Goal: Information Seeking & Learning: Learn about a topic

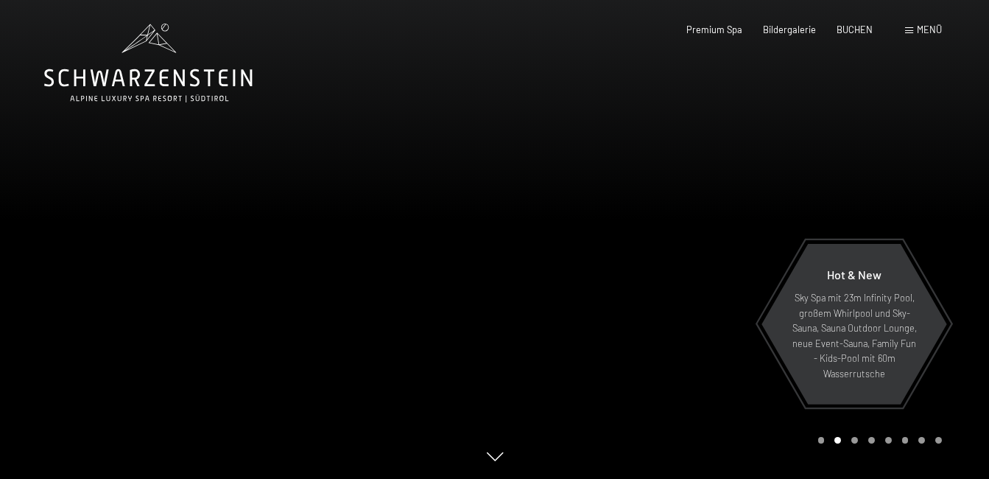
click at [603, 221] on div at bounding box center [742, 239] width 495 height 479
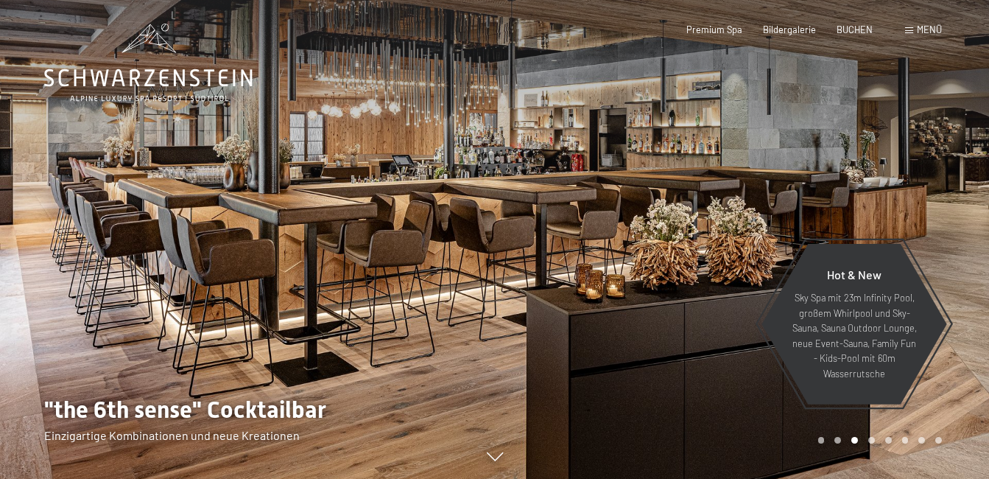
click at [421, 345] on div at bounding box center [247, 239] width 495 height 479
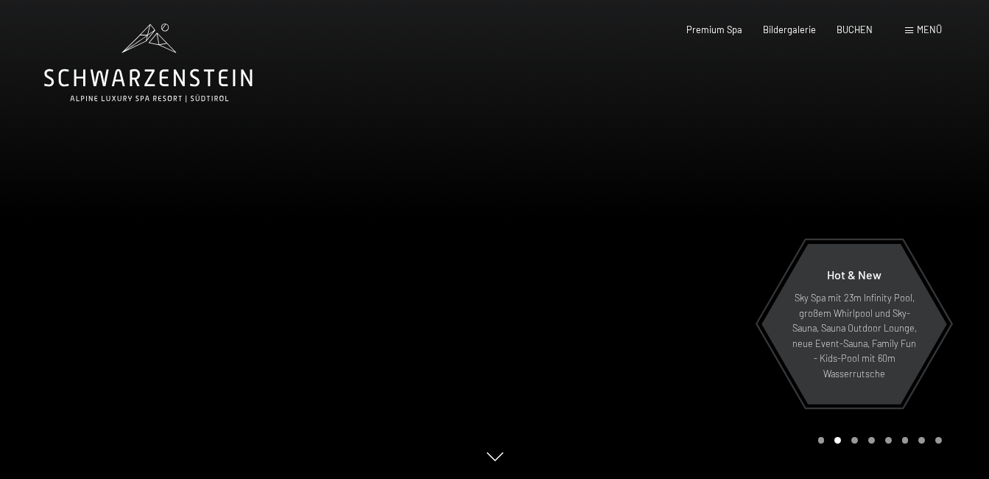
click at [878, 137] on div at bounding box center [742, 239] width 495 height 479
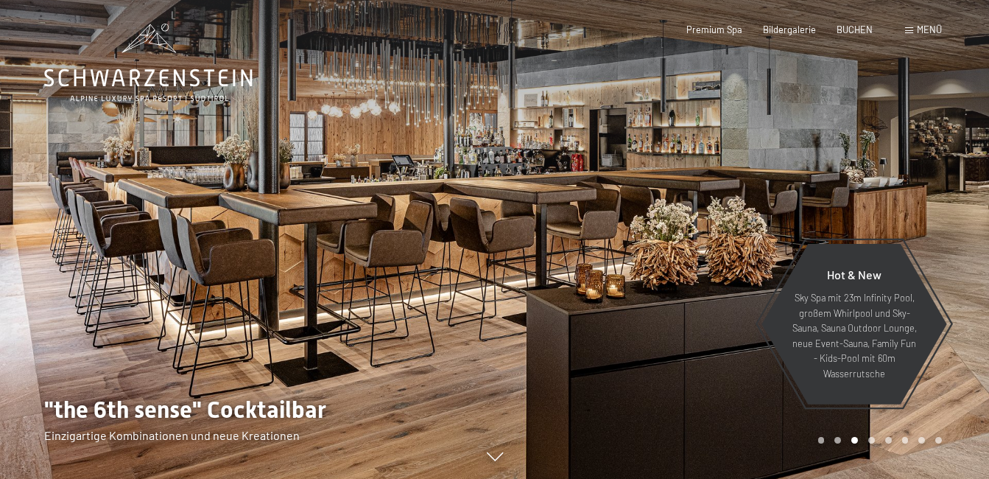
click at [878, 137] on div at bounding box center [742, 239] width 495 height 479
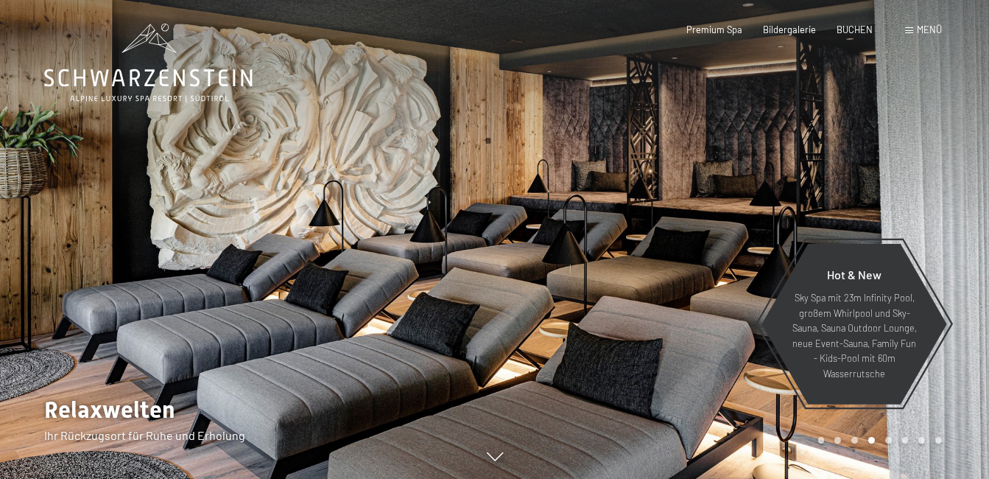
click at [878, 138] on div at bounding box center [742, 239] width 495 height 479
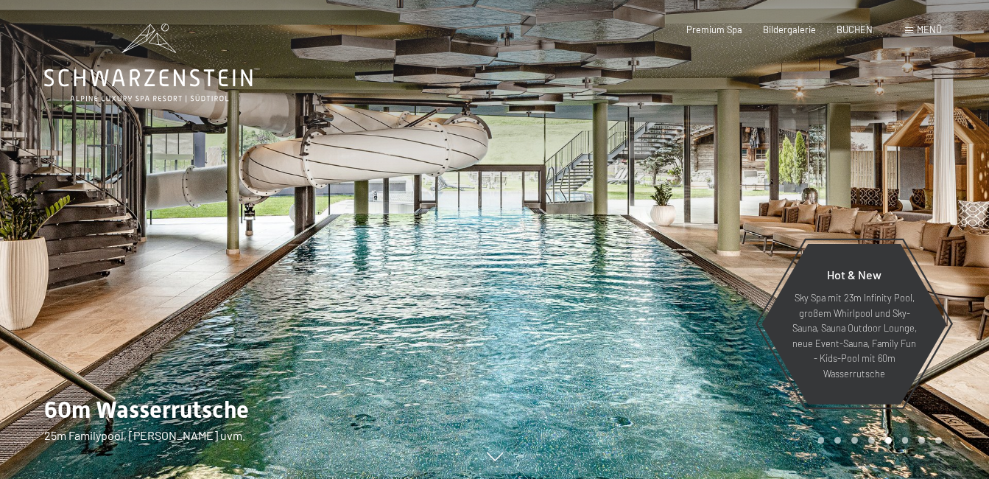
click at [878, 138] on div at bounding box center [742, 239] width 495 height 479
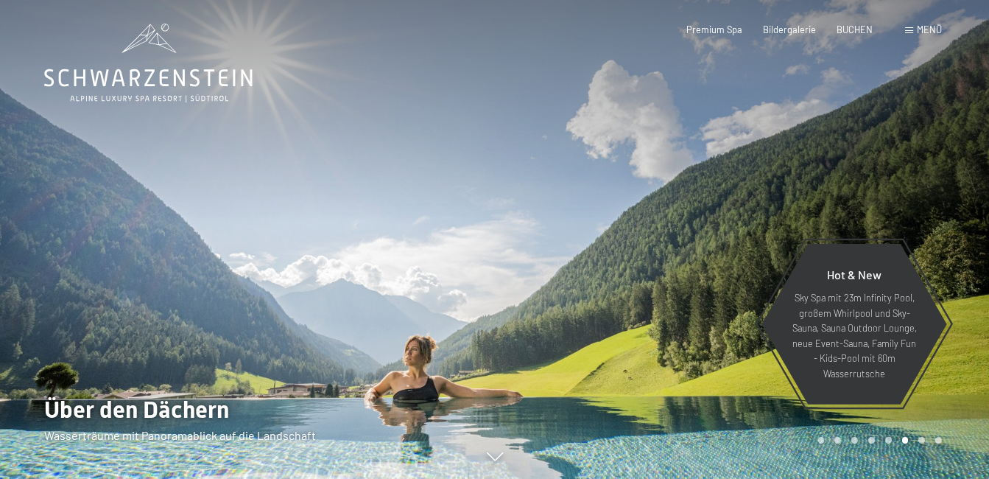
click at [878, 138] on div at bounding box center [742, 239] width 495 height 479
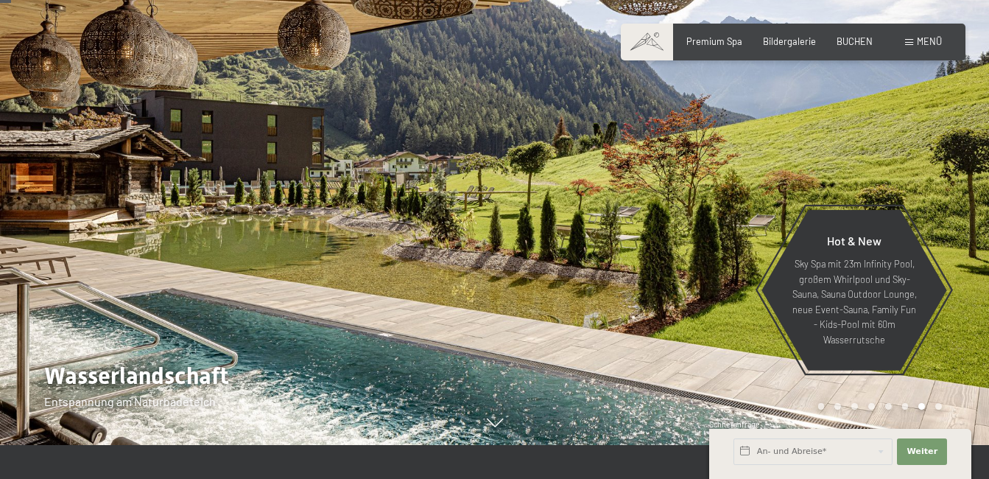
scroll to position [24, 0]
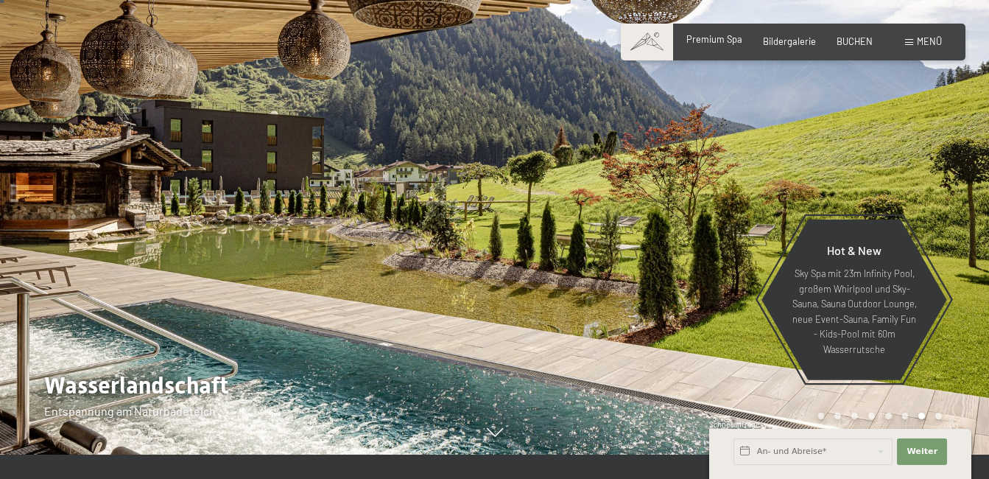
click at [717, 40] on span "Premium Spa" at bounding box center [714, 39] width 56 height 12
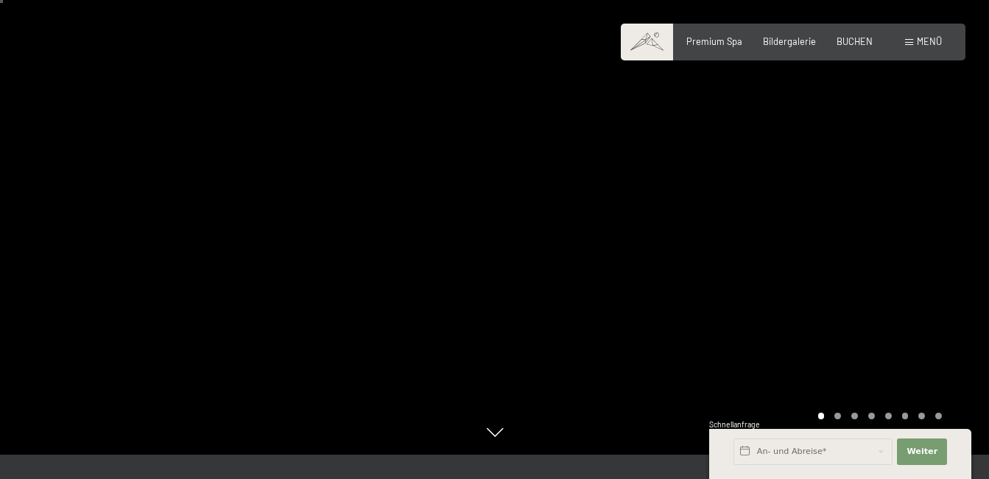
click at [883, 274] on div at bounding box center [742, 215] width 495 height 479
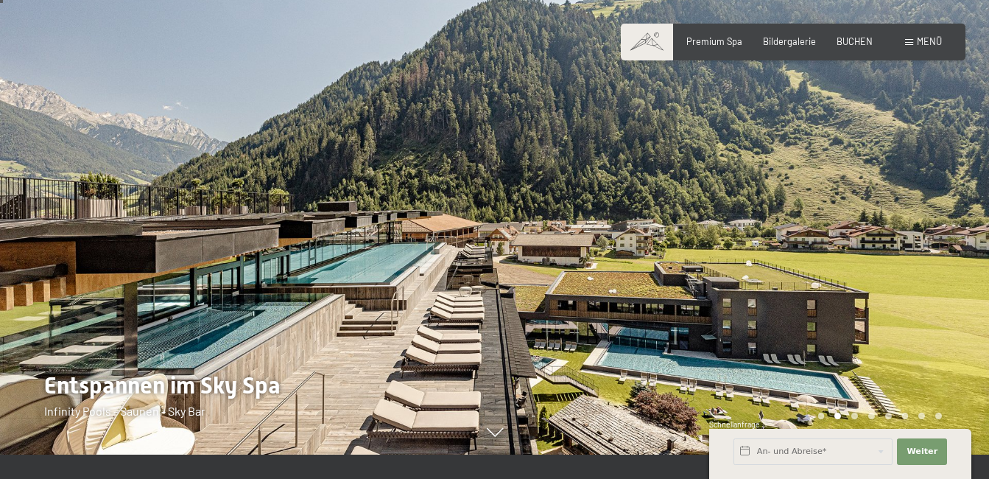
click at [897, 239] on div at bounding box center [742, 215] width 495 height 479
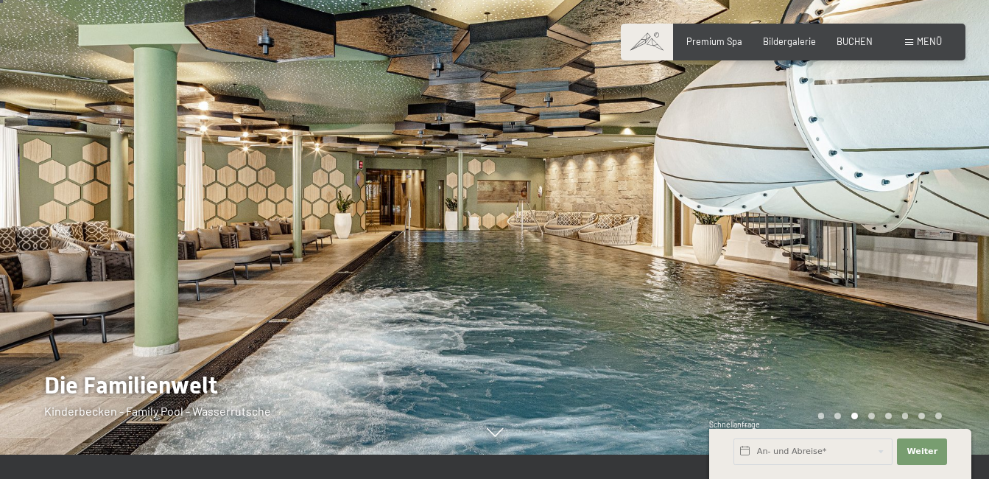
click at [914, 268] on div at bounding box center [742, 215] width 495 height 479
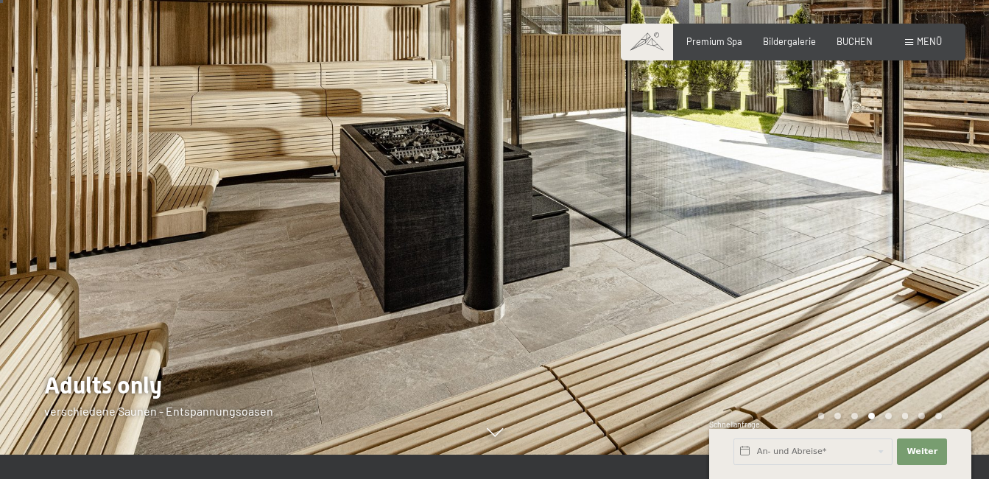
click at [914, 268] on div at bounding box center [742, 215] width 495 height 479
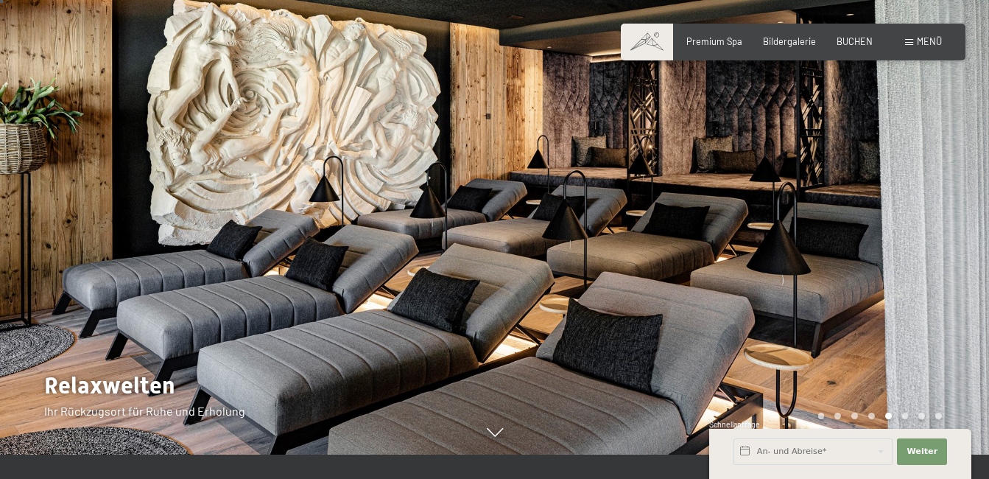
click at [914, 268] on div at bounding box center [742, 215] width 495 height 479
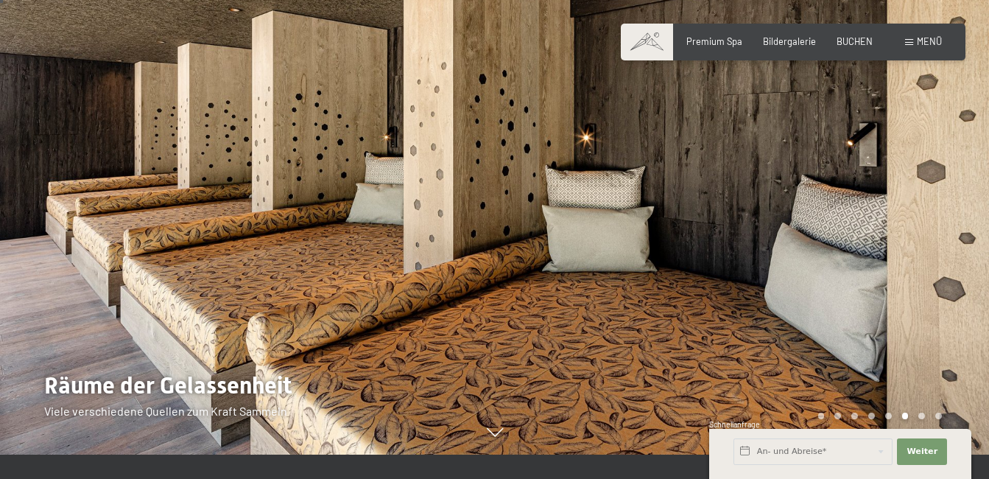
click at [915, 267] on div at bounding box center [742, 215] width 495 height 479
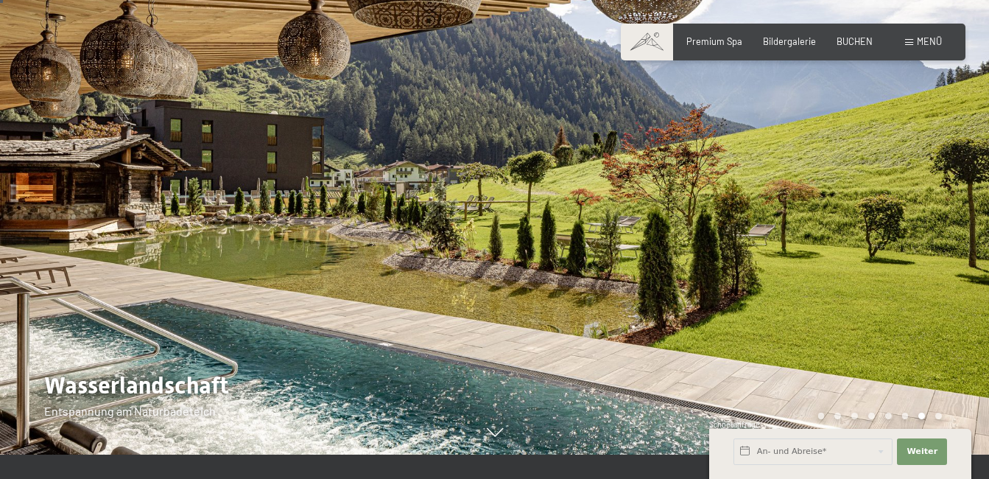
click at [916, 267] on div at bounding box center [742, 215] width 495 height 479
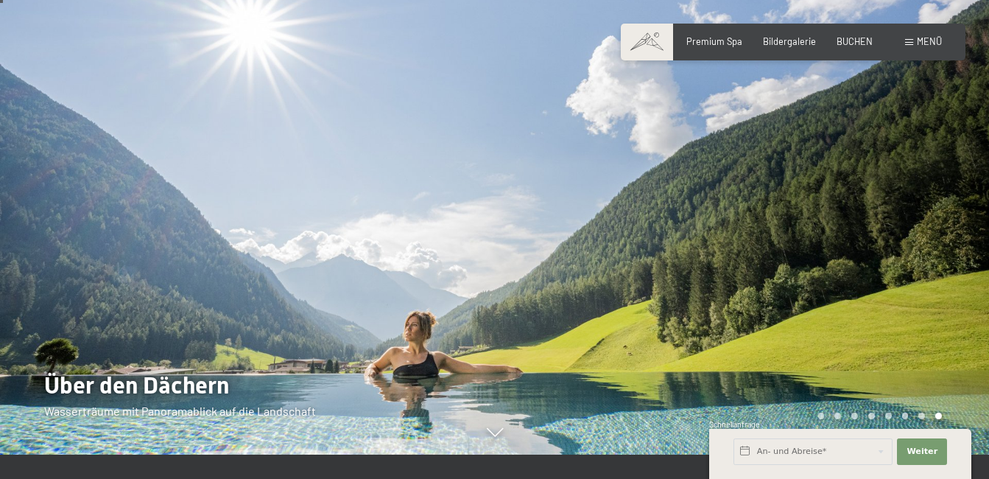
click at [916, 267] on div at bounding box center [742, 215] width 495 height 479
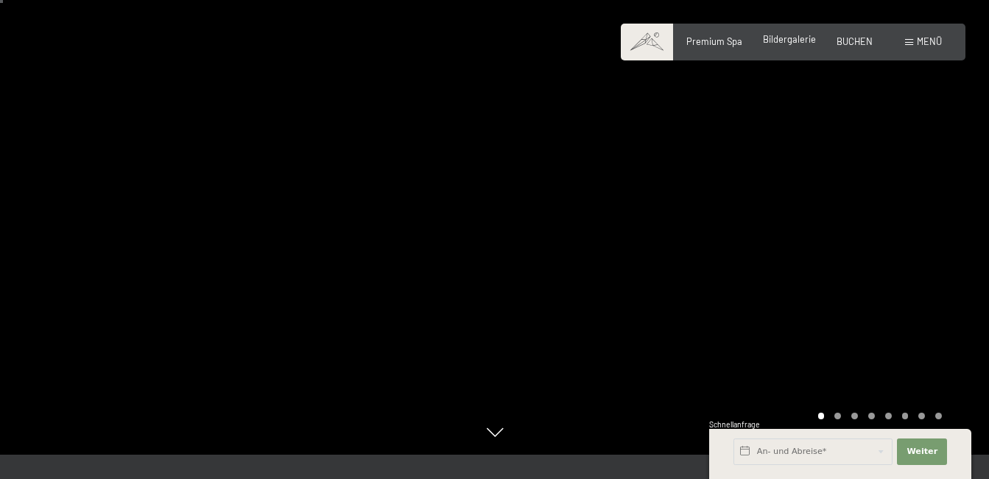
click at [798, 43] on span "Bildergalerie" at bounding box center [789, 39] width 53 height 12
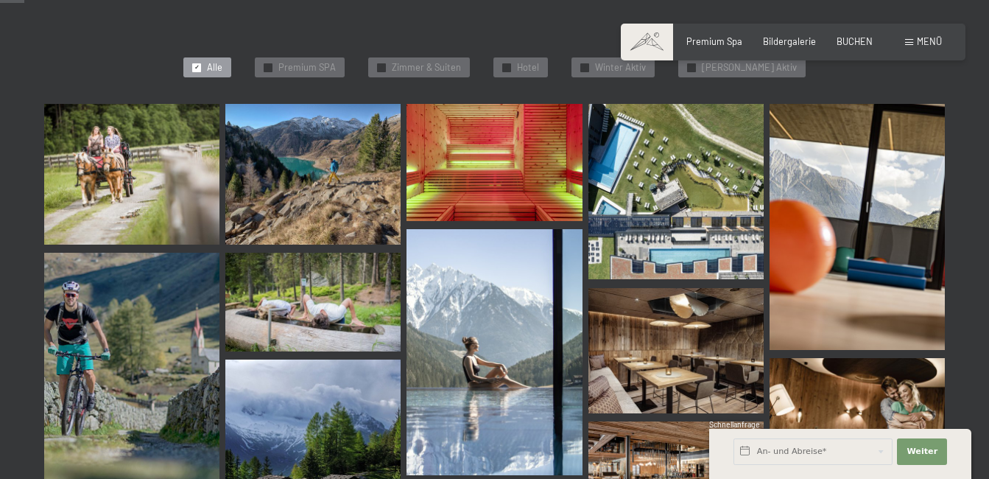
scroll to position [344, 0]
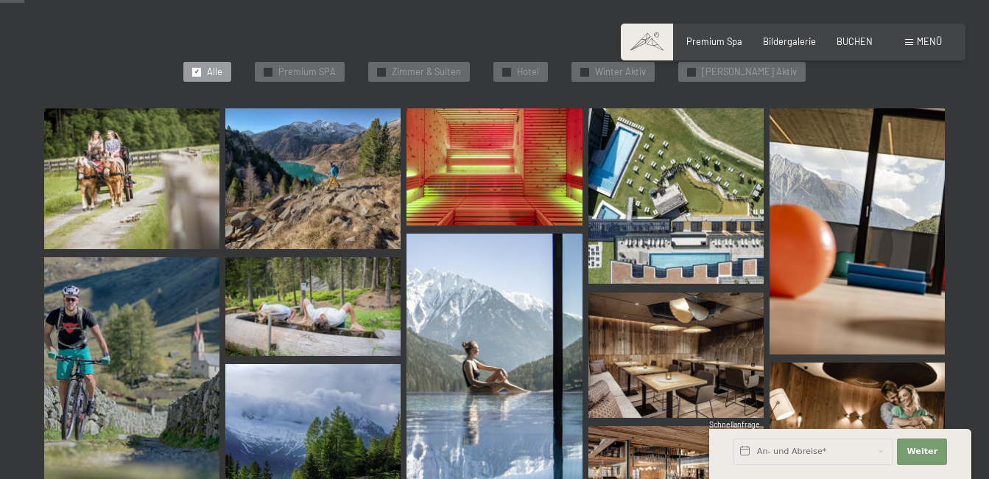
click at [130, 189] on img at bounding box center [131, 178] width 175 height 141
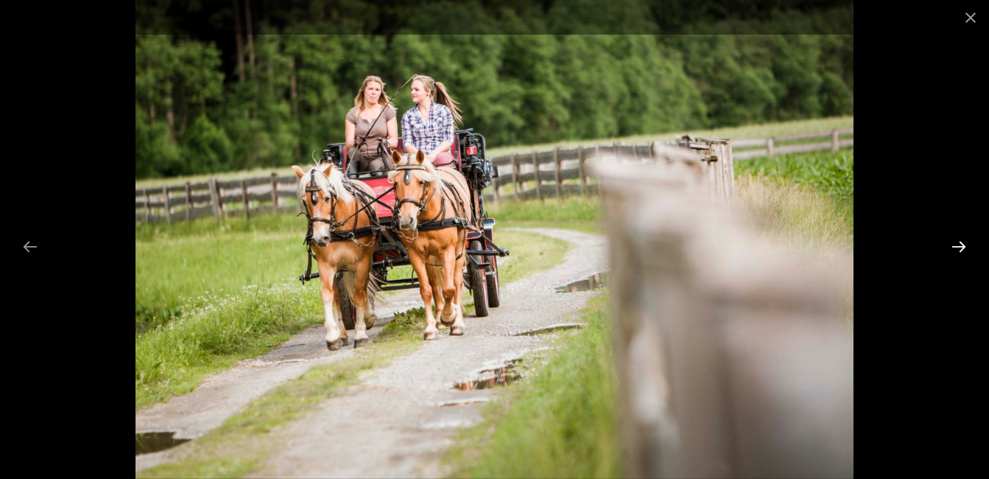
click at [957, 249] on button "Next slide" at bounding box center [958, 246] width 31 height 29
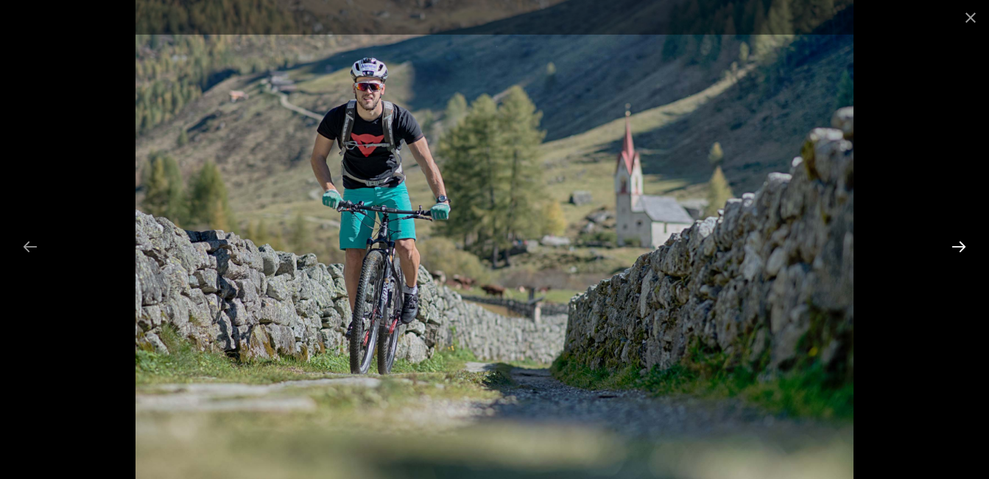
click at [958, 247] on button "Next slide" at bounding box center [958, 246] width 31 height 29
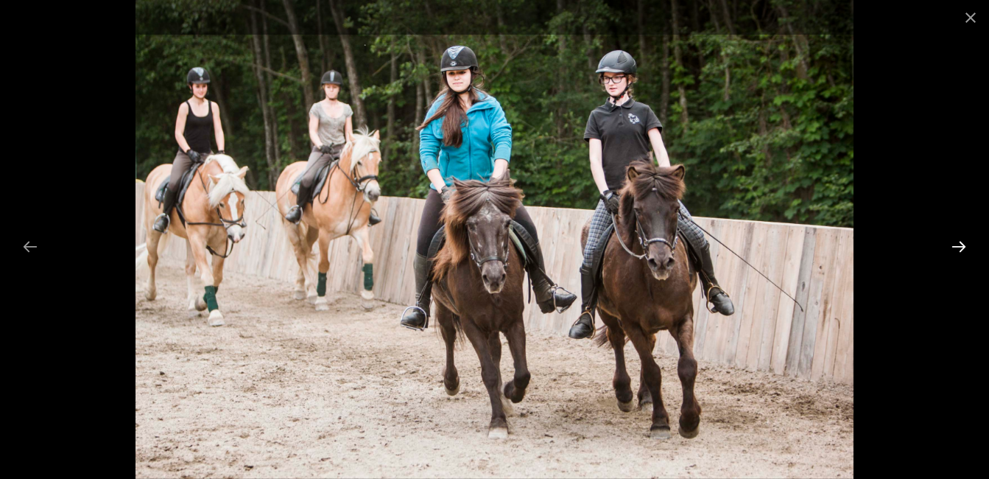
click at [958, 247] on button "Next slide" at bounding box center [958, 246] width 31 height 29
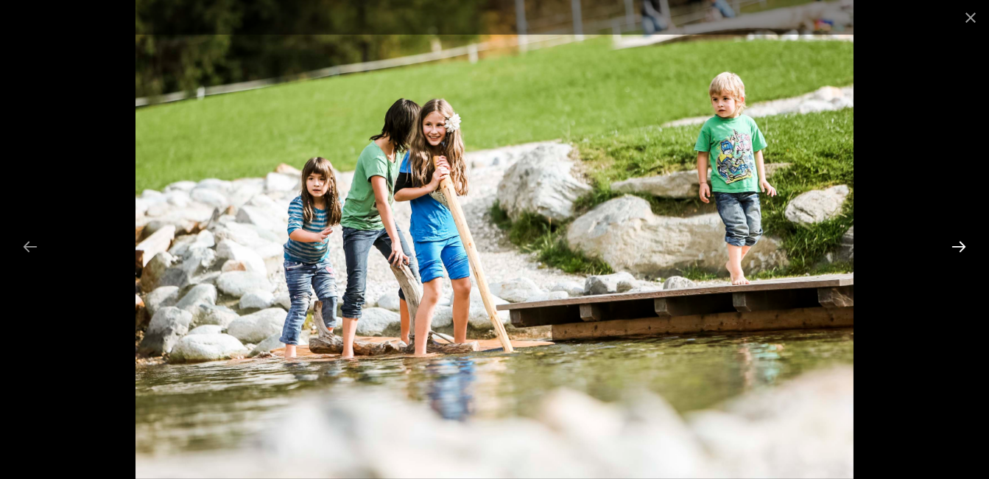
click at [958, 247] on button "Next slide" at bounding box center [958, 246] width 31 height 29
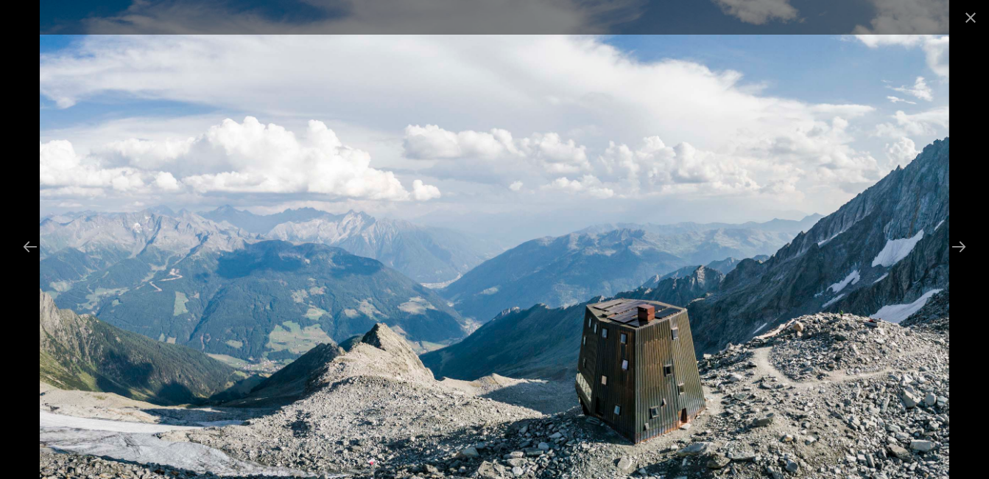
scroll to position [712, 0]
click at [961, 247] on button "Next slide" at bounding box center [958, 246] width 31 height 29
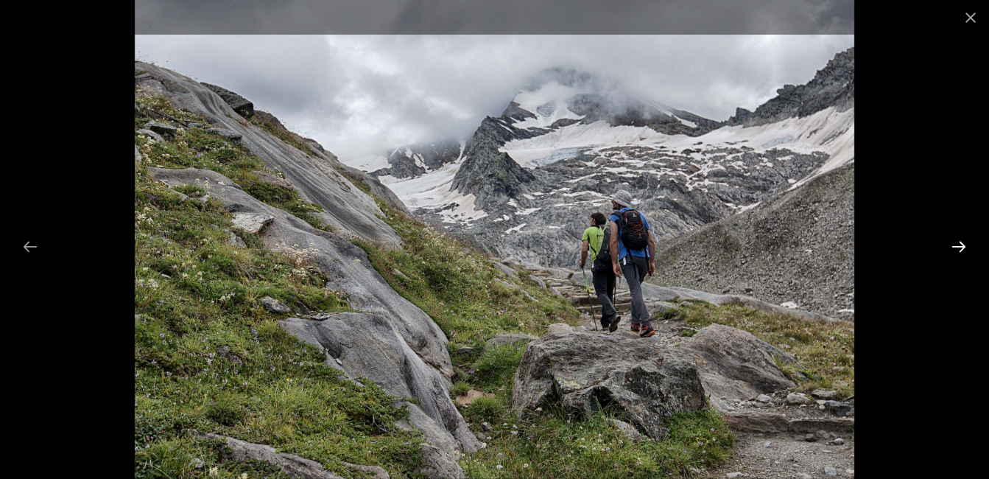
click at [960, 247] on button "Next slide" at bounding box center [958, 246] width 31 height 29
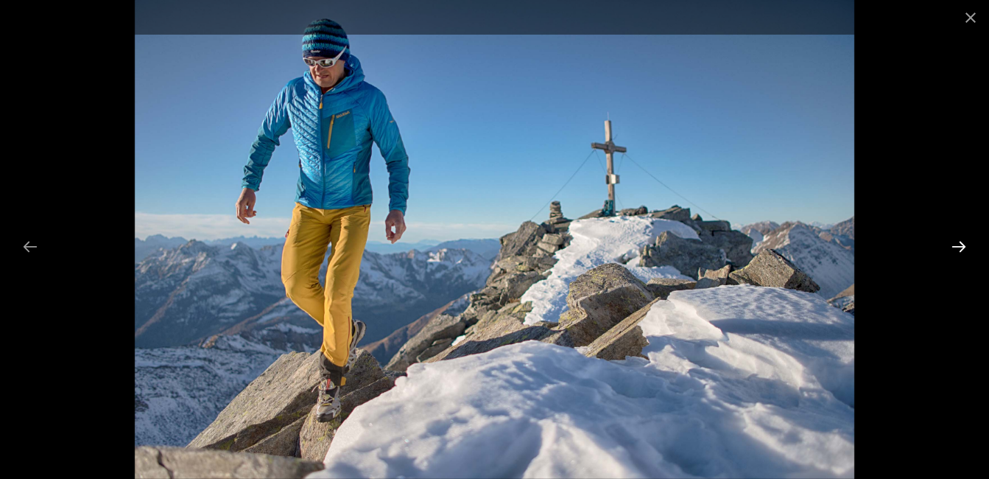
click at [960, 247] on button "Next slide" at bounding box center [958, 246] width 31 height 29
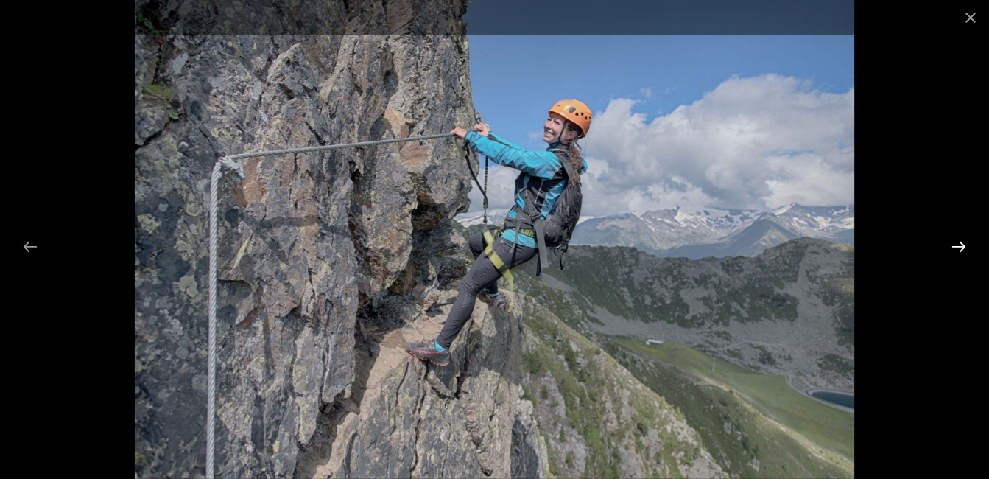
click at [960, 247] on button "Next slide" at bounding box center [958, 246] width 31 height 29
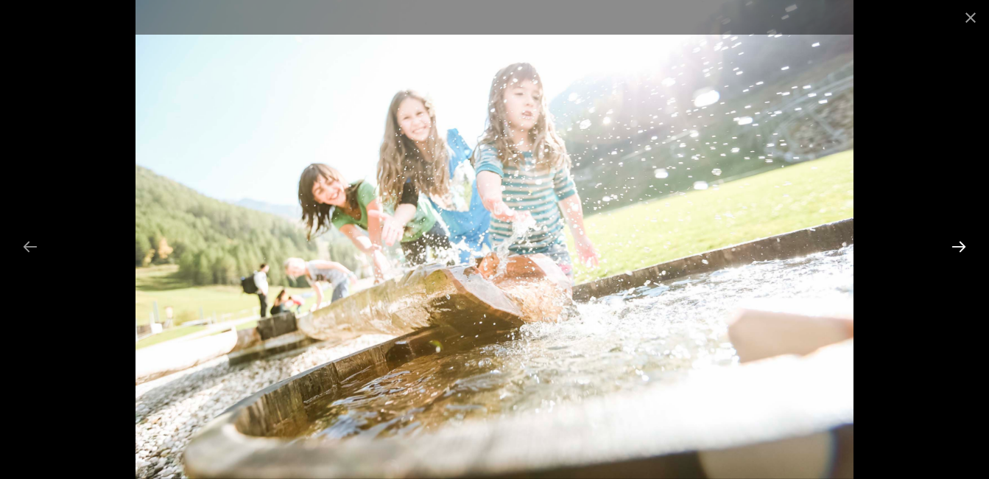
click at [958, 245] on button "Next slide" at bounding box center [958, 246] width 31 height 29
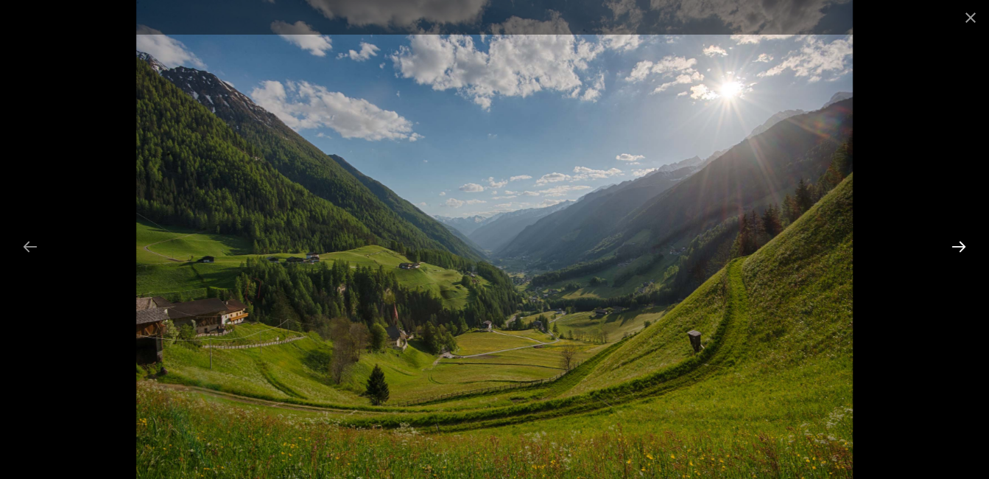
click at [958, 245] on button "Next slide" at bounding box center [958, 246] width 31 height 29
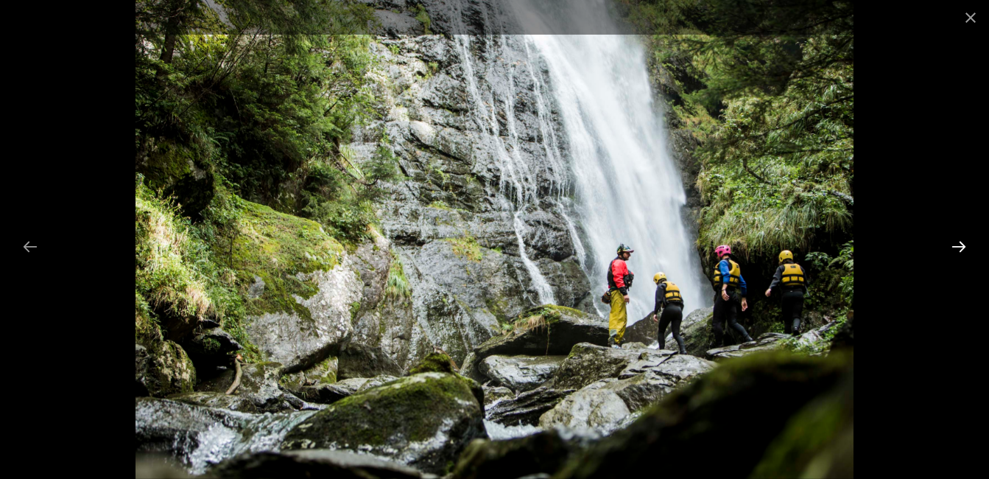
click at [958, 245] on button "Next slide" at bounding box center [958, 246] width 31 height 29
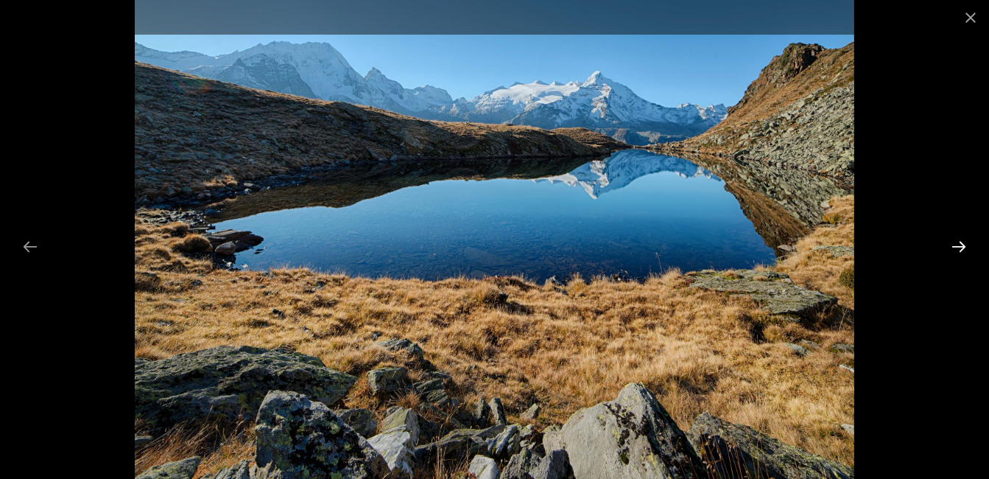
click at [958, 245] on button "Next slide" at bounding box center [958, 246] width 31 height 29
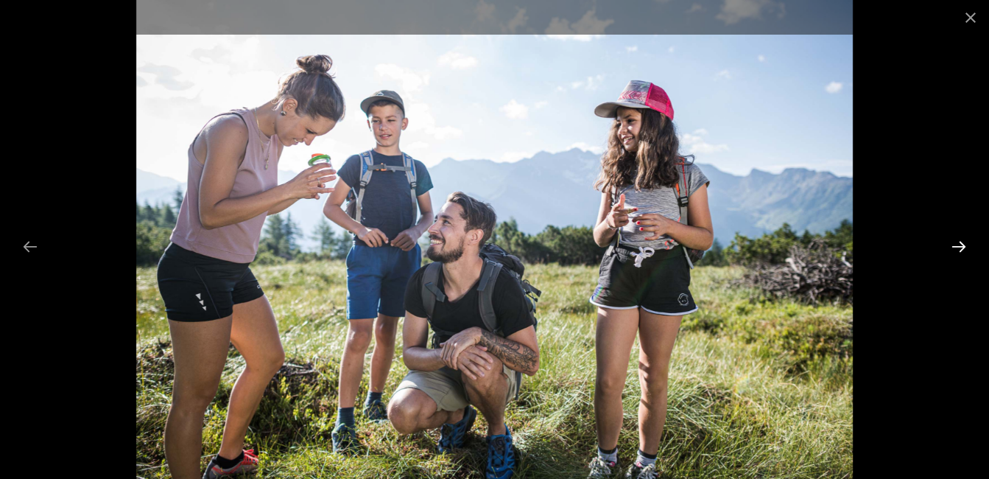
click at [958, 245] on button "Next slide" at bounding box center [958, 246] width 31 height 29
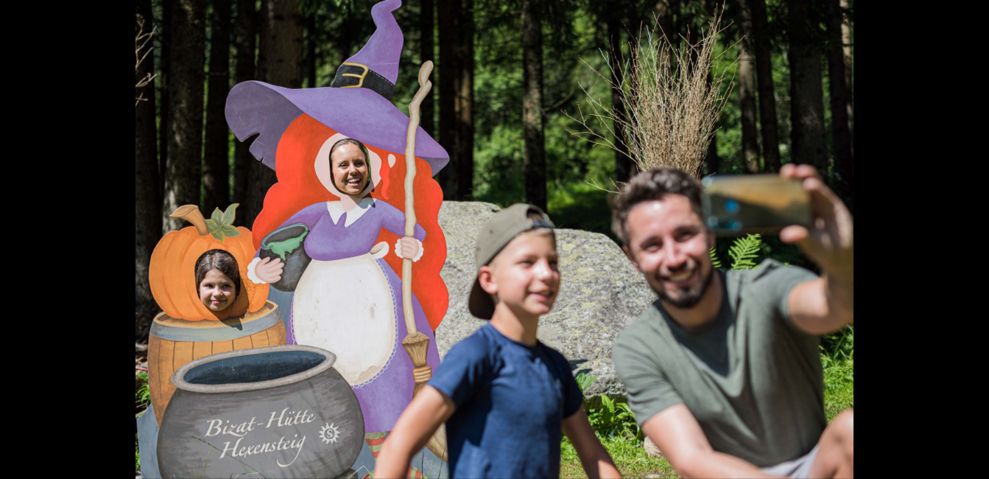
click at [958, 245] on button "Next slide" at bounding box center [966, 246] width 31 height 29
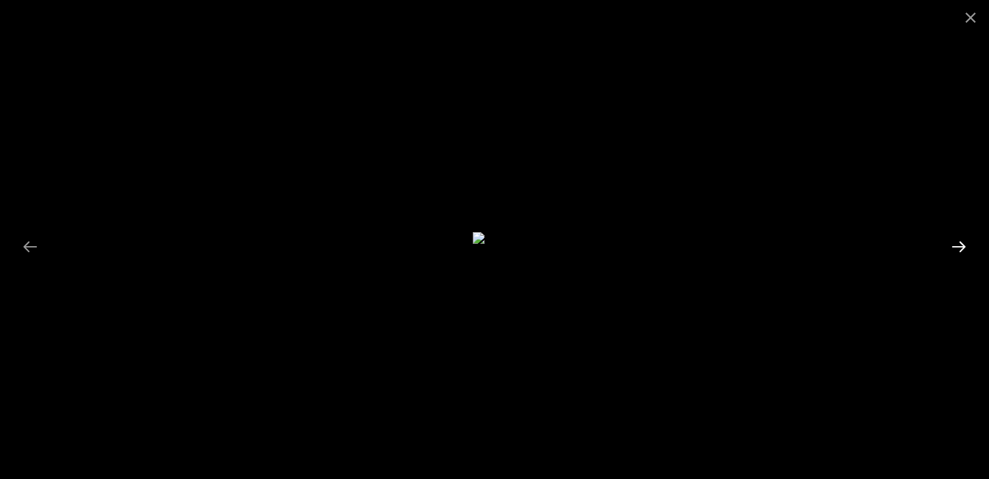
click at [958, 245] on button "Next slide" at bounding box center [958, 246] width 31 height 29
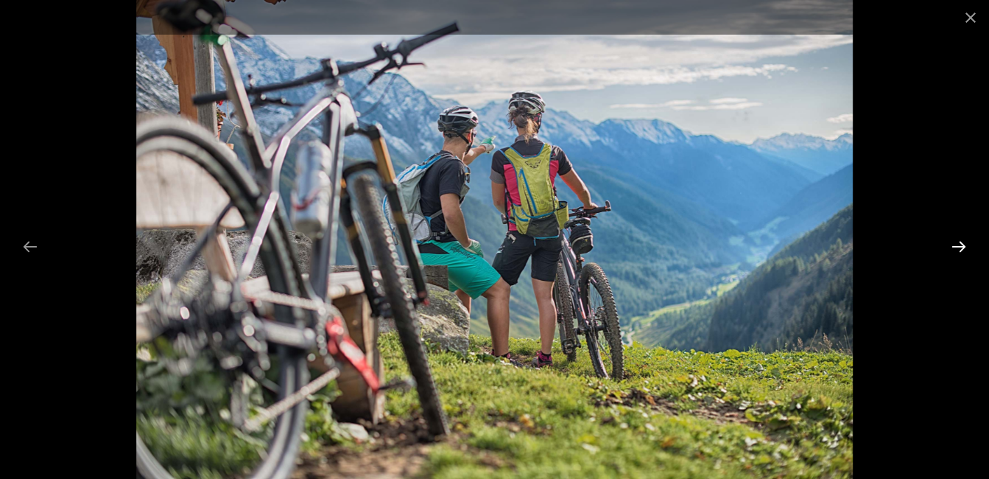
click at [958, 245] on button "Next slide" at bounding box center [958, 246] width 31 height 29
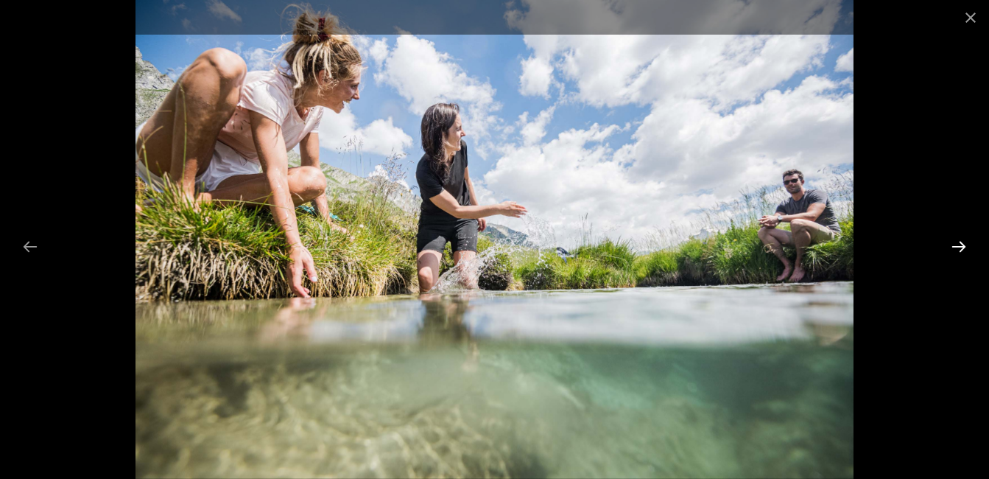
click at [958, 245] on button "Next slide" at bounding box center [958, 246] width 31 height 29
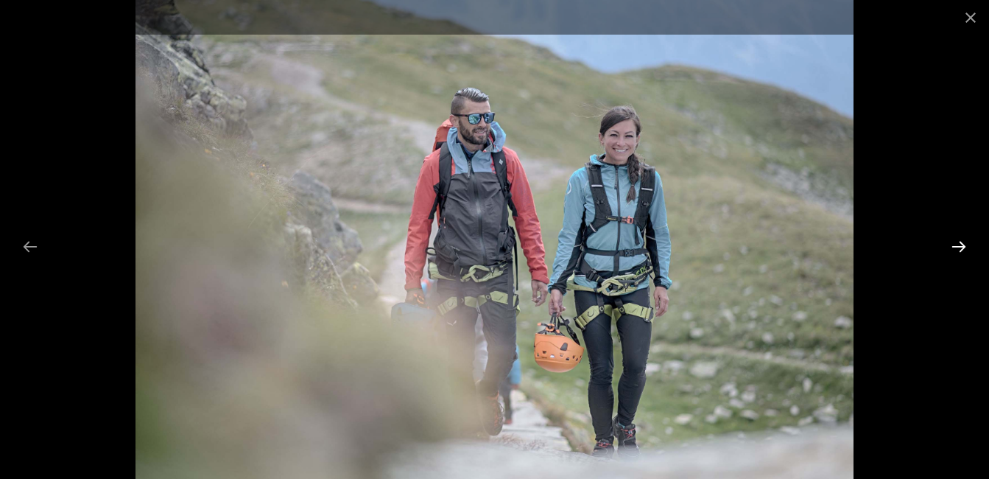
click at [958, 245] on button "Next slide" at bounding box center [958, 246] width 31 height 29
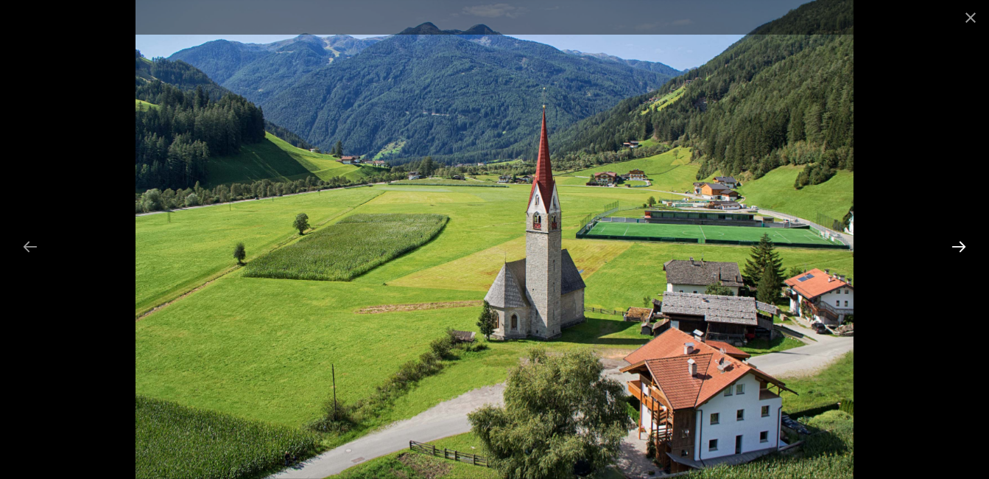
click at [958, 245] on button "Next slide" at bounding box center [958, 246] width 31 height 29
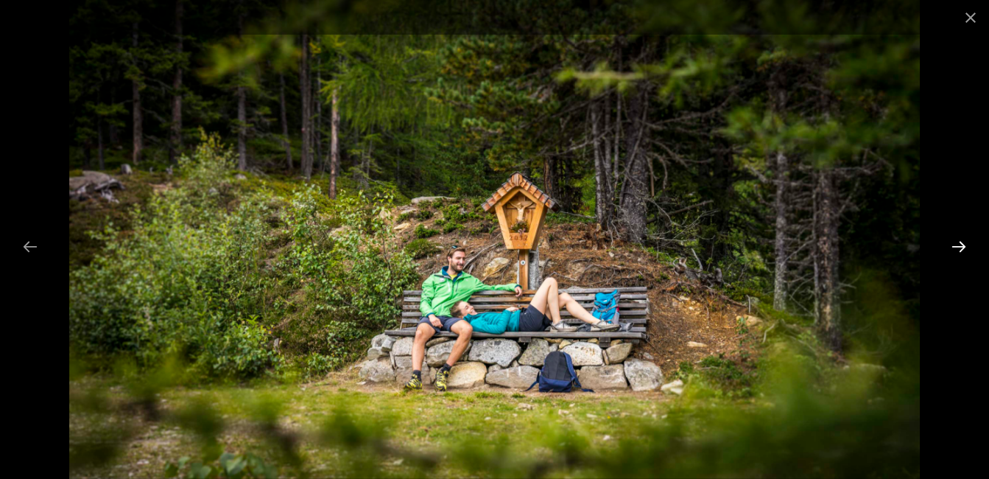
click at [958, 245] on button "Next slide" at bounding box center [958, 246] width 31 height 29
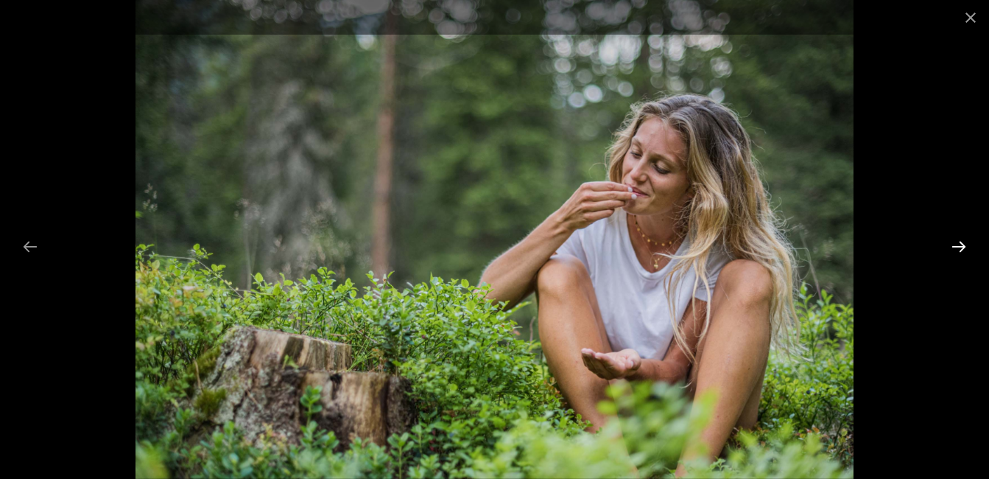
click at [958, 245] on button "Next slide" at bounding box center [958, 246] width 31 height 29
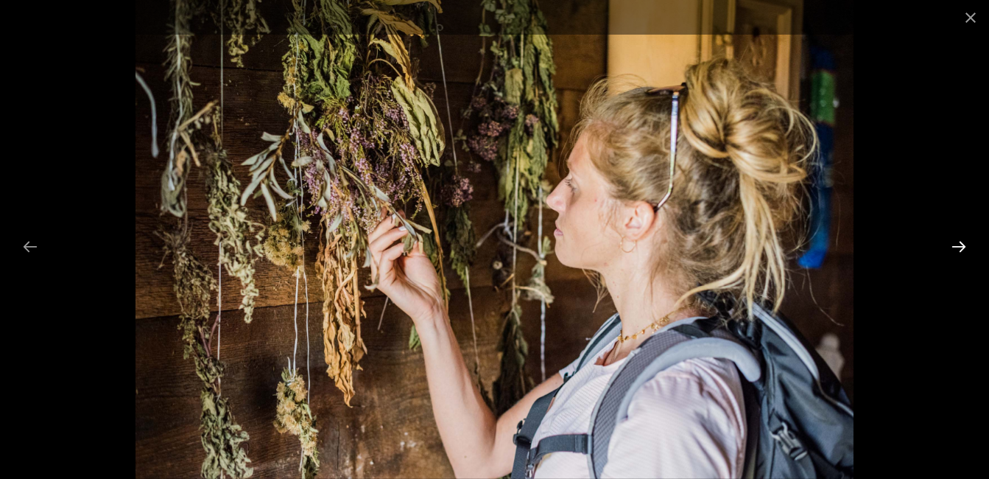
click at [958, 245] on button "Next slide" at bounding box center [958, 246] width 31 height 29
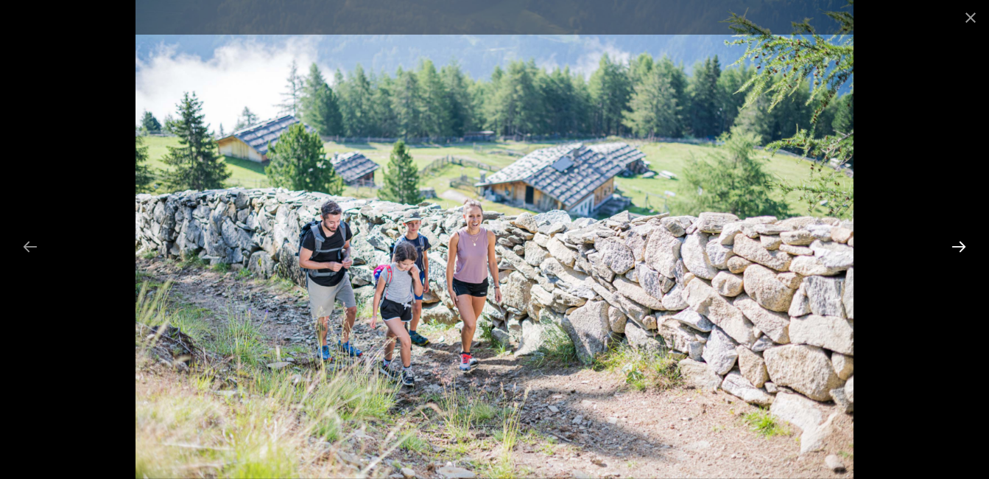
click at [958, 245] on button "Next slide" at bounding box center [958, 246] width 31 height 29
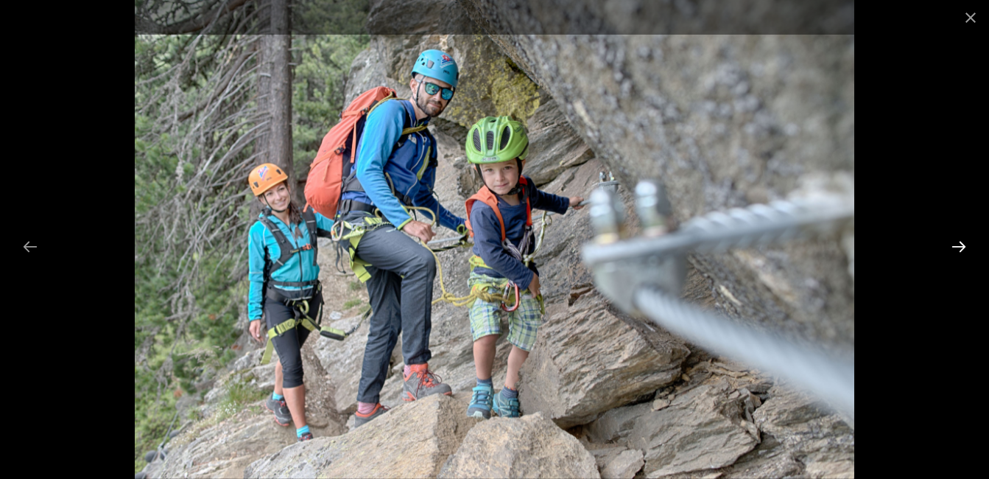
click at [958, 245] on button "Next slide" at bounding box center [958, 246] width 31 height 29
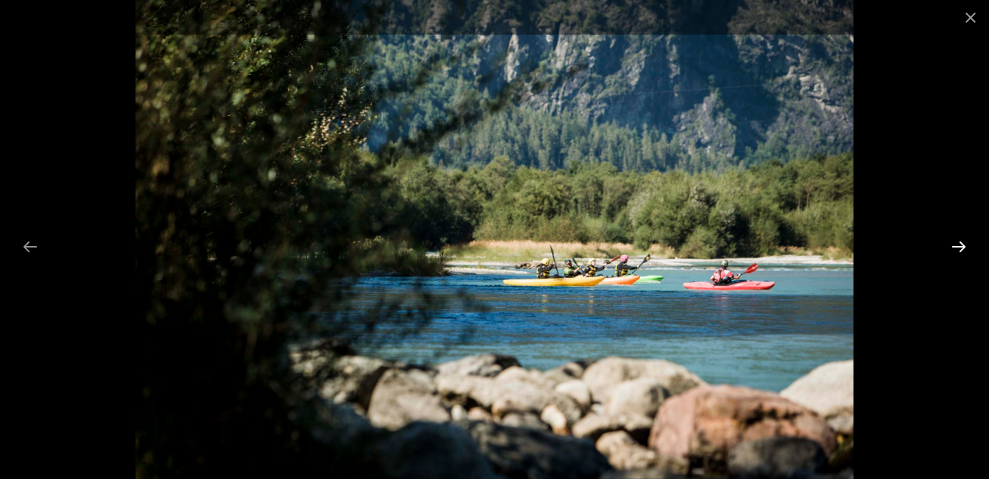
click at [958, 245] on button "Next slide" at bounding box center [958, 246] width 31 height 29
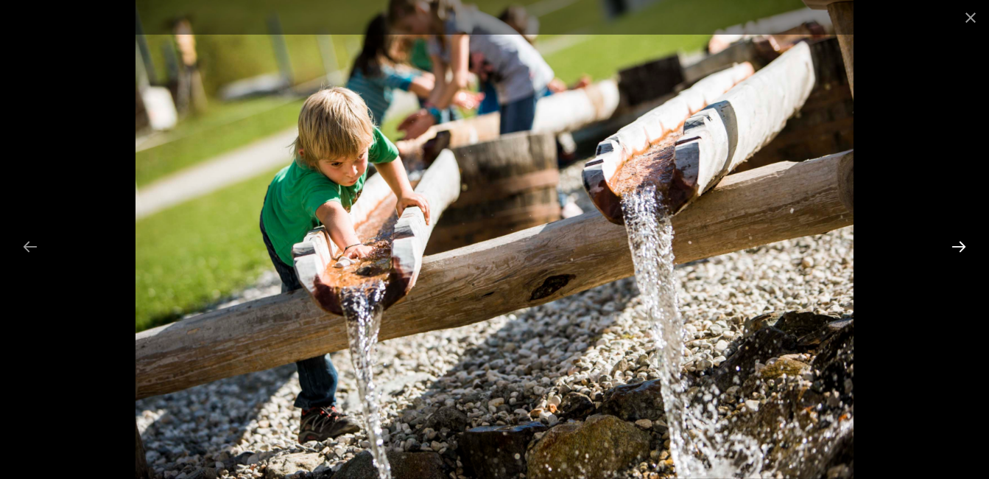
click at [958, 245] on button "Next slide" at bounding box center [958, 246] width 31 height 29
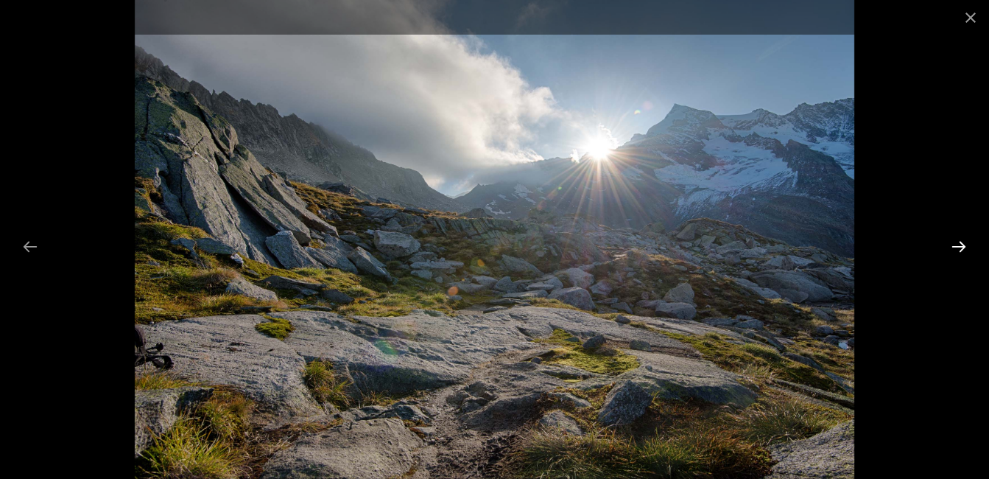
click at [959, 245] on button "Next slide" at bounding box center [958, 246] width 31 height 29
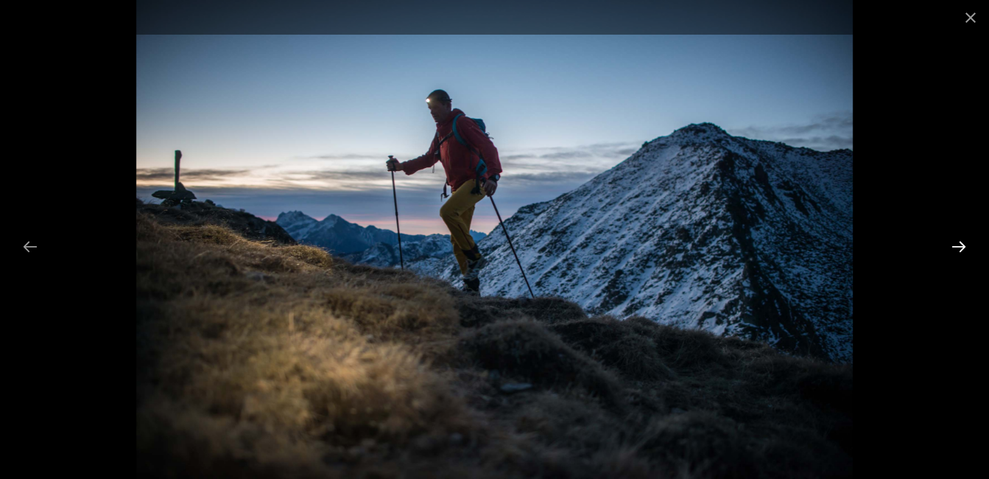
click at [959, 245] on button "Next slide" at bounding box center [958, 246] width 31 height 29
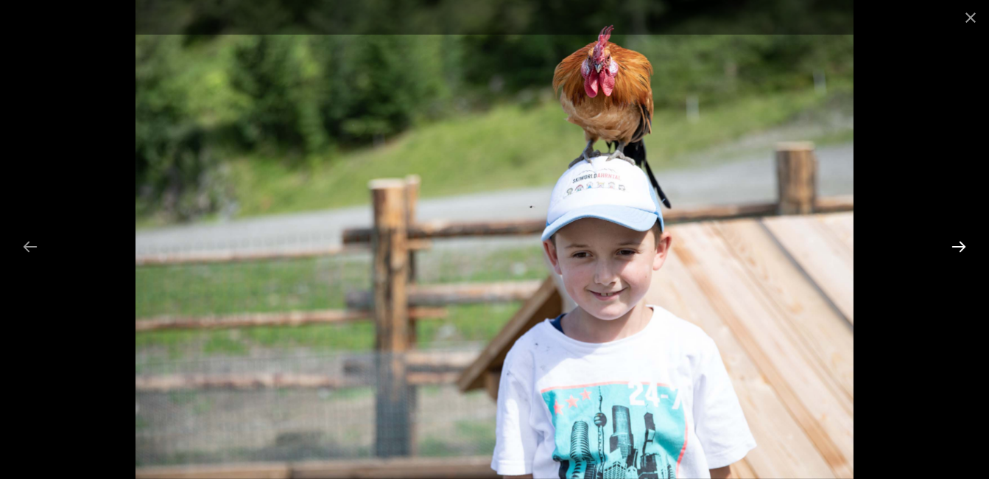
click at [959, 245] on button "Next slide" at bounding box center [958, 246] width 31 height 29
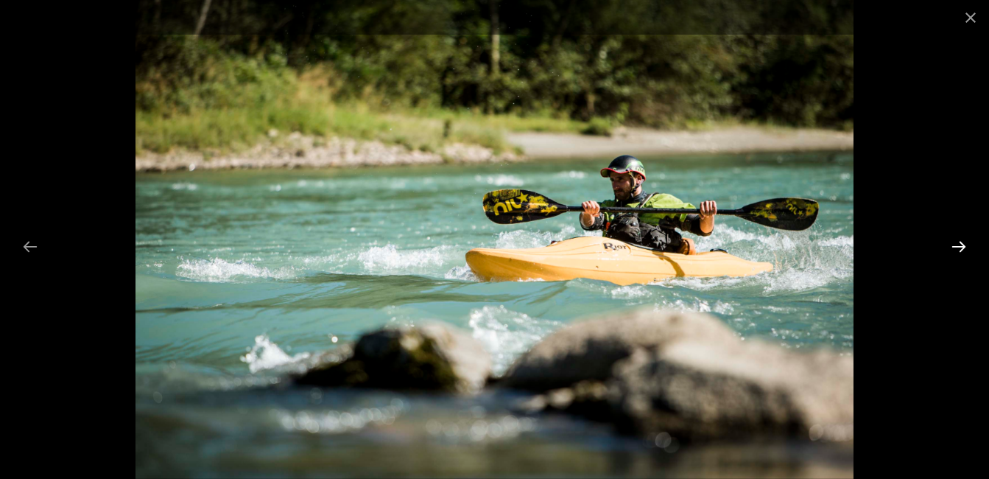
click at [960, 247] on button "Next slide" at bounding box center [958, 246] width 31 height 29
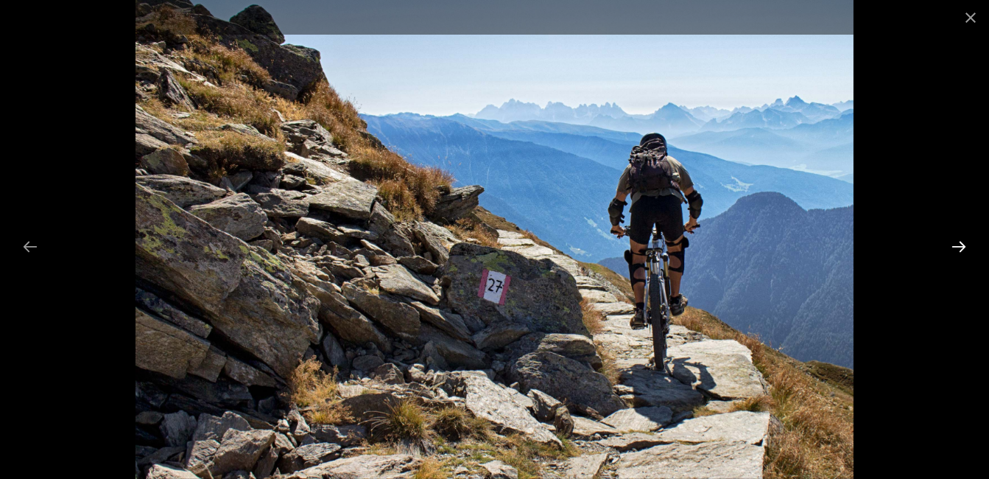
click at [960, 247] on button "Next slide" at bounding box center [958, 246] width 31 height 29
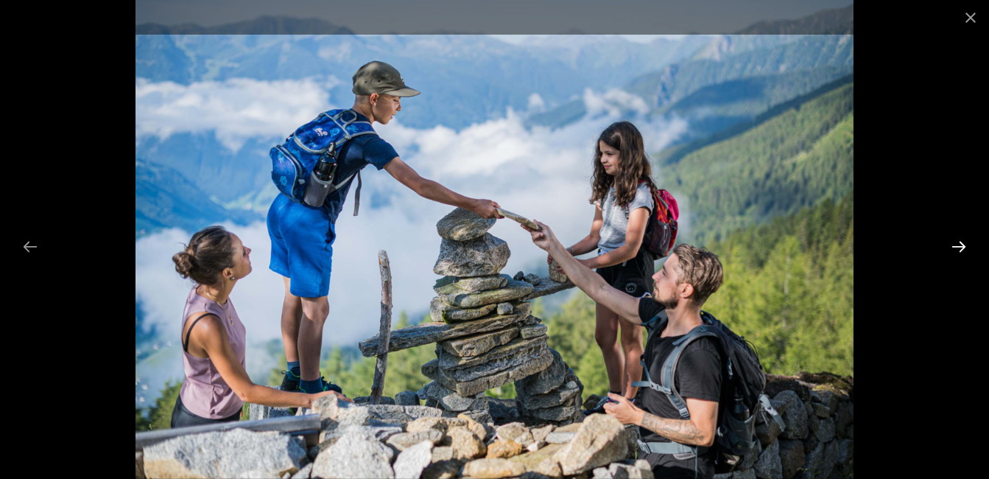
click at [960, 247] on button "Next slide" at bounding box center [958, 246] width 31 height 29
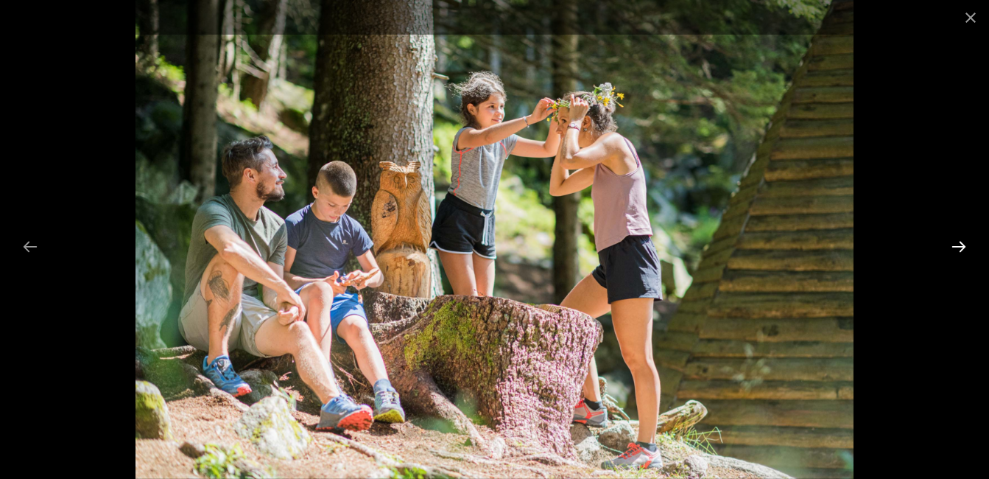
click at [960, 247] on button "Next slide" at bounding box center [958, 246] width 31 height 29
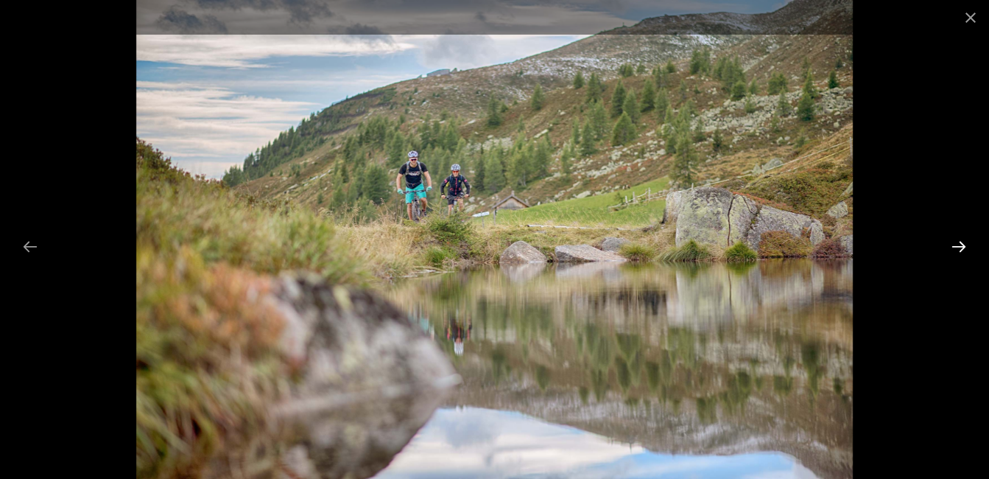
click at [960, 247] on button "Next slide" at bounding box center [958, 246] width 31 height 29
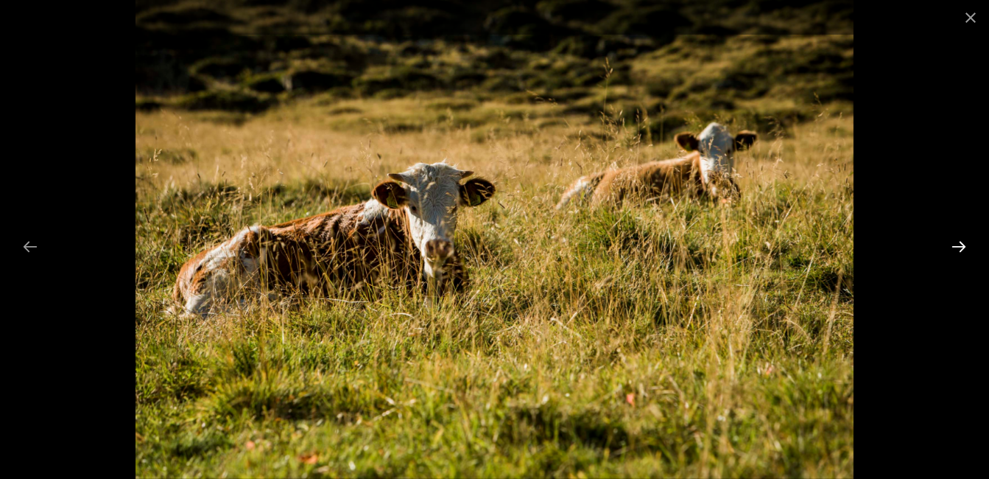
click at [960, 247] on button "Next slide" at bounding box center [958, 246] width 31 height 29
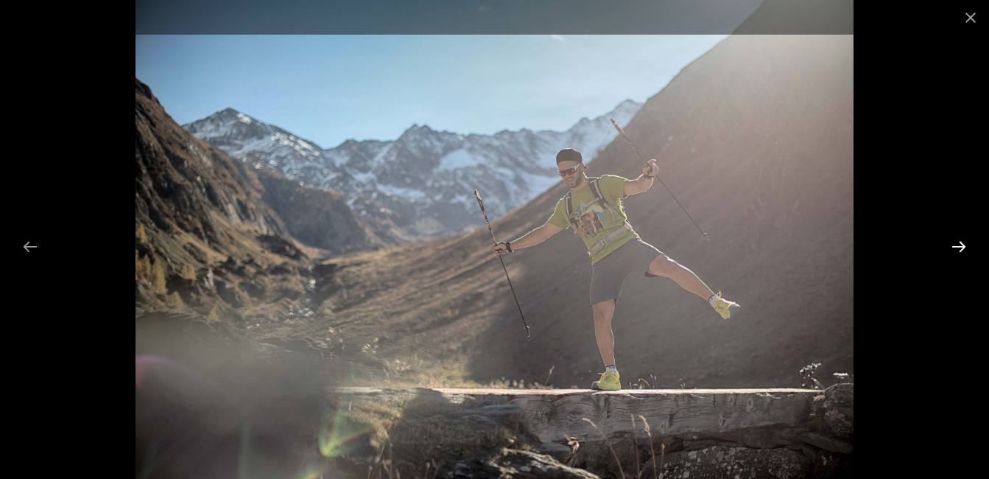
click at [960, 247] on button "Next slide" at bounding box center [958, 246] width 31 height 29
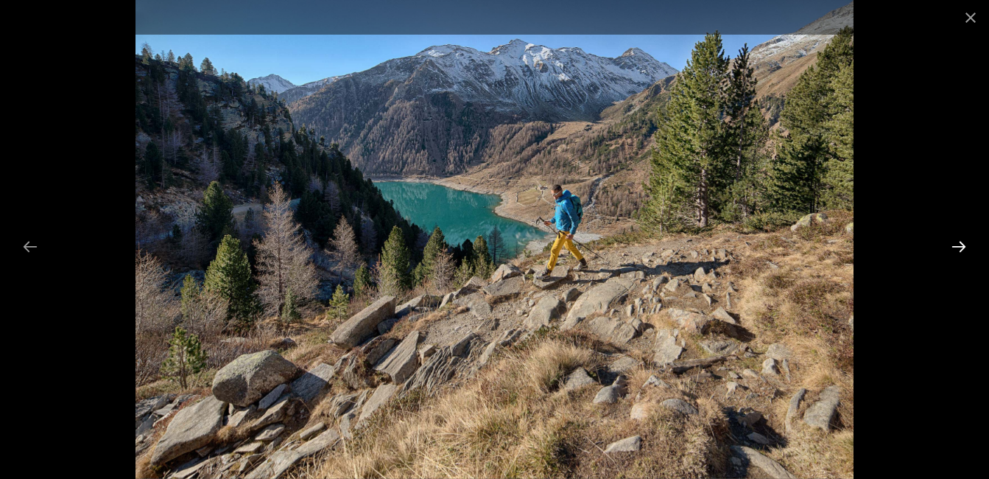
click at [960, 247] on button "Next slide" at bounding box center [958, 246] width 31 height 29
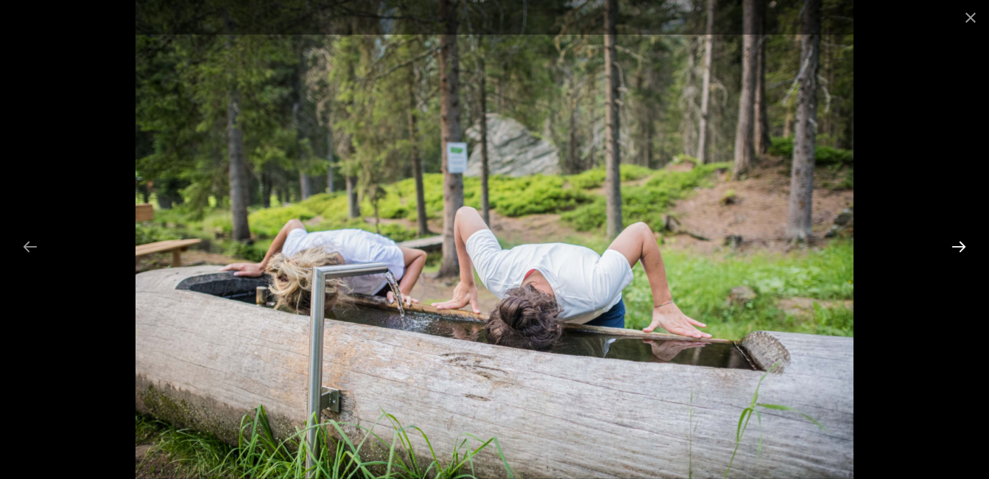
click at [960, 247] on button "Next slide" at bounding box center [958, 246] width 31 height 29
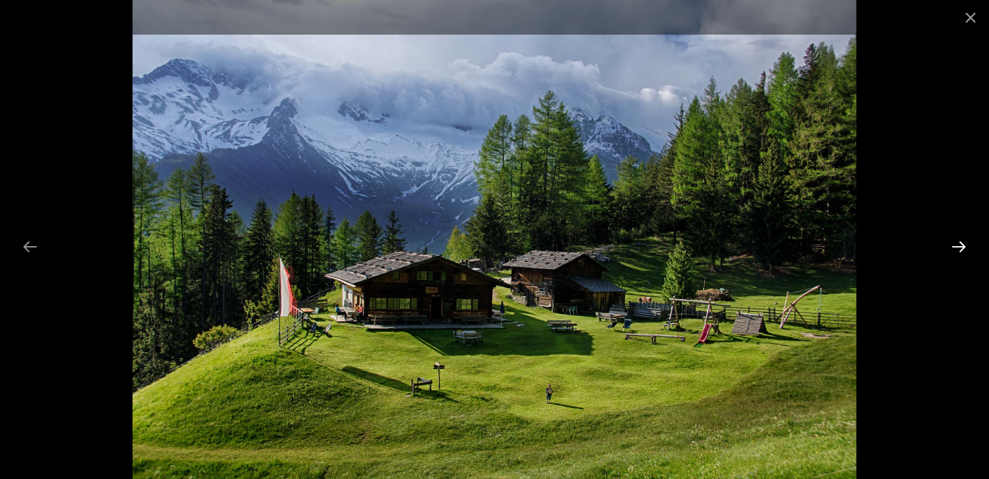
click at [960, 247] on button "Next slide" at bounding box center [958, 246] width 31 height 29
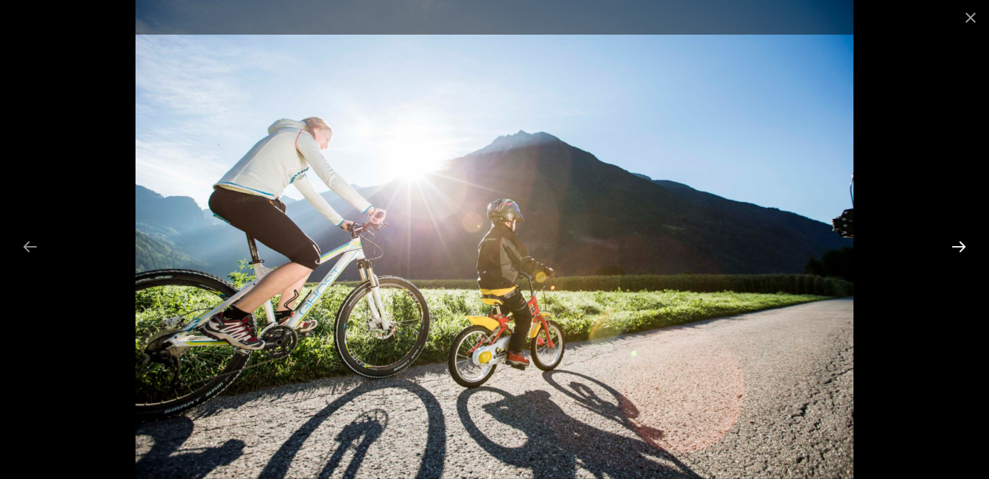
click at [960, 247] on button "Next slide" at bounding box center [958, 246] width 31 height 29
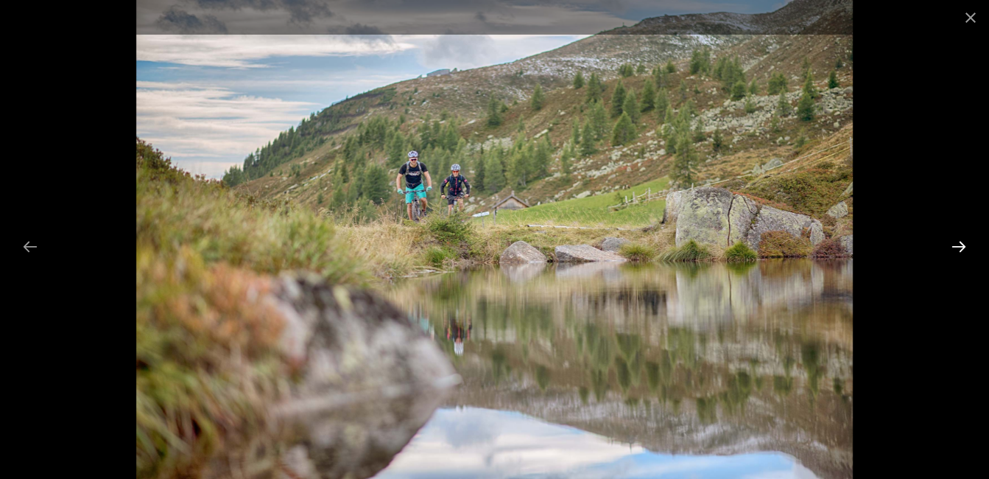
click at [960, 247] on button "Next slide" at bounding box center [958, 246] width 31 height 29
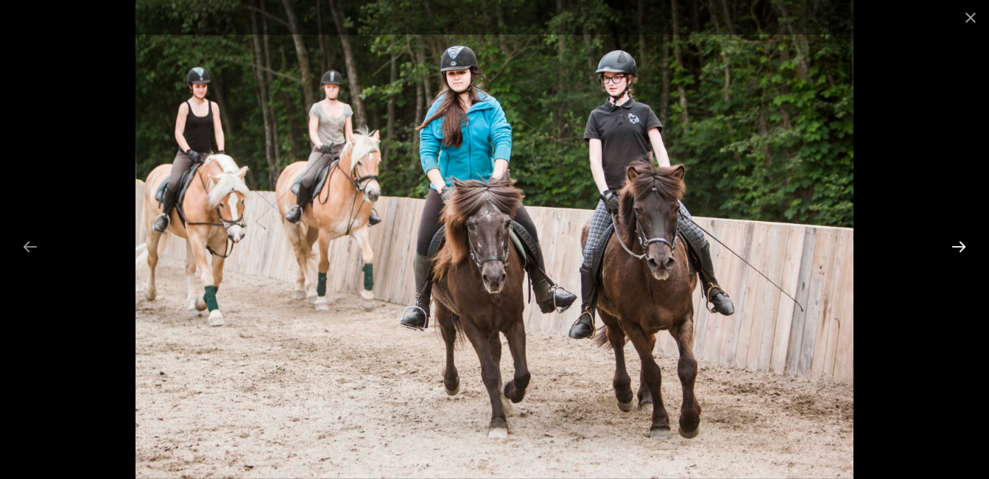
click at [960, 247] on button "Next slide" at bounding box center [958, 246] width 31 height 29
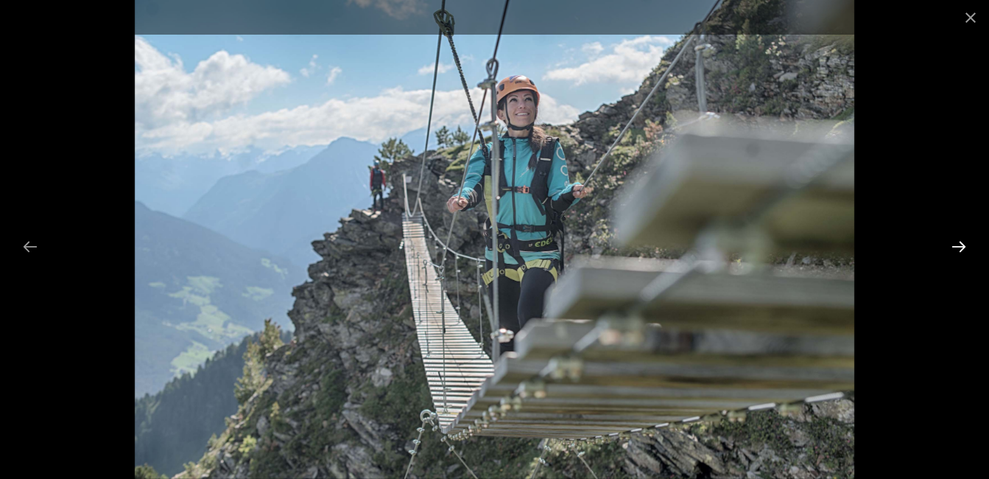
click at [960, 247] on button "Next slide" at bounding box center [958, 246] width 31 height 29
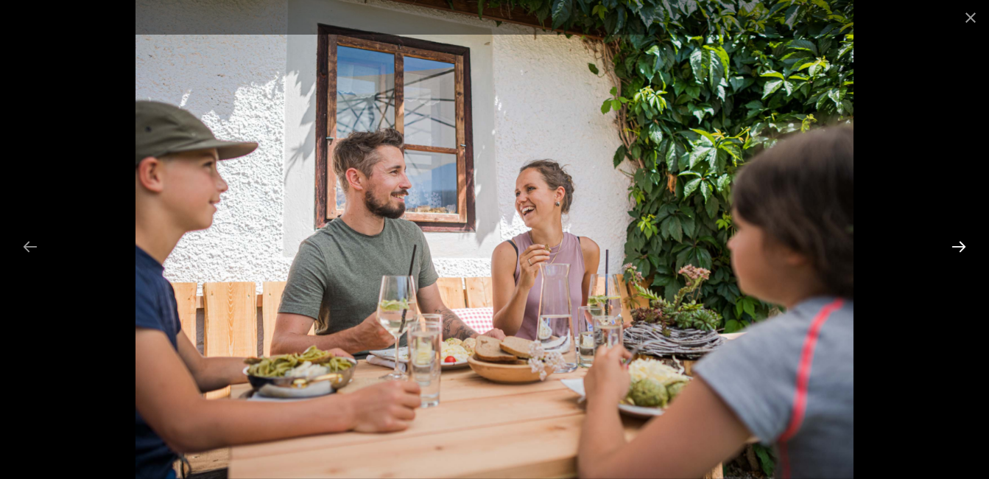
click at [960, 247] on button "Next slide" at bounding box center [958, 246] width 31 height 29
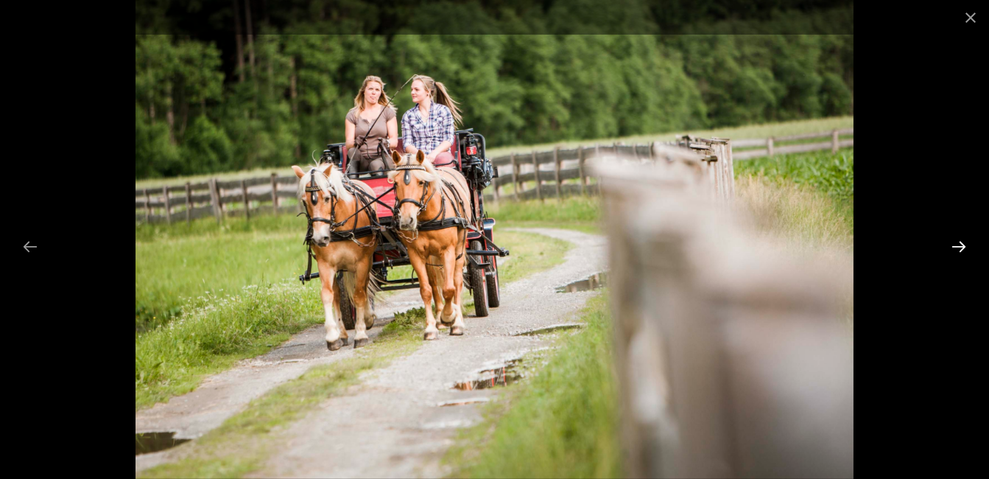
click at [960, 247] on button "Next slide" at bounding box center [958, 246] width 31 height 29
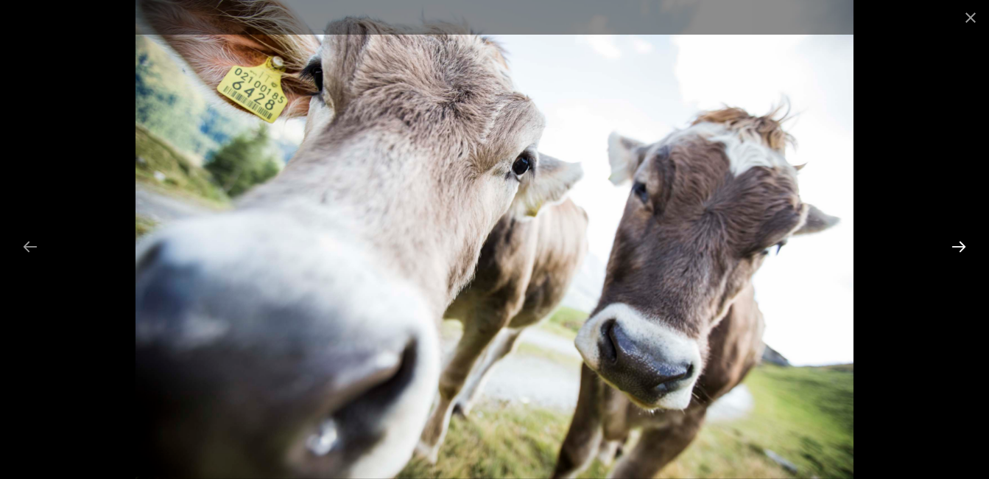
click at [960, 247] on button "Next slide" at bounding box center [958, 246] width 31 height 29
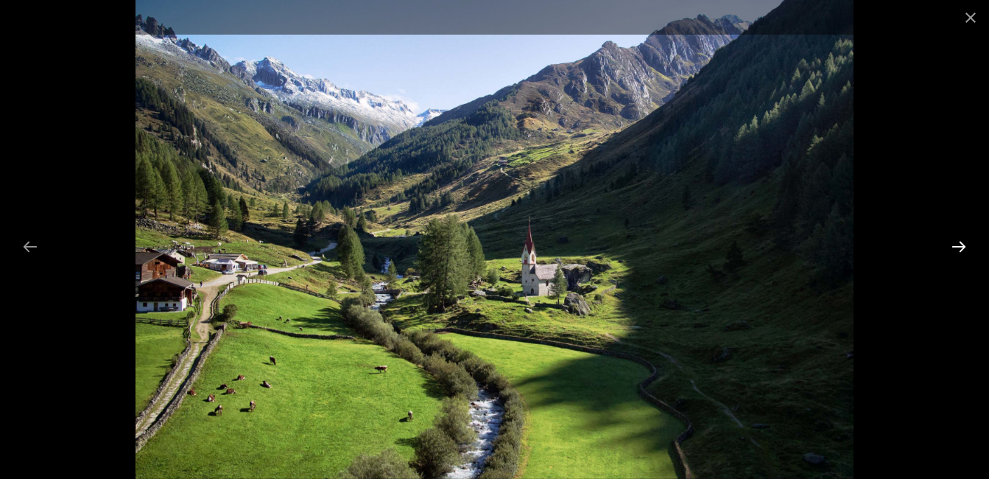
click at [960, 247] on button "Next slide" at bounding box center [958, 246] width 31 height 29
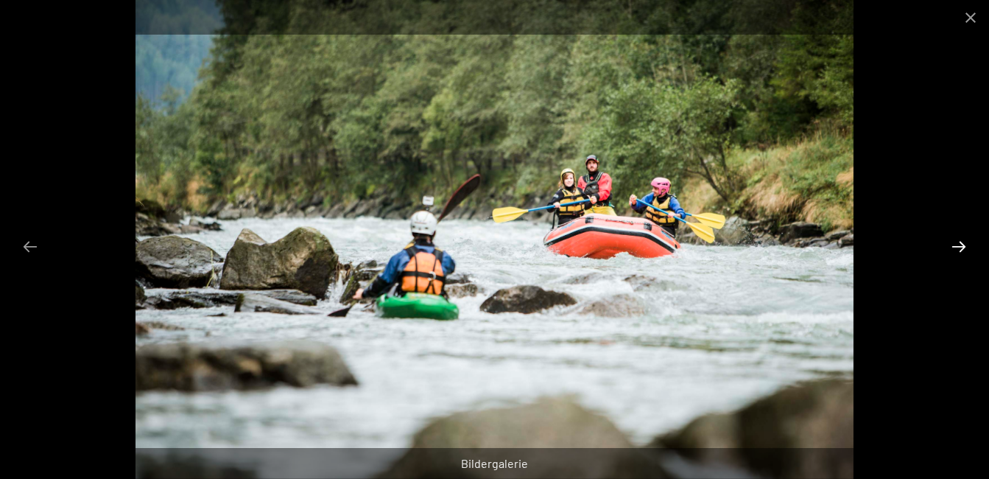
click at [960, 247] on button "Next slide" at bounding box center [958, 246] width 31 height 29
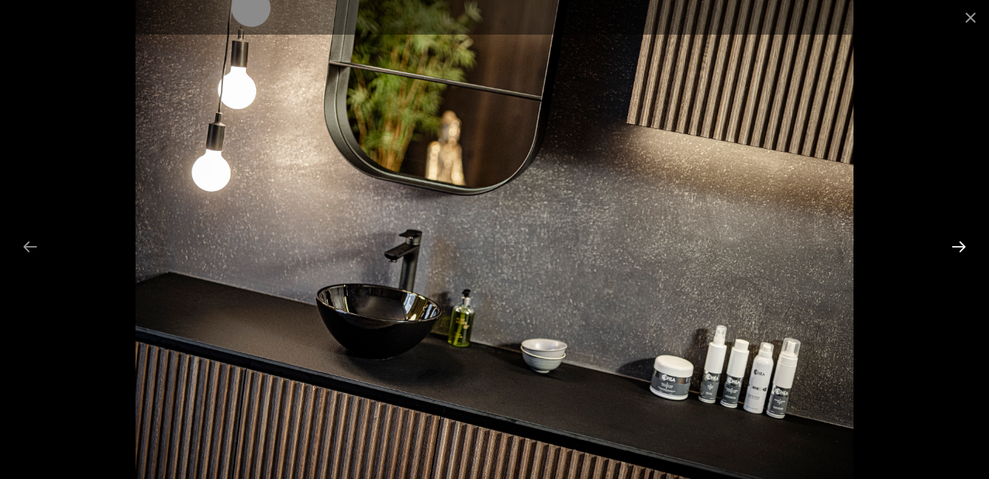
click at [960, 247] on button "Next slide" at bounding box center [958, 246] width 31 height 29
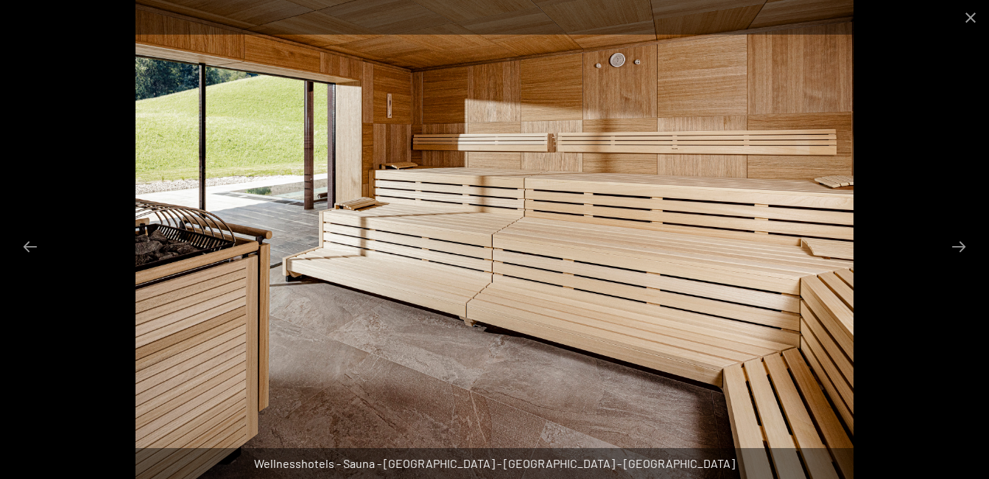
scroll to position [860, 0]
click at [972, 17] on button "Close gallery" at bounding box center [970, 17] width 37 height 35
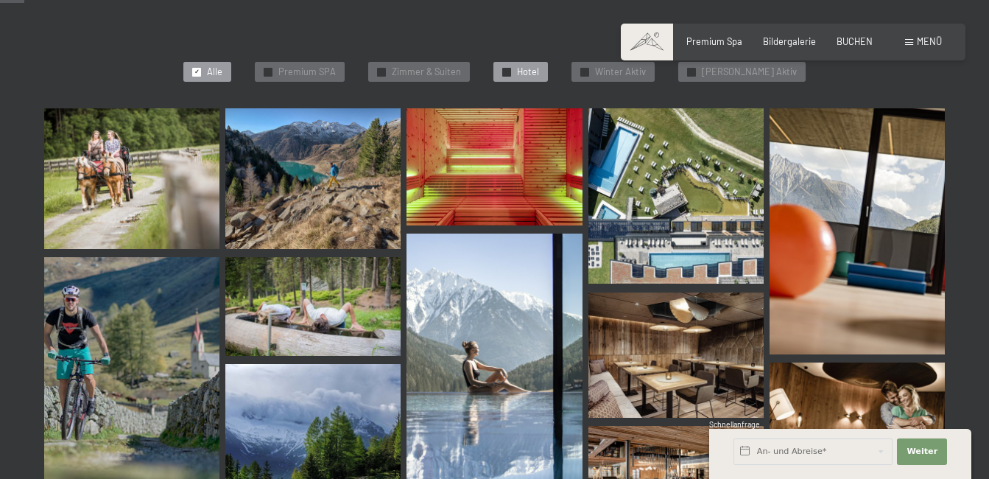
click at [510, 71] on span "✓" at bounding box center [507, 72] width 5 height 8
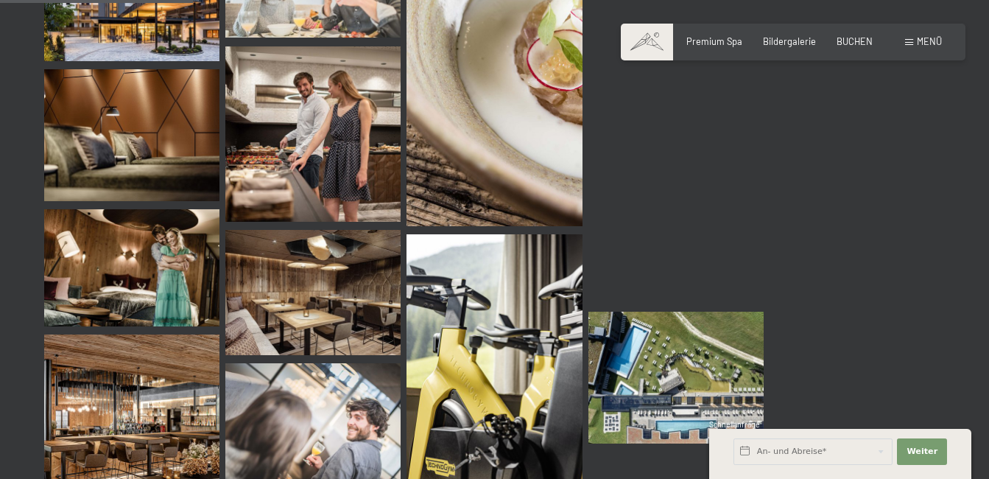
scroll to position [497, 0]
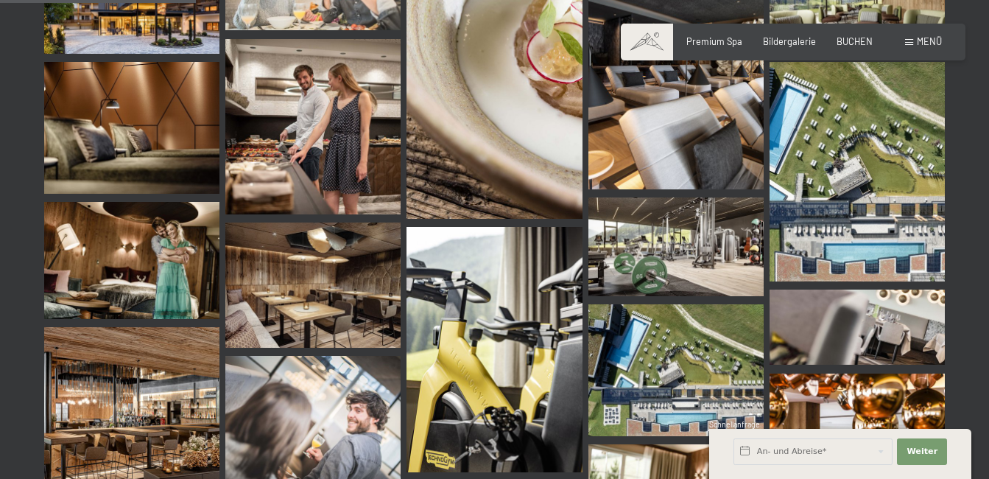
click at [711, 225] on img at bounding box center [675, 246] width 175 height 99
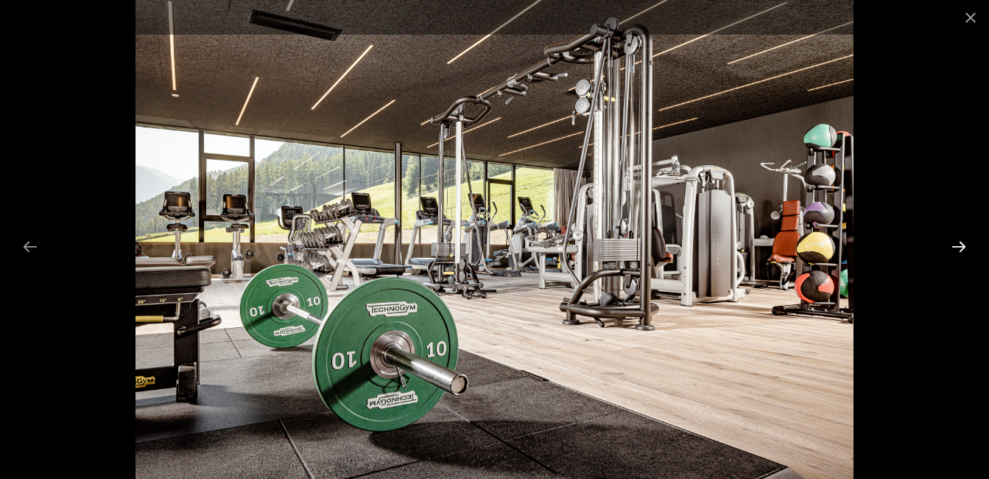
click at [960, 245] on button "Next slide" at bounding box center [958, 246] width 31 height 29
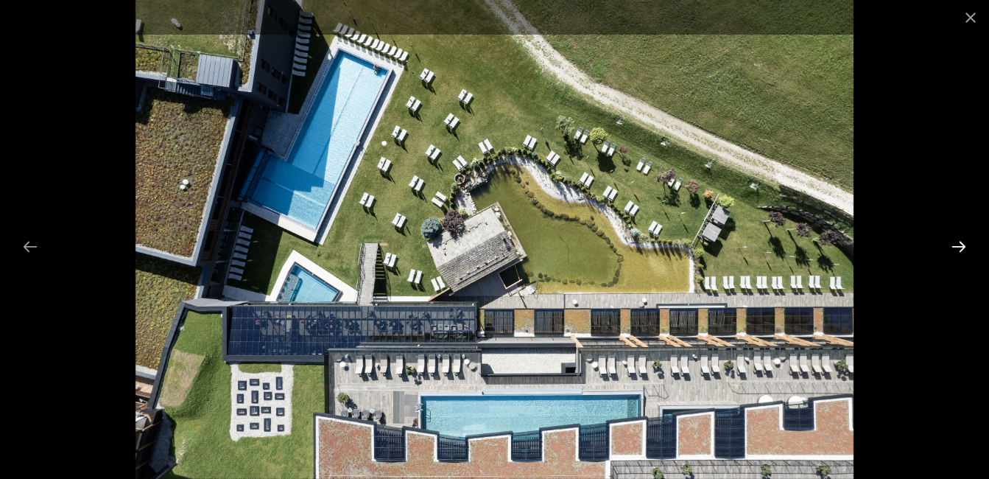
click at [960, 245] on button "Next slide" at bounding box center [958, 246] width 31 height 29
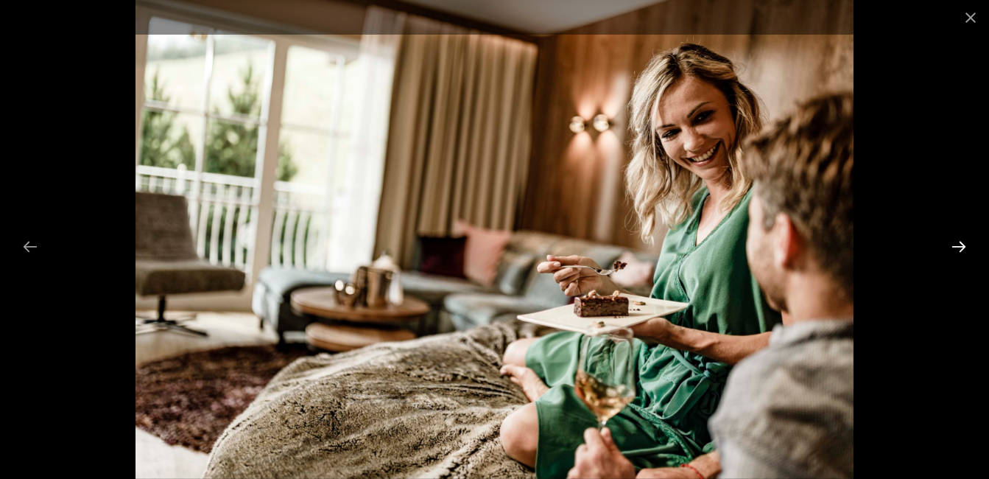
click at [960, 245] on button "Next slide" at bounding box center [958, 246] width 31 height 29
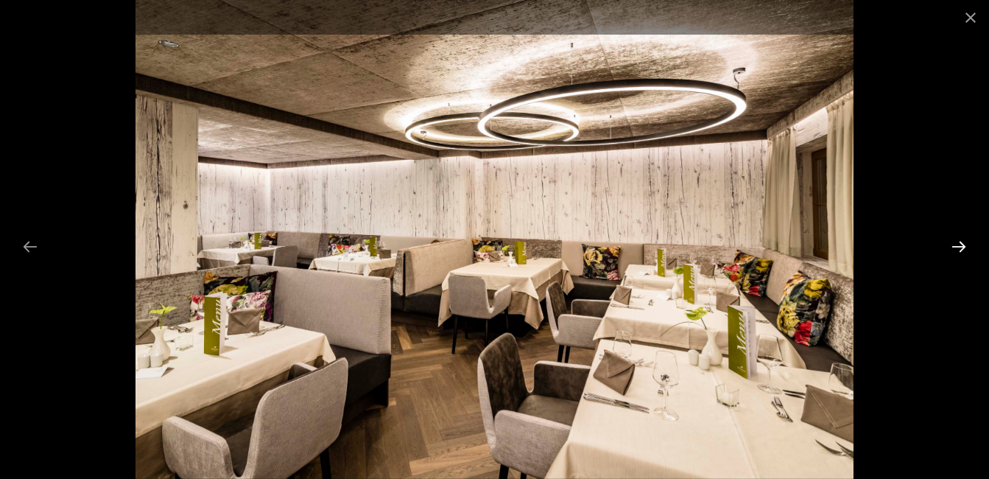
click at [960, 245] on button "Next slide" at bounding box center [958, 246] width 31 height 29
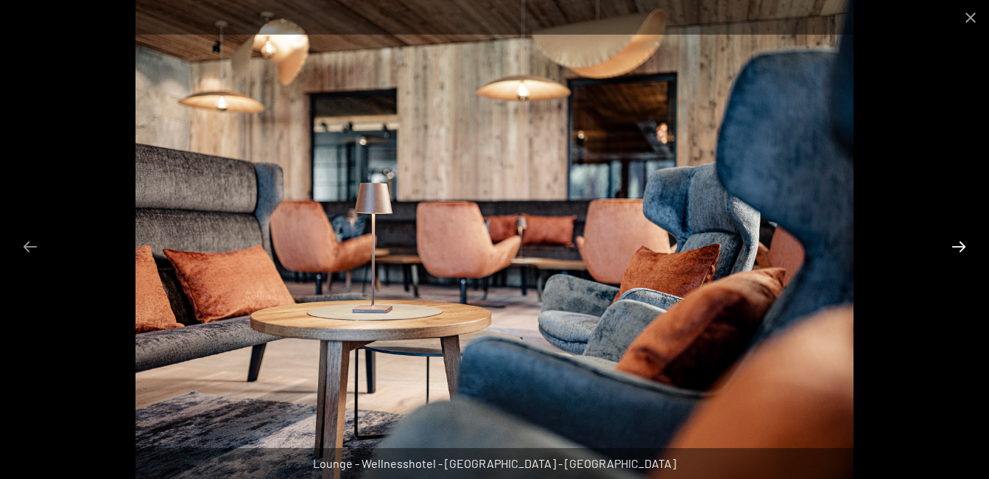
click at [960, 245] on button "Next slide" at bounding box center [958, 246] width 31 height 29
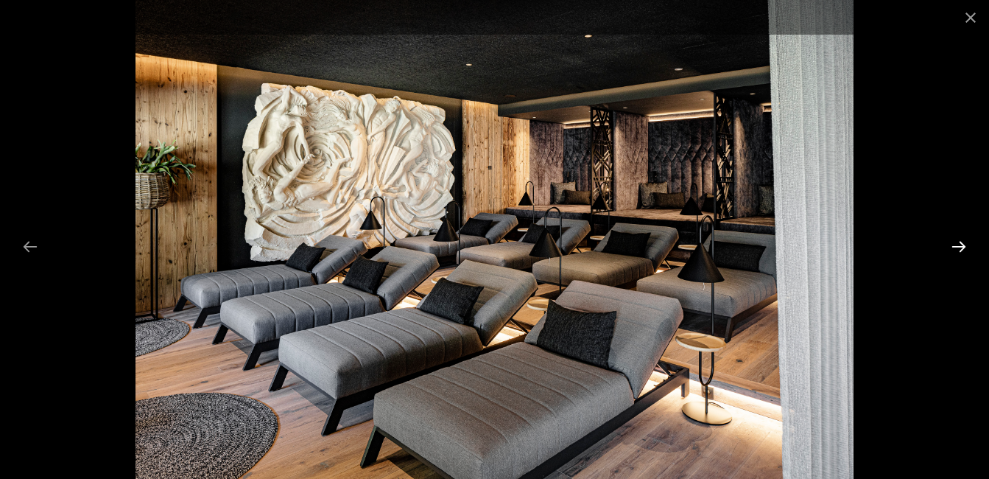
click at [960, 245] on button "Next slide" at bounding box center [958, 246] width 31 height 29
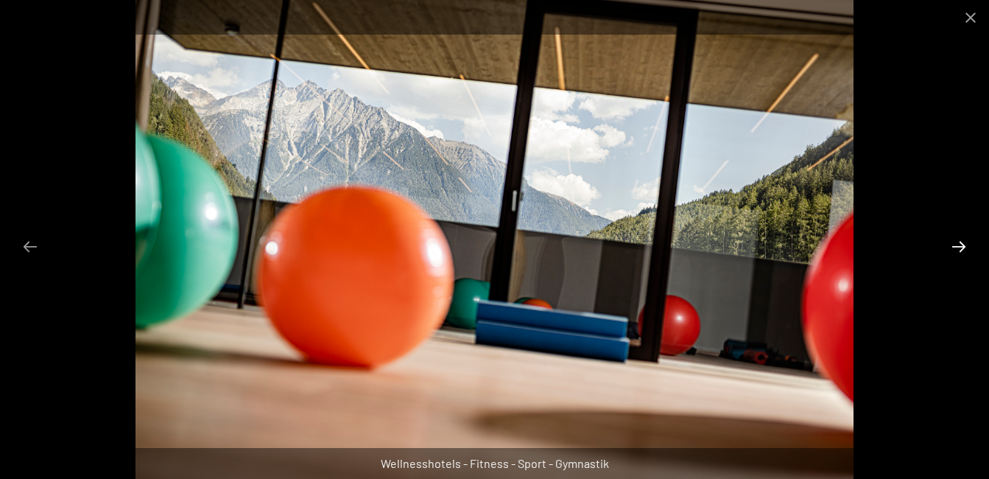
click at [960, 245] on button "Next slide" at bounding box center [958, 246] width 31 height 29
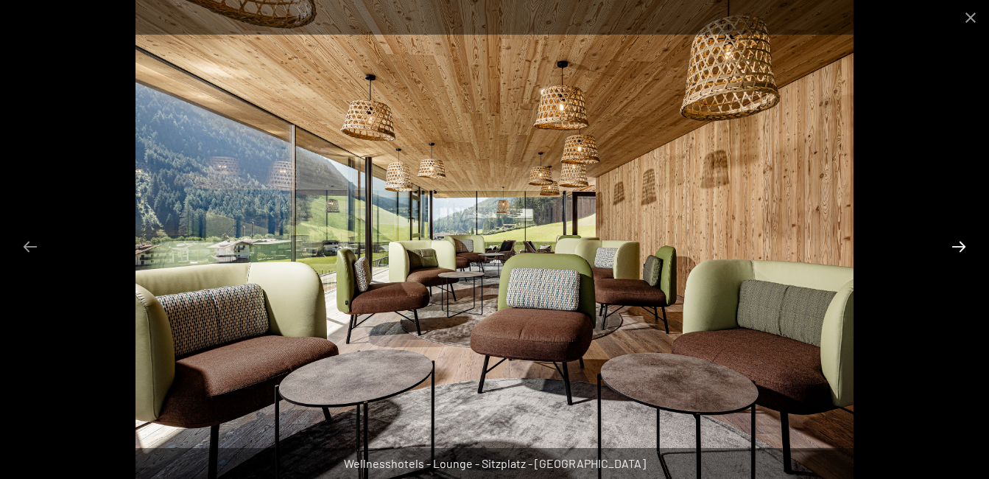
click at [960, 245] on button "Next slide" at bounding box center [958, 246] width 31 height 29
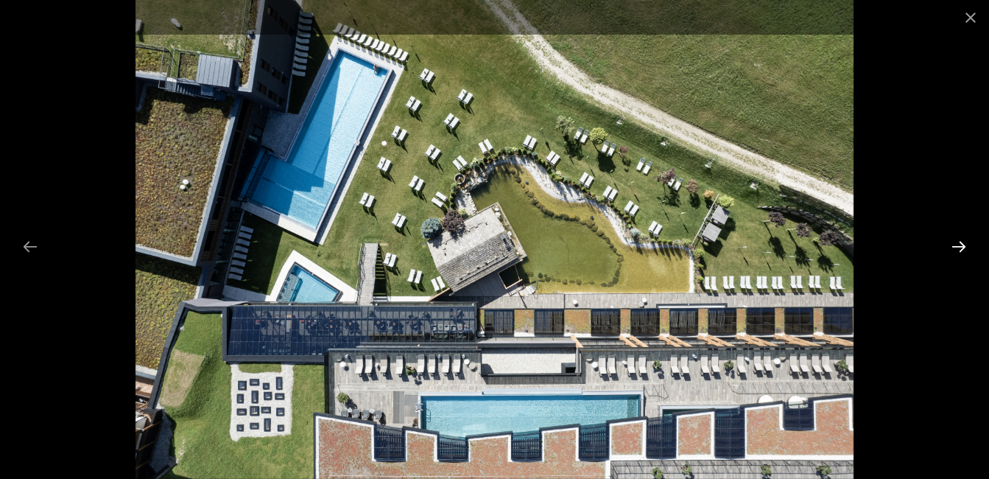
click at [963, 243] on button "Next slide" at bounding box center [958, 246] width 31 height 29
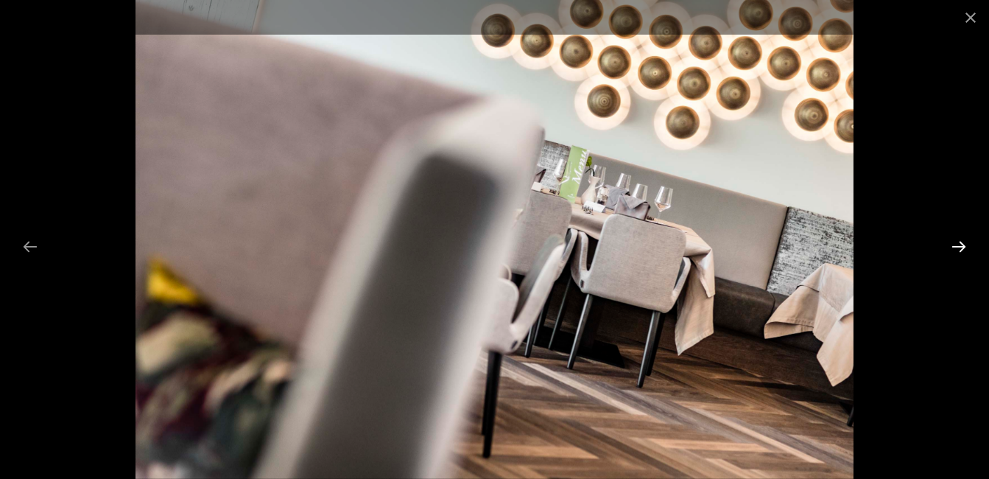
click at [963, 243] on button "Next slide" at bounding box center [958, 246] width 31 height 29
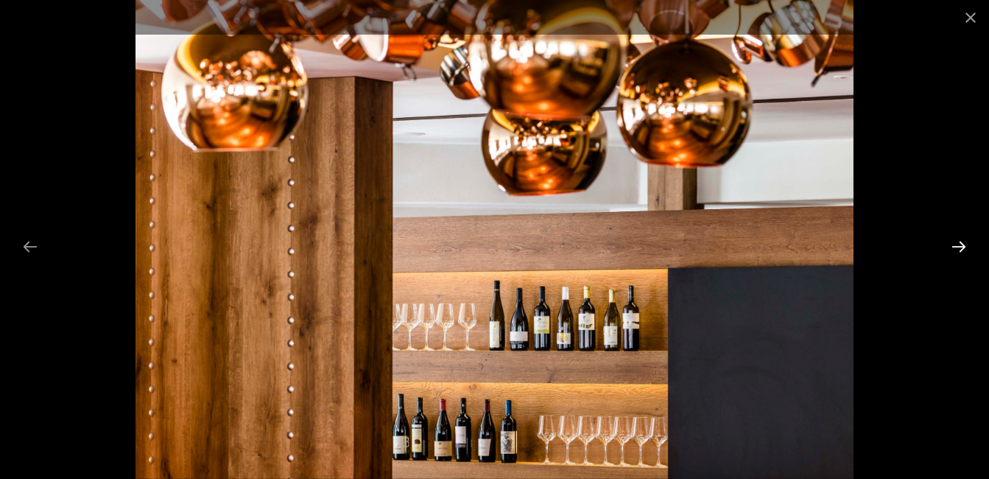
click at [963, 243] on button "Next slide" at bounding box center [958, 246] width 31 height 29
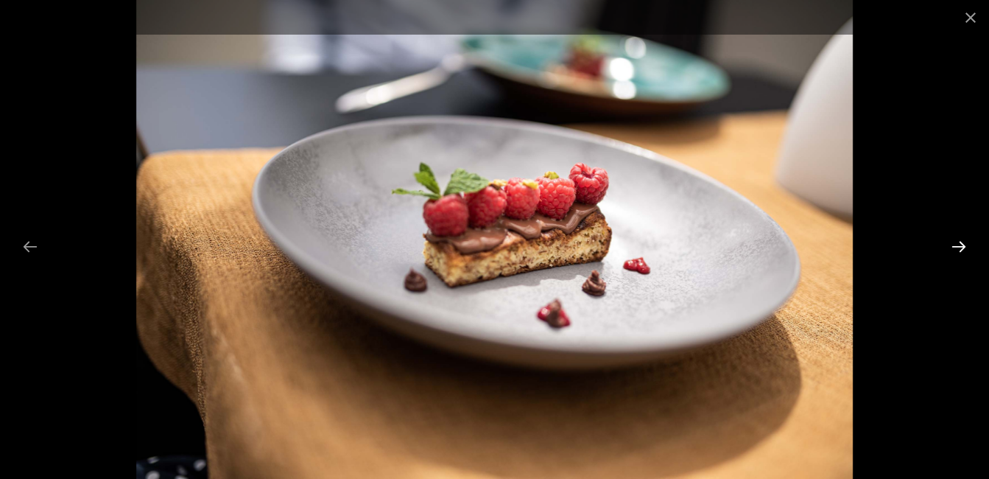
click at [958, 245] on button "Next slide" at bounding box center [958, 246] width 31 height 29
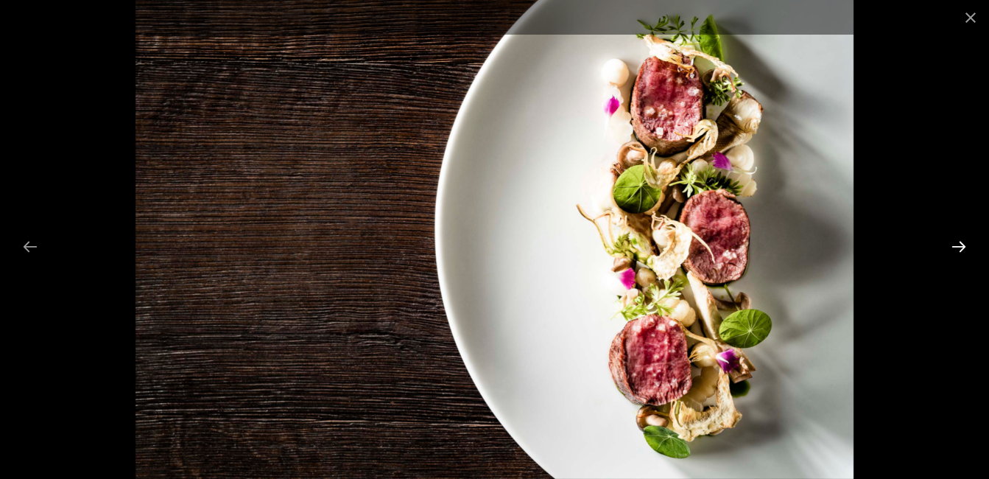
click at [958, 245] on button "Next slide" at bounding box center [958, 246] width 31 height 29
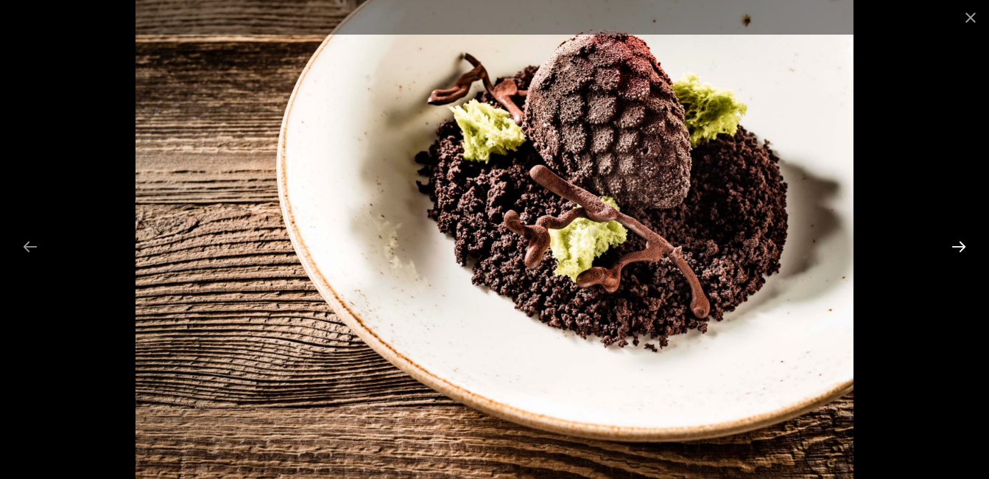
click at [958, 245] on button "Next slide" at bounding box center [958, 246] width 31 height 29
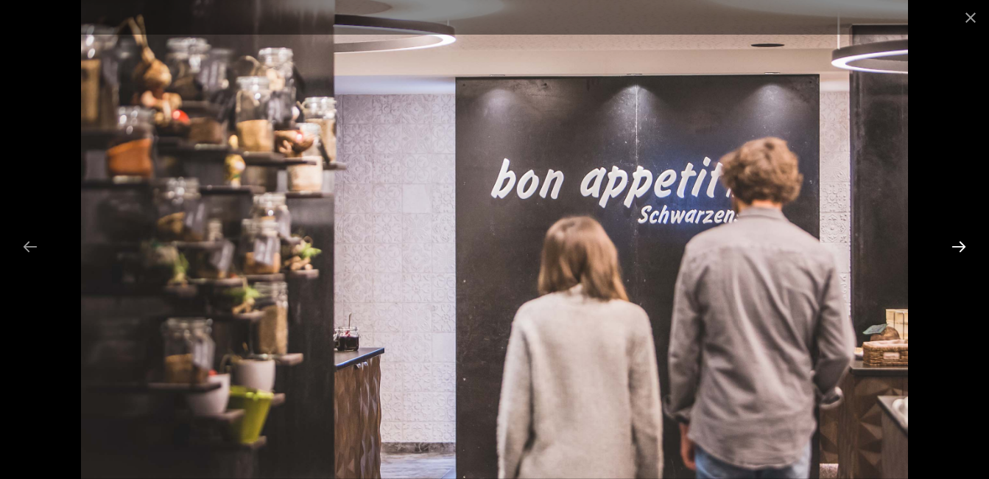
click at [958, 245] on button "Next slide" at bounding box center [958, 246] width 31 height 29
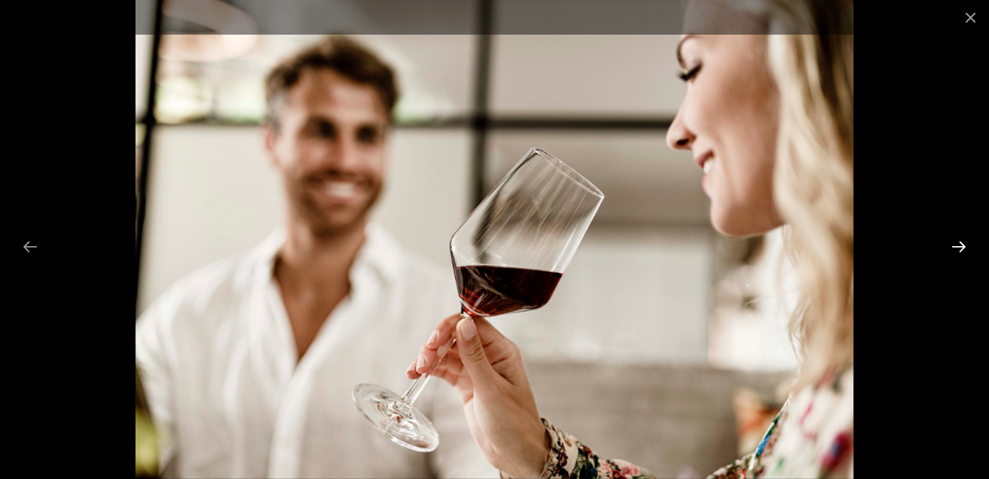
click at [958, 245] on button "Next slide" at bounding box center [958, 246] width 31 height 29
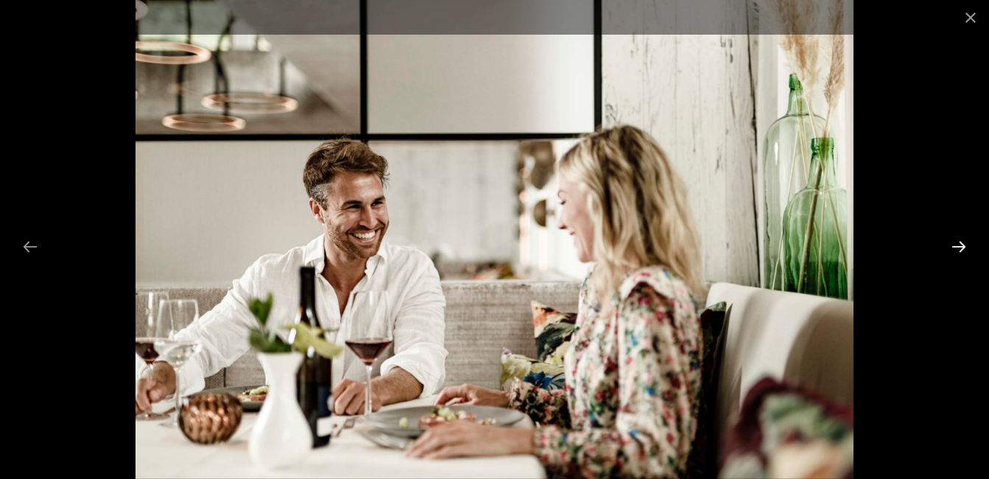
click at [958, 245] on button "Next slide" at bounding box center [958, 246] width 31 height 29
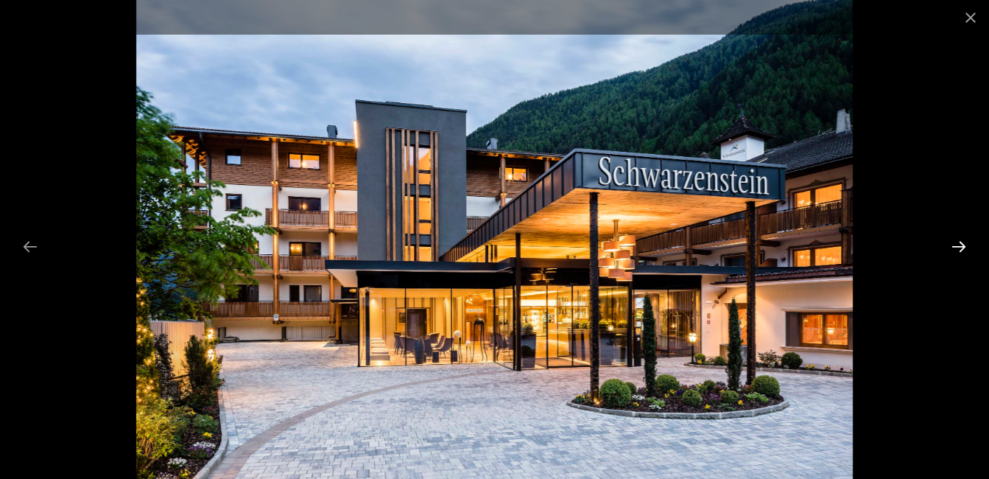
click at [958, 245] on button "Next slide" at bounding box center [958, 246] width 31 height 29
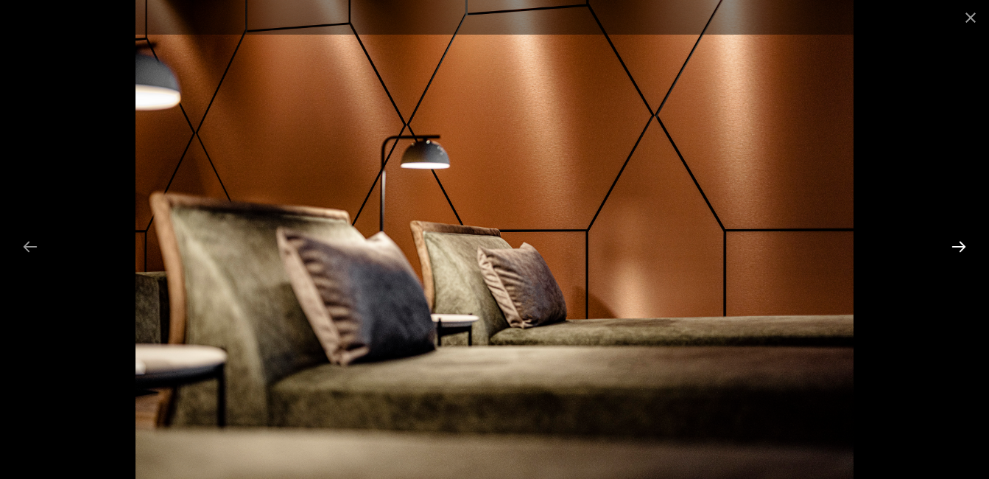
click at [958, 245] on button "Next slide" at bounding box center [958, 246] width 31 height 29
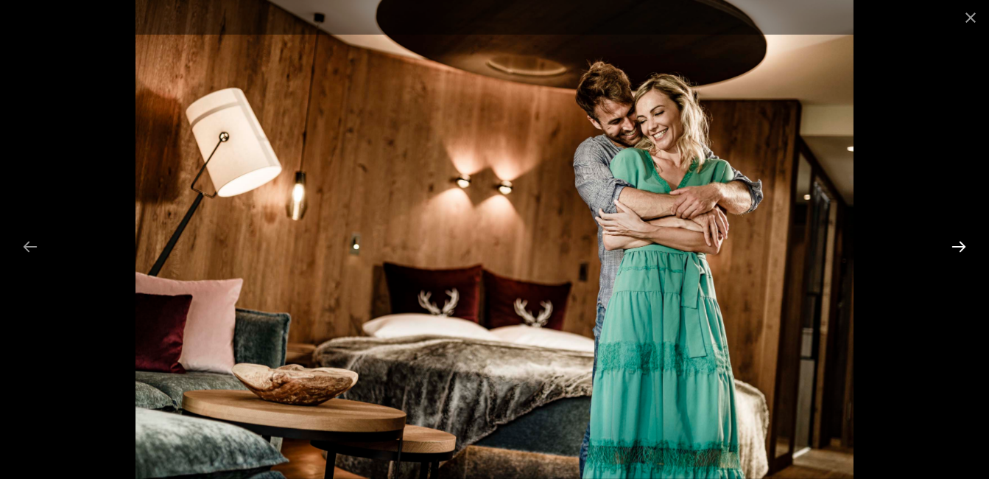
click at [958, 245] on button "Next slide" at bounding box center [958, 246] width 31 height 29
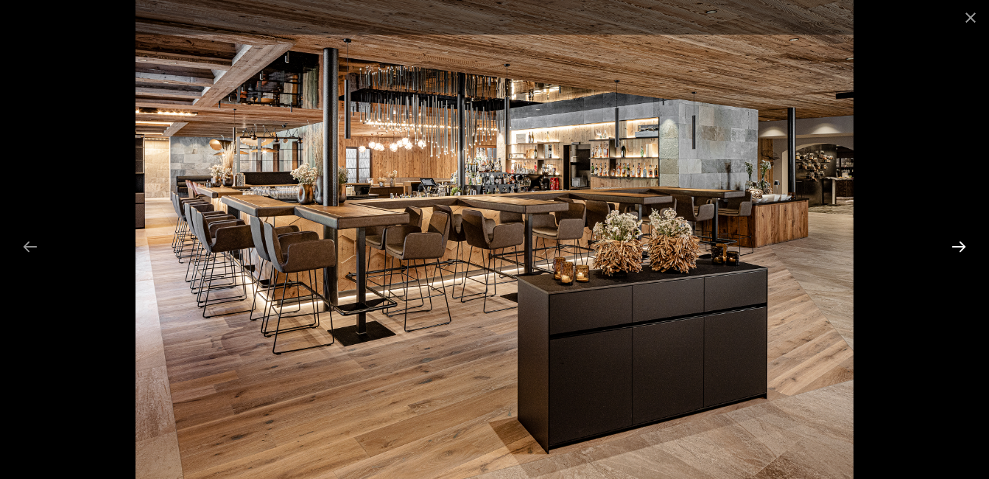
click at [958, 245] on button "Next slide" at bounding box center [958, 246] width 31 height 29
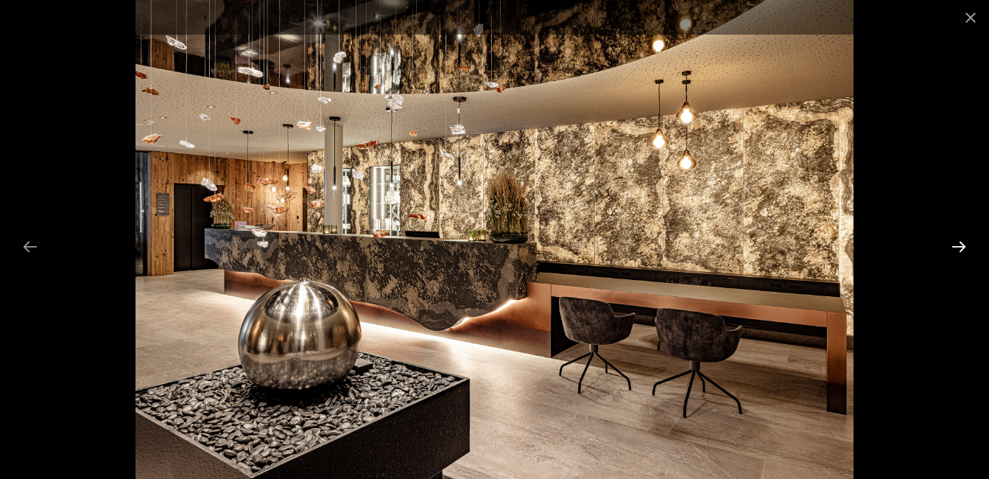
click at [958, 245] on button "Next slide" at bounding box center [958, 246] width 31 height 29
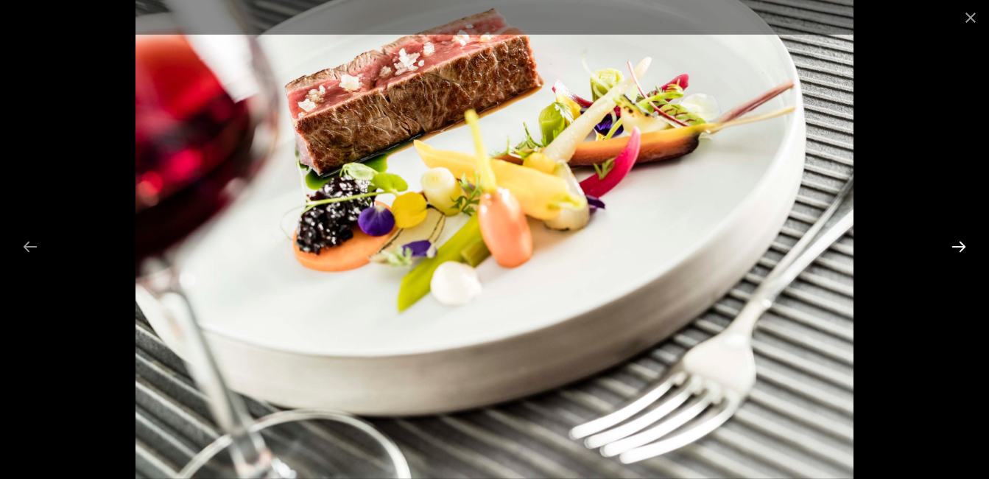
click at [958, 245] on button "Next slide" at bounding box center [958, 246] width 31 height 29
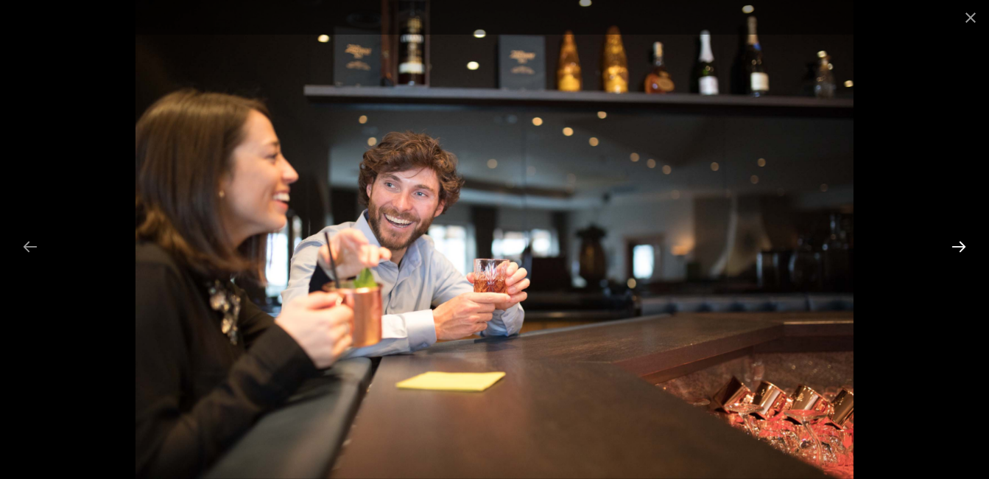
click at [958, 245] on button "Next slide" at bounding box center [958, 246] width 31 height 29
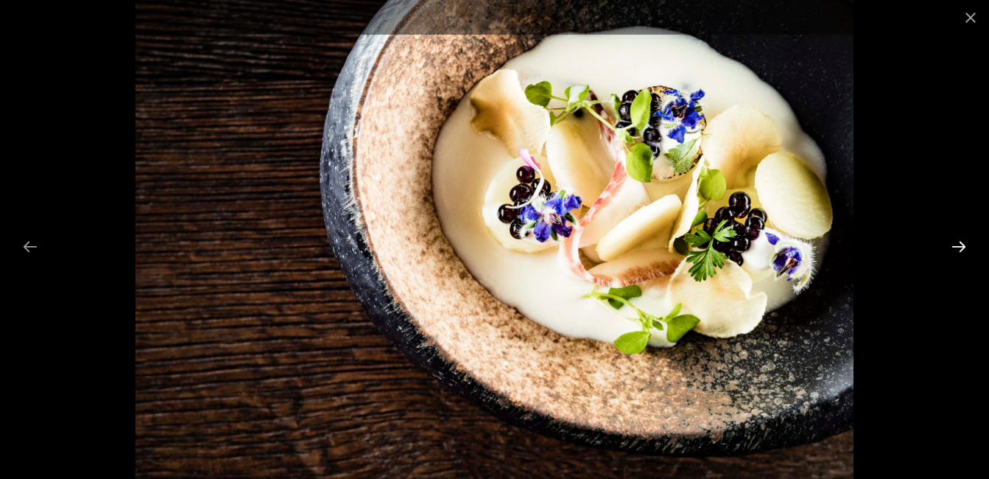
click at [958, 245] on button "Next slide" at bounding box center [958, 246] width 31 height 29
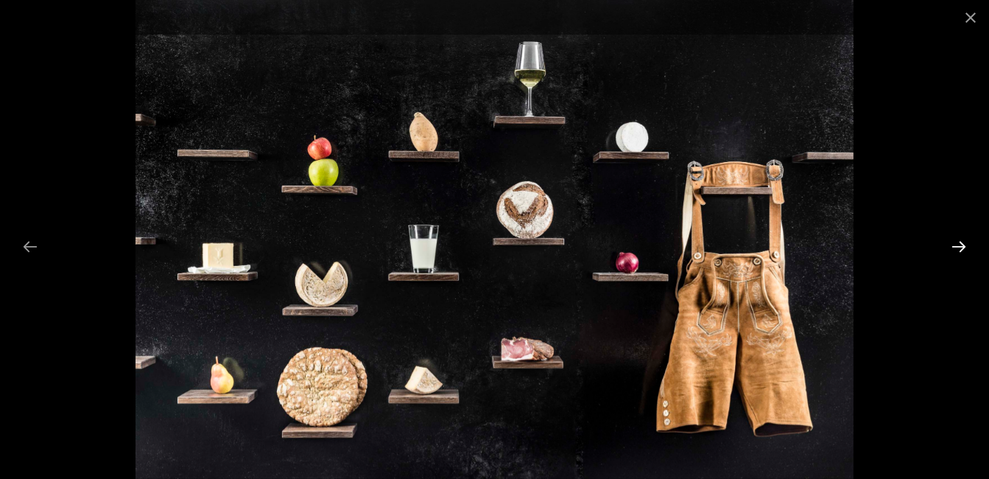
click at [958, 245] on button "Next slide" at bounding box center [958, 246] width 31 height 29
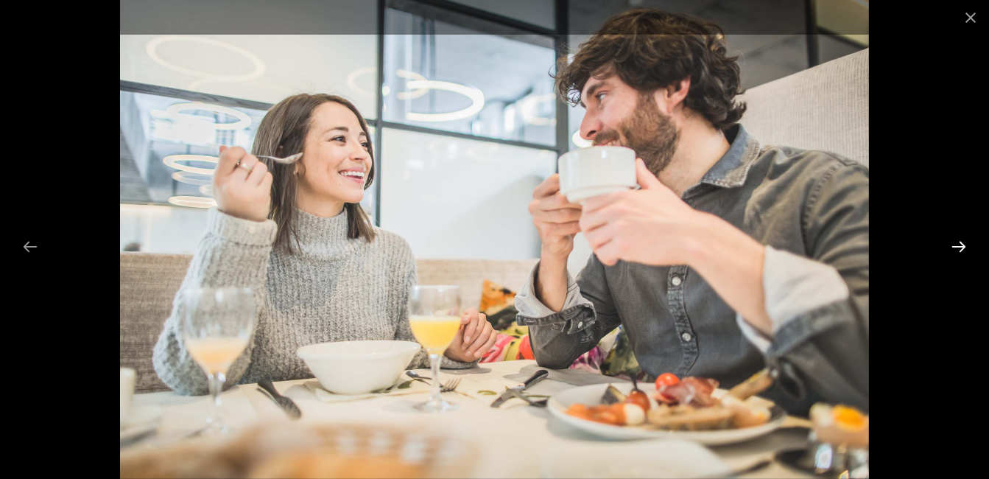
click at [958, 245] on button "Next slide" at bounding box center [958, 246] width 31 height 29
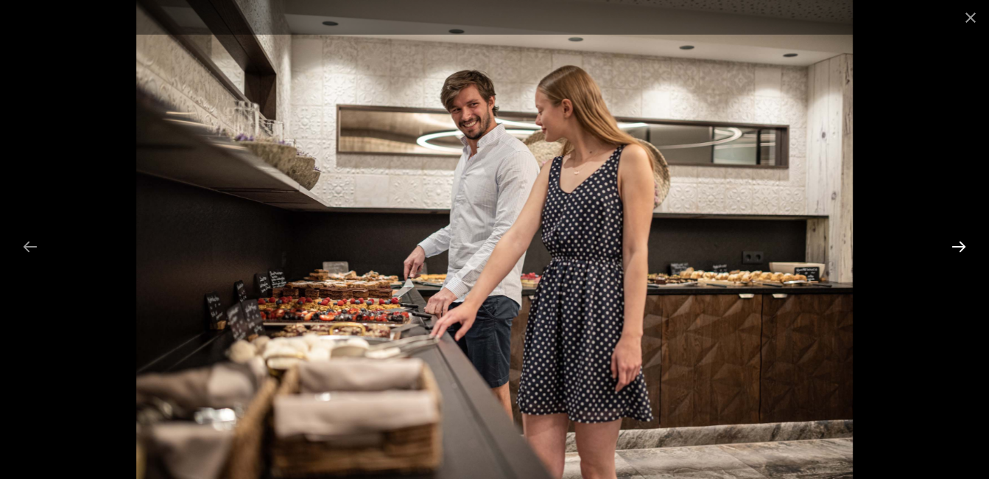
click at [958, 245] on button "Next slide" at bounding box center [958, 246] width 31 height 29
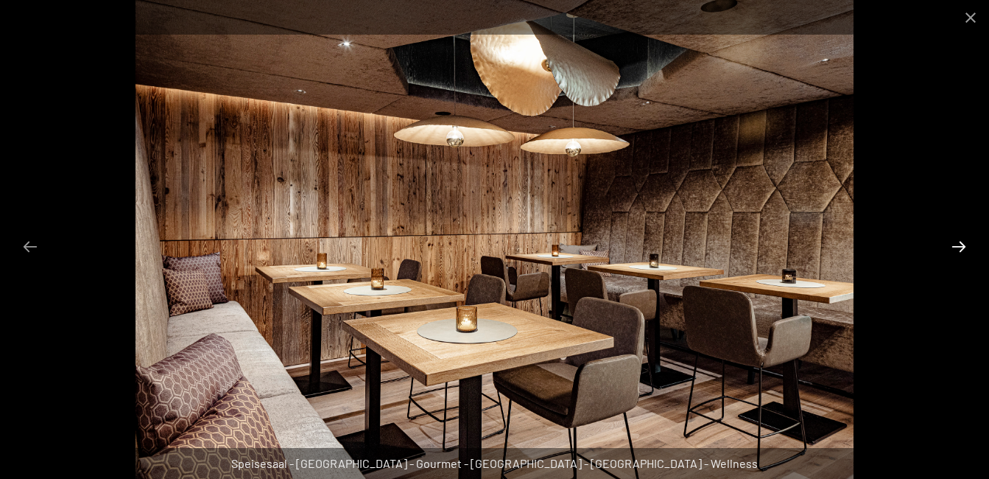
click at [958, 245] on button "Next slide" at bounding box center [958, 246] width 31 height 29
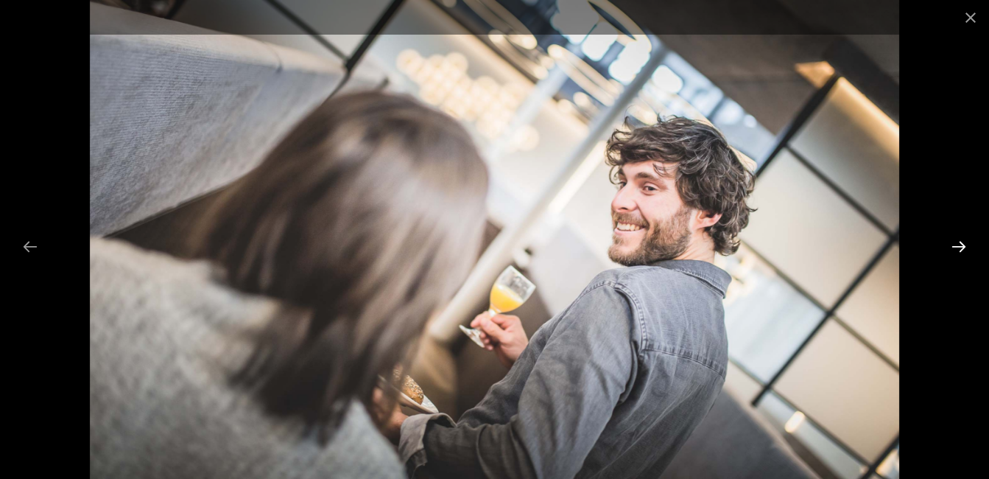
click at [958, 245] on button "Next slide" at bounding box center [958, 246] width 31 height 29
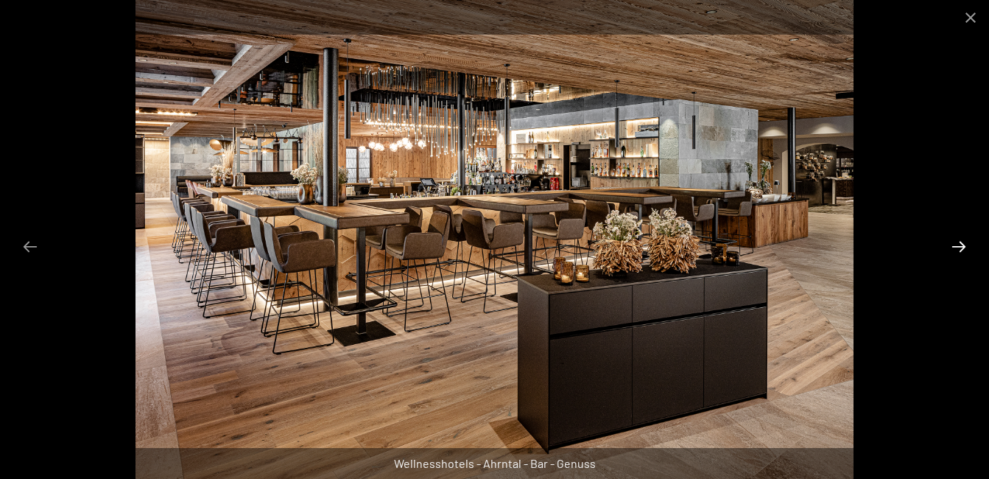
click at [958, 245] on button "Next slide" at bounding box center [958, 246] width 31 height 29
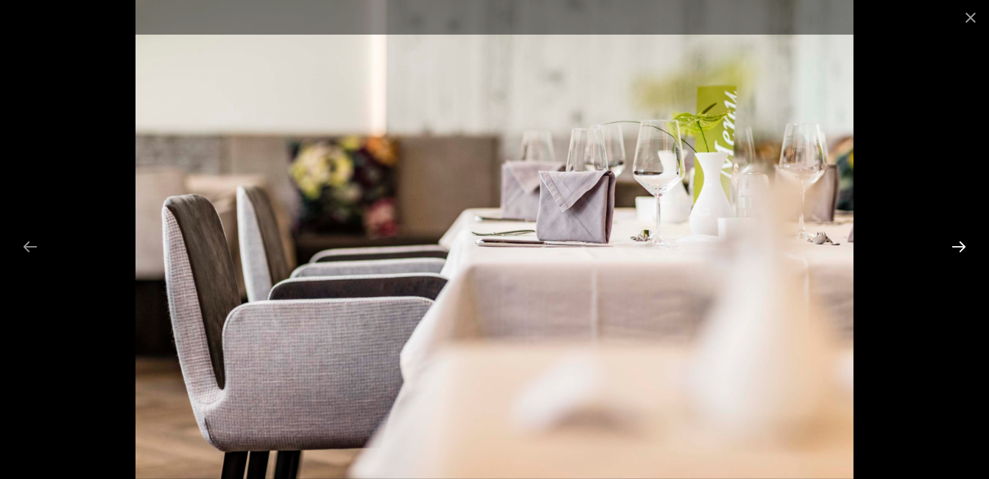
click at [958, 245] on button "Next slide" at bounding box center [958, 246] width 31 height 29
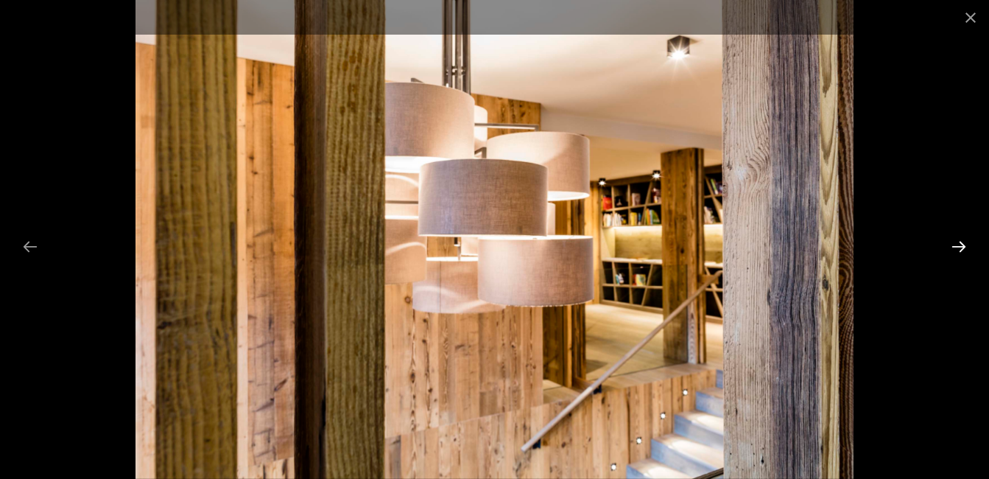
click at [958, 245] on button "Next slide" at bounding box center [958, 246] width 31 height 29
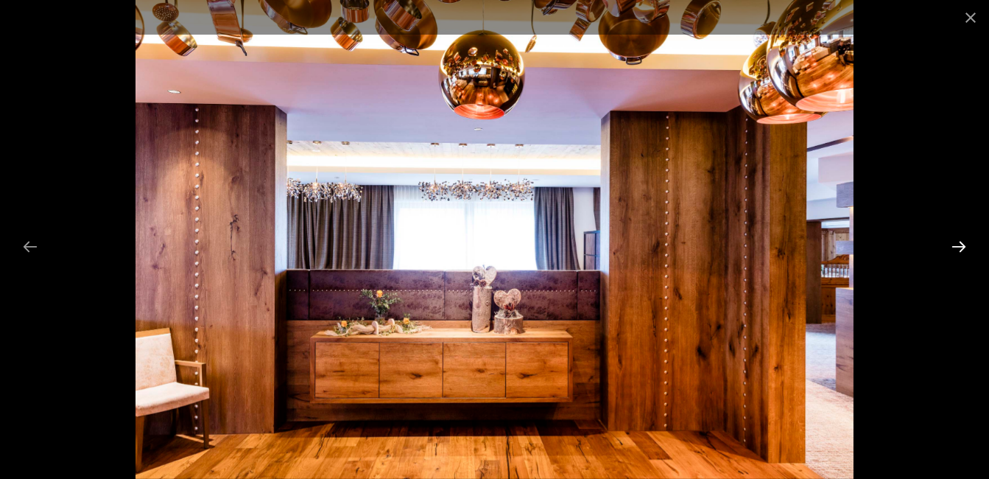
click at [958, 245] on button "Next slide" at bounding box center [958, 246] width 31 height 29
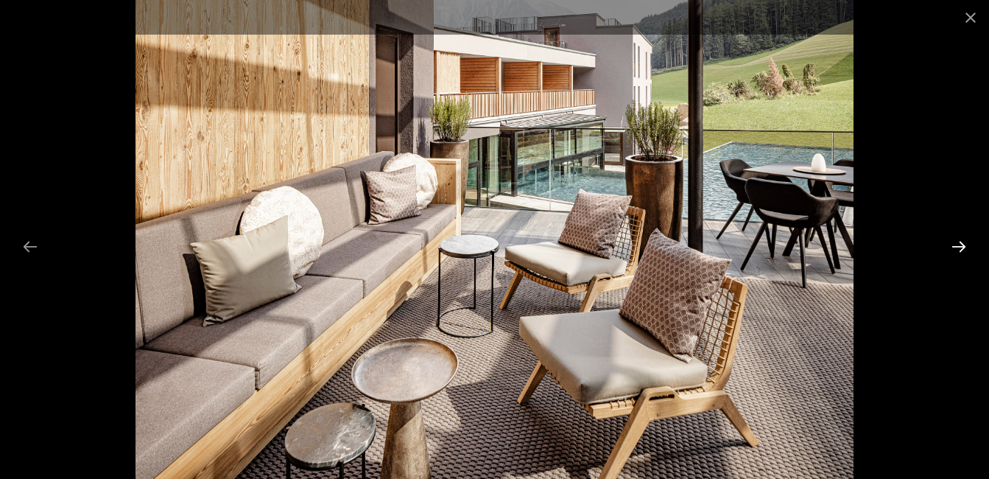
click at [958, 245] on button "Next slide" at bounding box center [958, 246] width 31 height 29
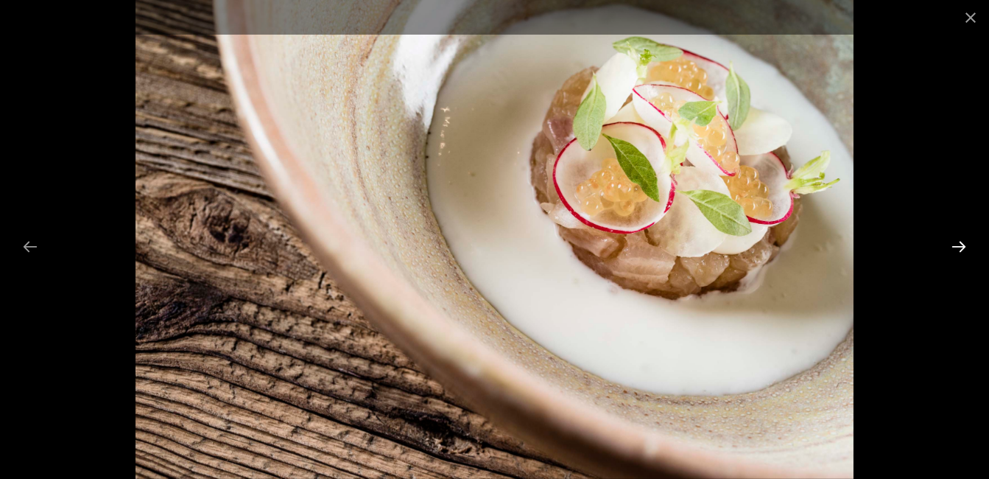
click at [958, 245] on button "Next slide" at bounding box center [958, 246] width 31 height 29
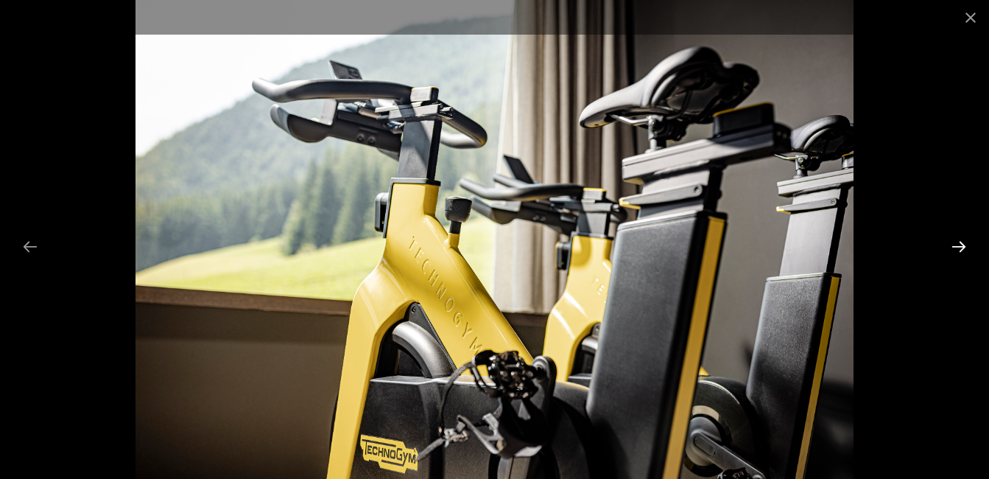
click at [958, 245] on button "Next slide" at bounding box center [958, 246] width 31 height 29
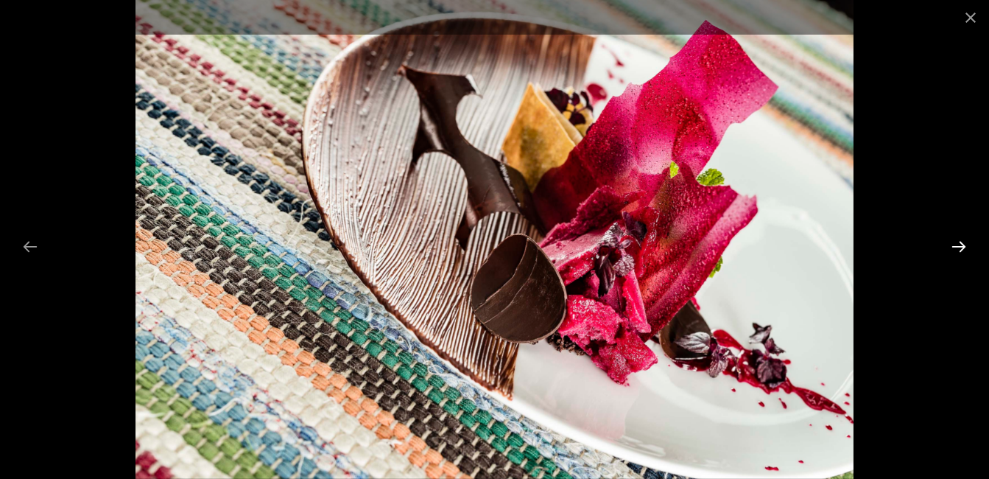
click at [958, 245] on button "Next slide" at bounding box center [958, 246] width 31 height 29
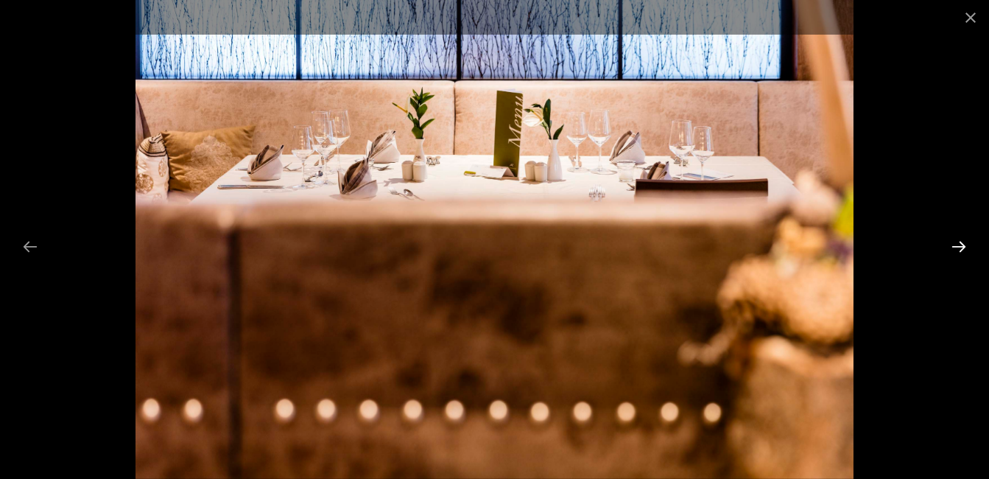
click at [958, 245] on button "Next slide" at bounding box center [958, 246] width 31 height 29
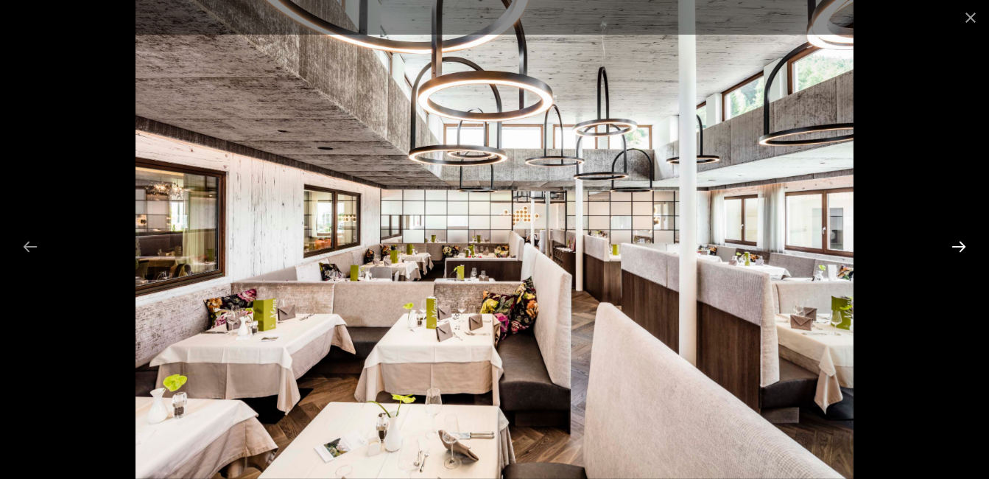
click at [958, 245] on button "Next slide" at bounding box center [958, 246] width 31 height 29
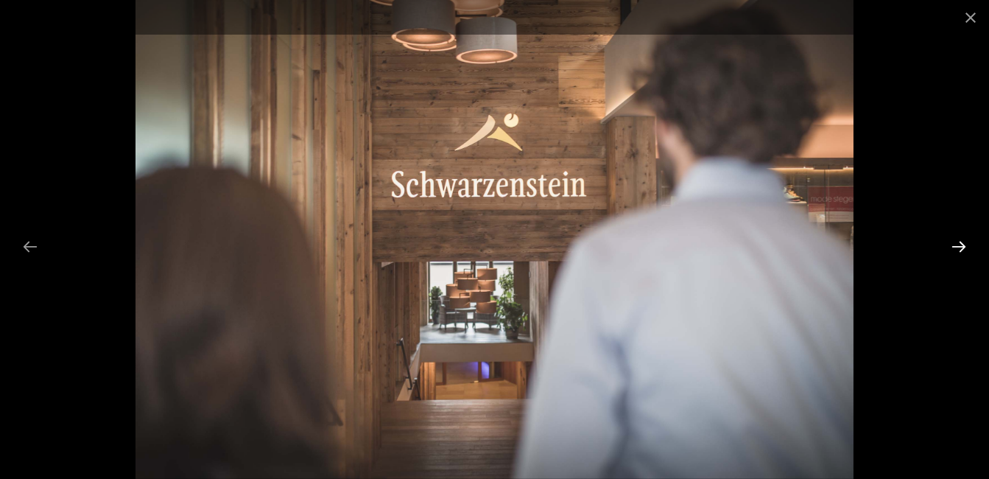
click at [958, 245] on button "Next slide" at bounding box center [958, 246] width 31 height 29
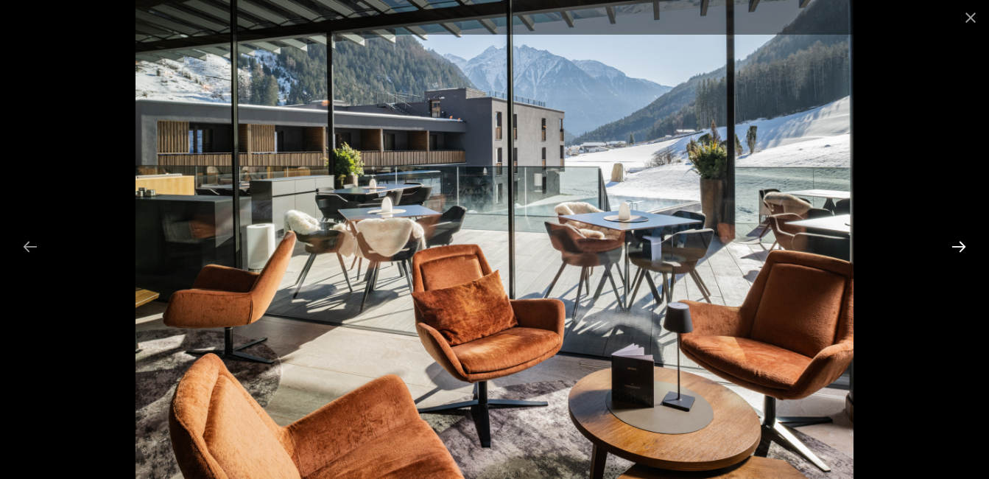
click at [958, 245] on button "Next slide" at bounding box center [958, 246] width 31 height 29
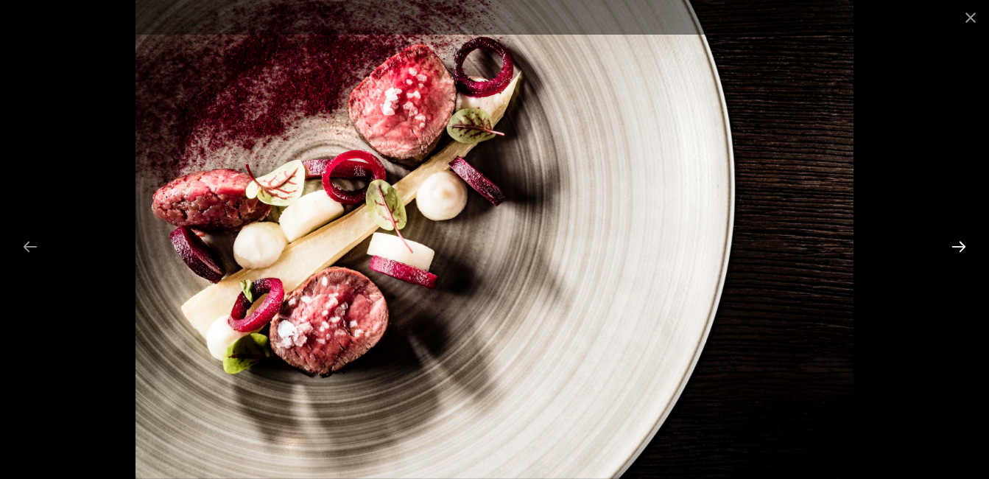
click at [958, 245] on button "Next slide" at bounding box center [958, 246] width 31 height 29
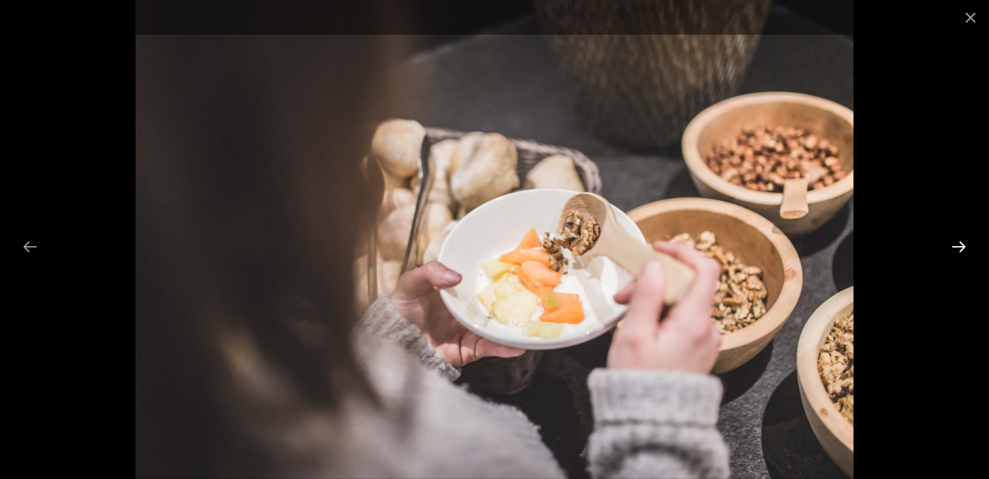
click at [958, 245] on button "Next slide" at bounding box center [958, 246] width 31 height 29
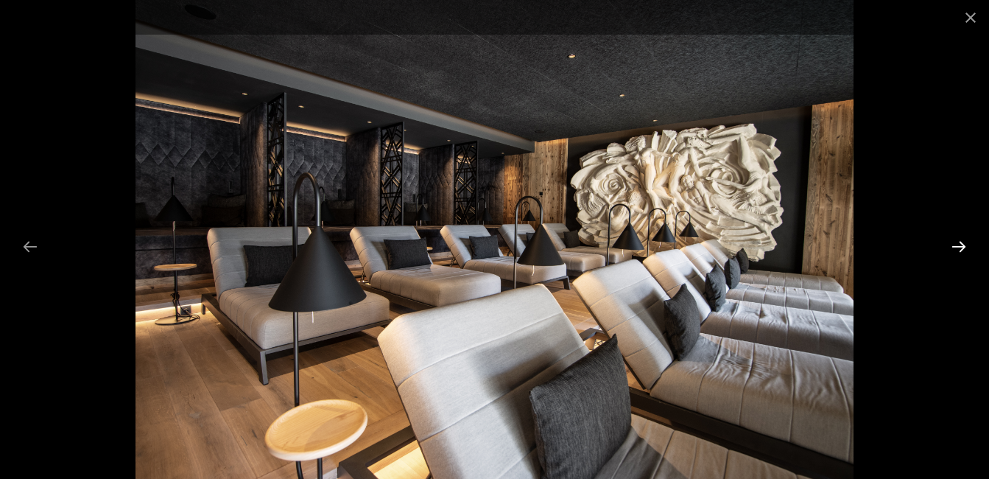
click at [958, 245] on button "Next slide" at bounding box center [958, 246] width 31 height 29
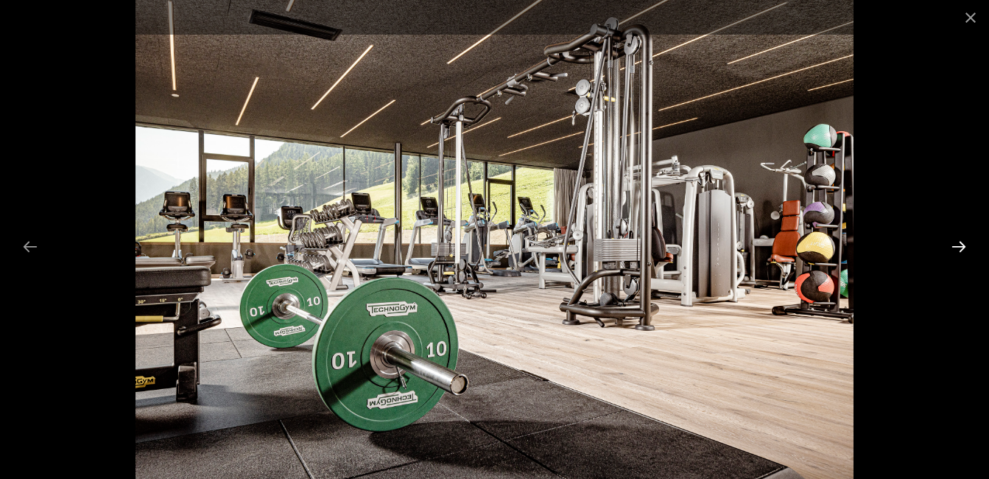
click at [958, 245] on button "Next slide" at bounding box center [958, 246] width 31 height 29
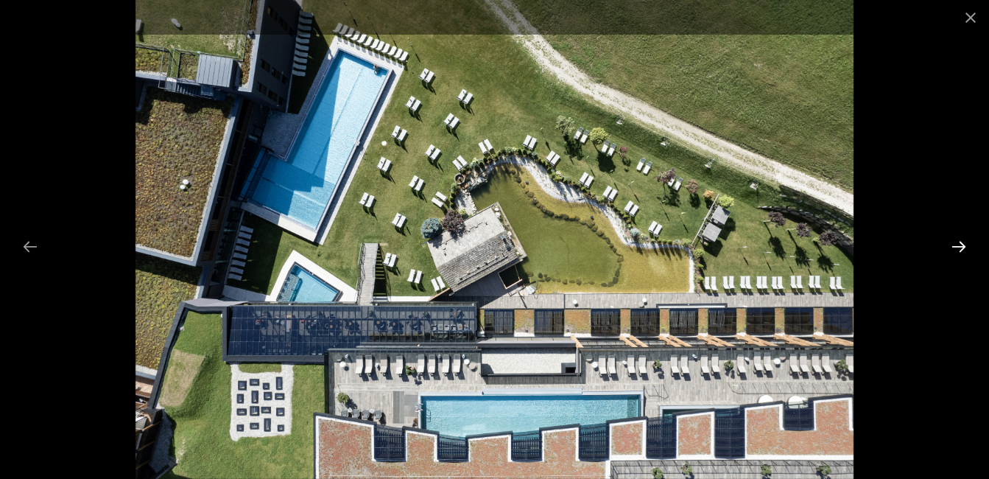
click at [958, 245] on button "Next slide" at bounding box center [958, 246] width 31 height 29
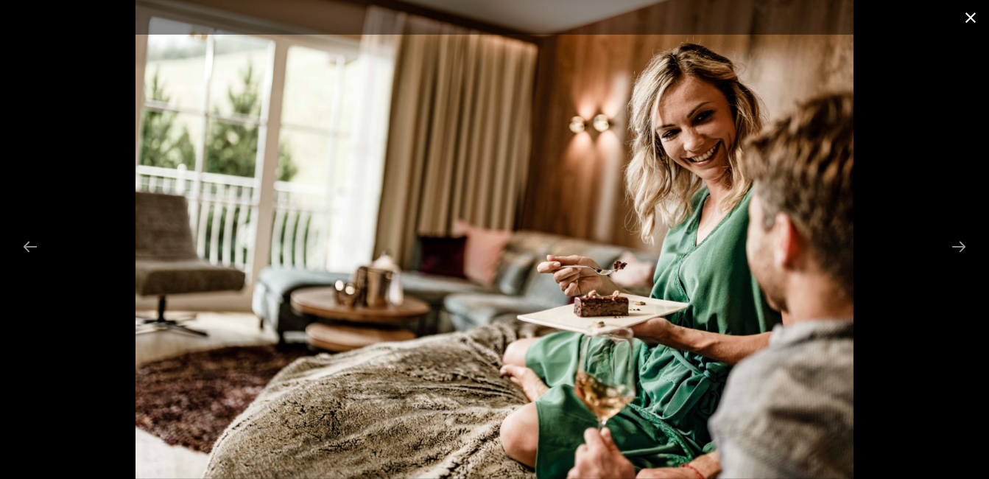
click at [971, 17] on button "Close gallery" at bounding box center [970, 17] width 37 height 35
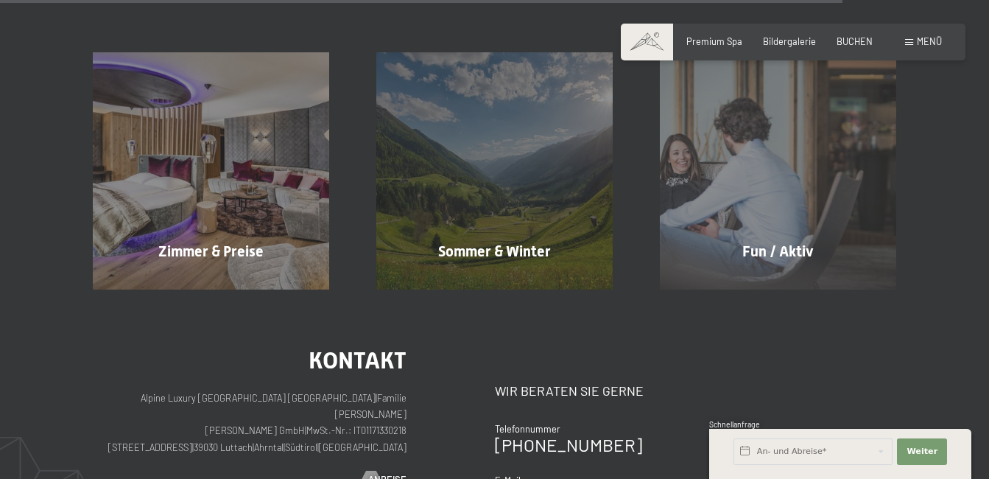
scroll to position [2191, 0]
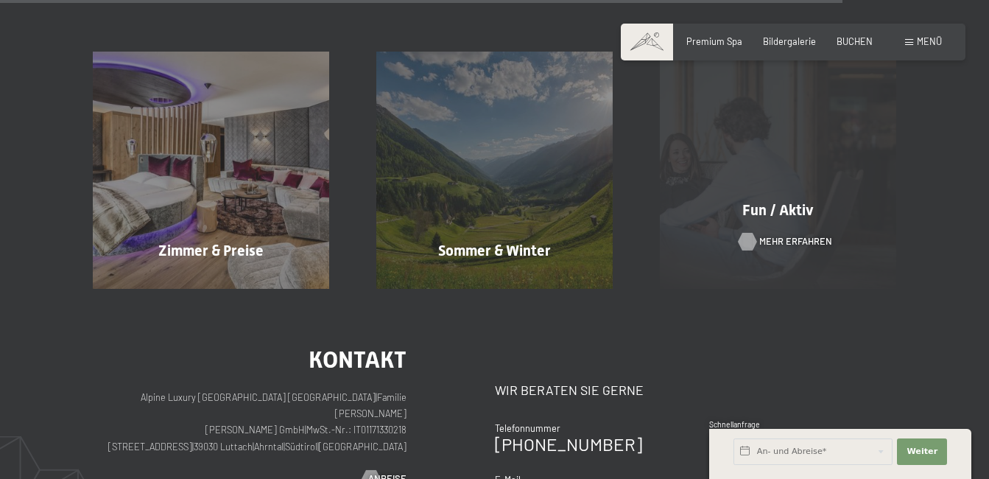
click at [782, 236] on span "Mehr erfahren" at bounding box center [795, 241] width 73 height 13
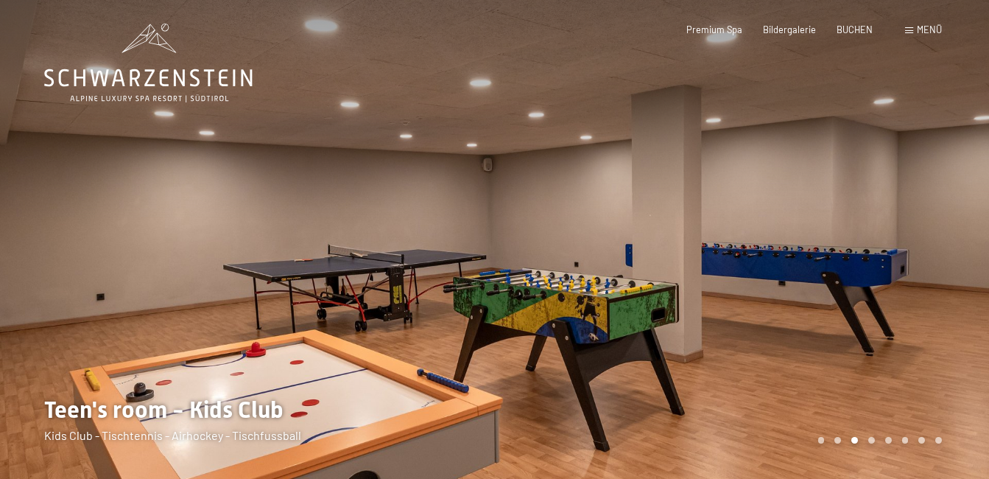
click at [872, 362] on div at bounding box center [742, 239] width 495 height 479
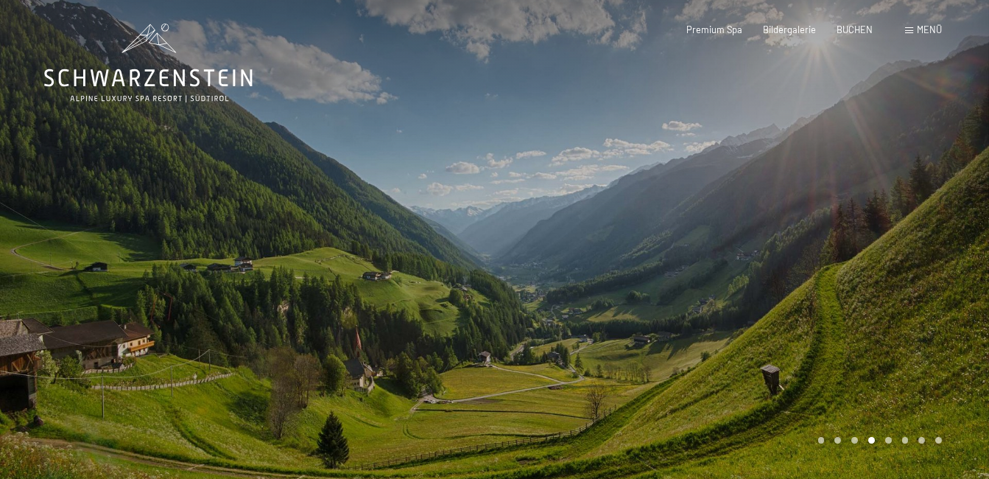
click at [872, 362] on div at bounding box center [742, 239] width 495 height 479
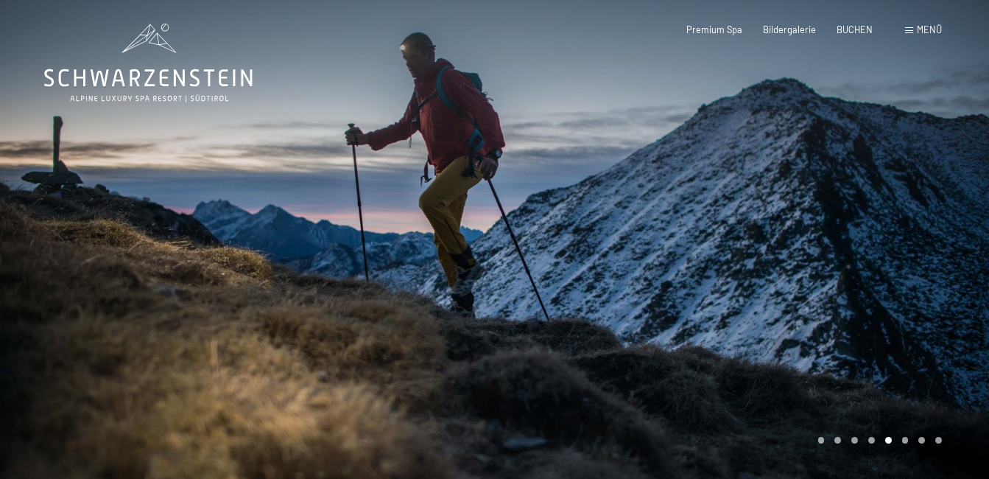
click at [28, 343] on div at bounding box center [247, 239] width 495 height 479
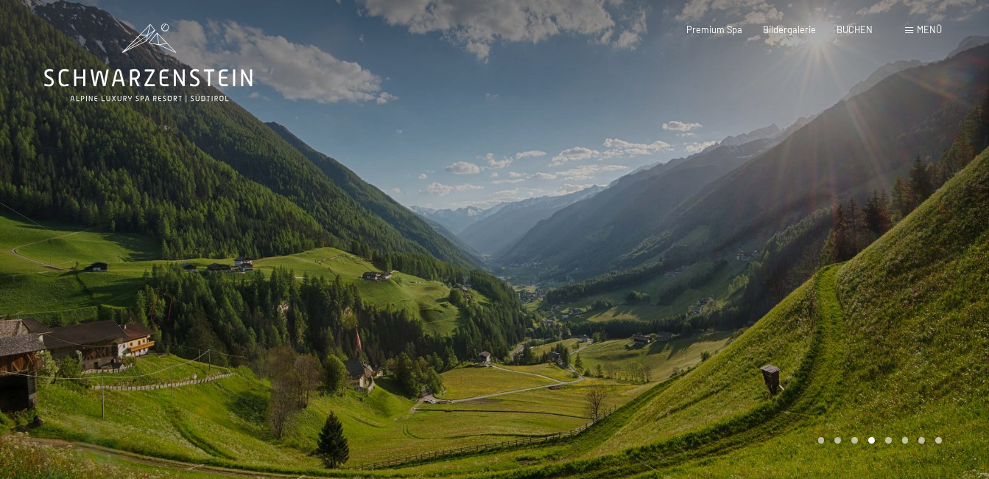
click at [28, 343] on div at bounding box center [247, 239] width 495 height 479
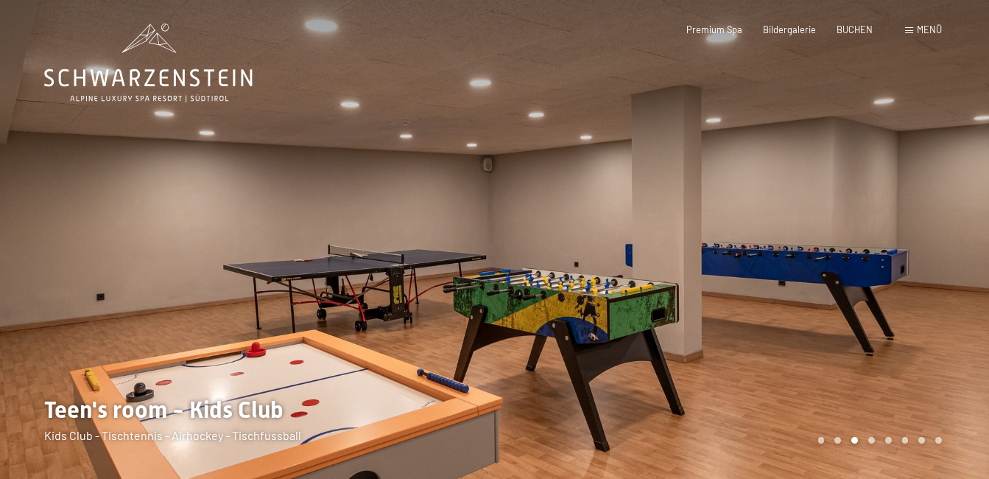
click at [871, 440] on div "Carousel Page 4" at bounding box center [871, 440] width 7 height 7
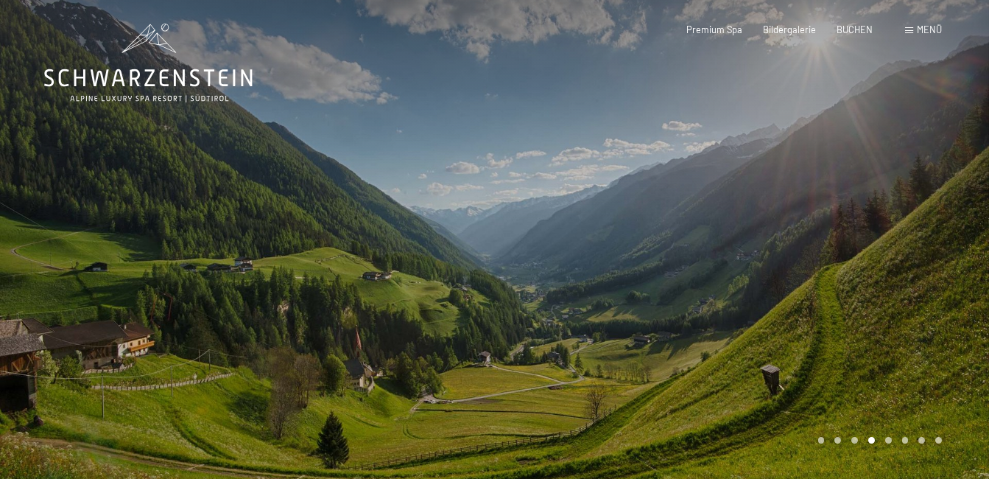
click at [888, 442] on div "Carousel Page 5" at bounding box center [888, 440] width 7 height 7
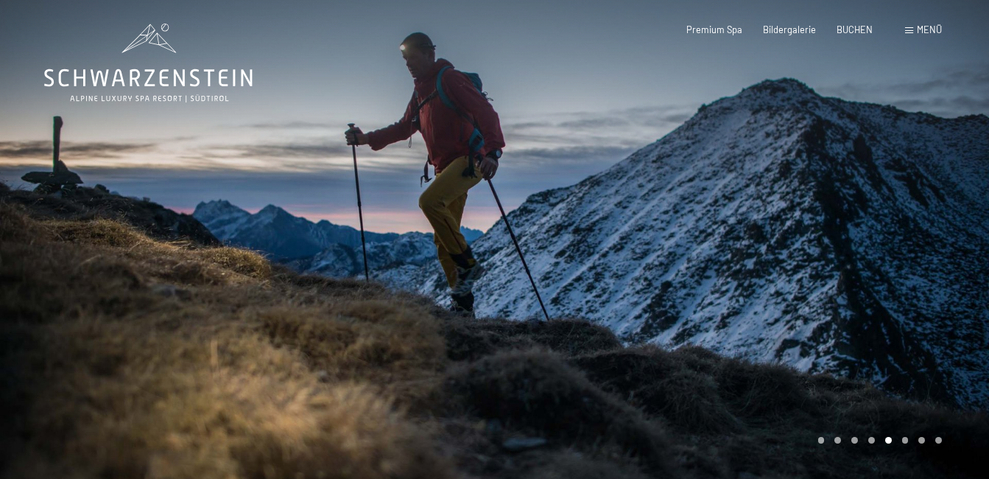
click at [823, 441] on div "Carousel Page 1" at bounding box center [821, 440] width 7 height 7
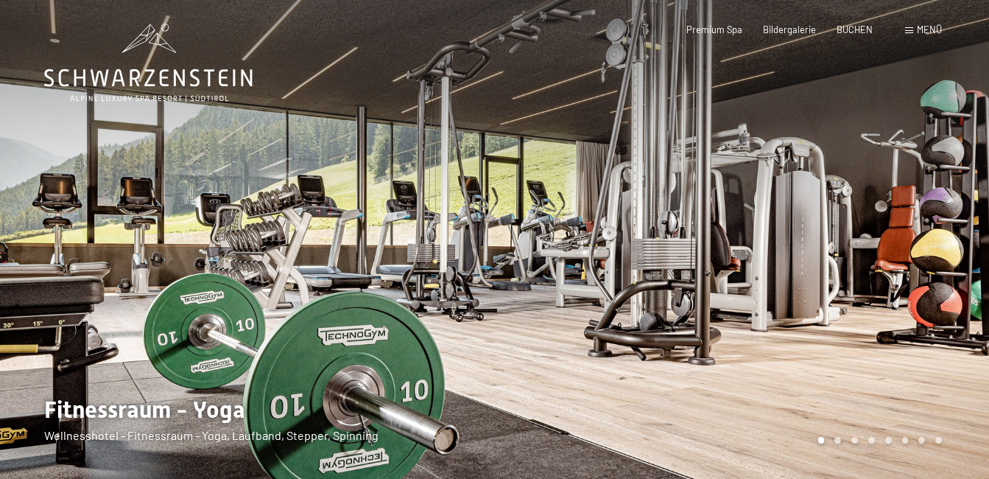
click at [835, 418] on div at bounding box center [742, 239] width 495 height 479
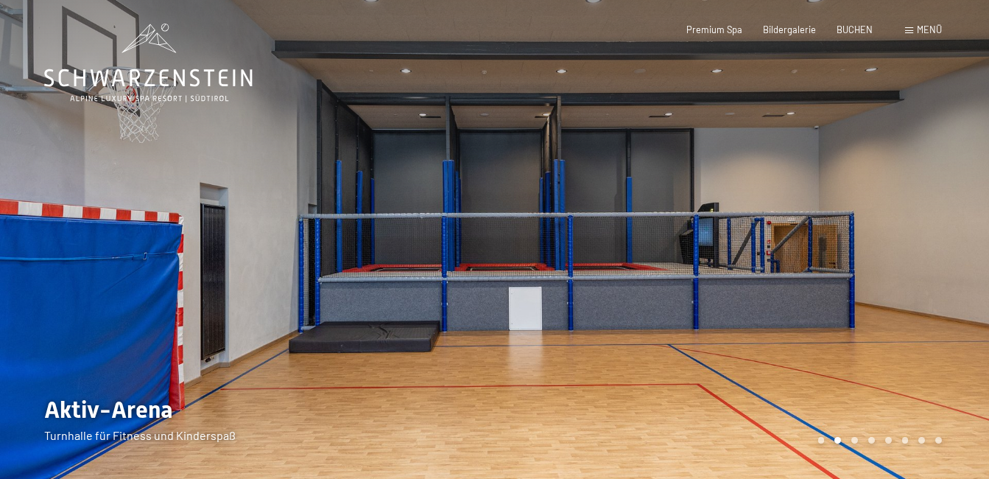
click at [848, 389] on div at bounding box center [742, 239] width 495 height 479
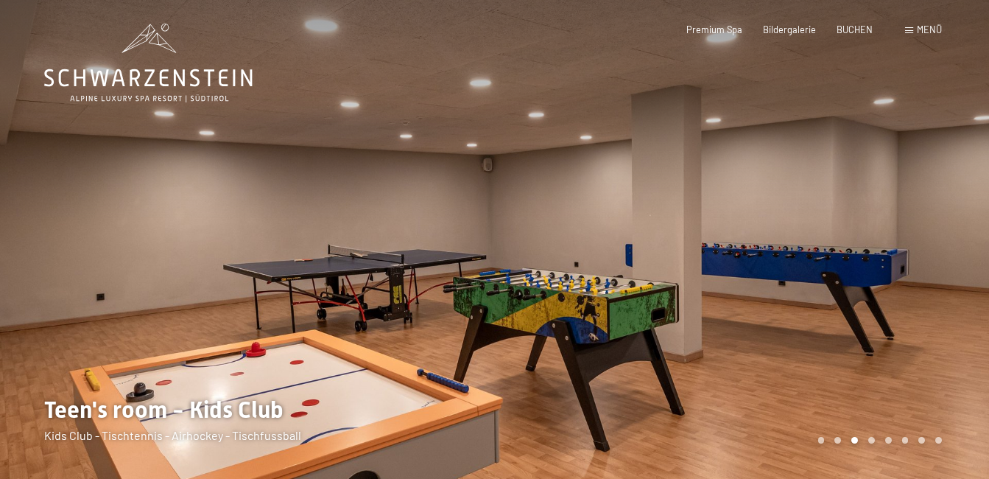
click at [870, 370] on div at bounding box center [742, 239] width 495 height 479
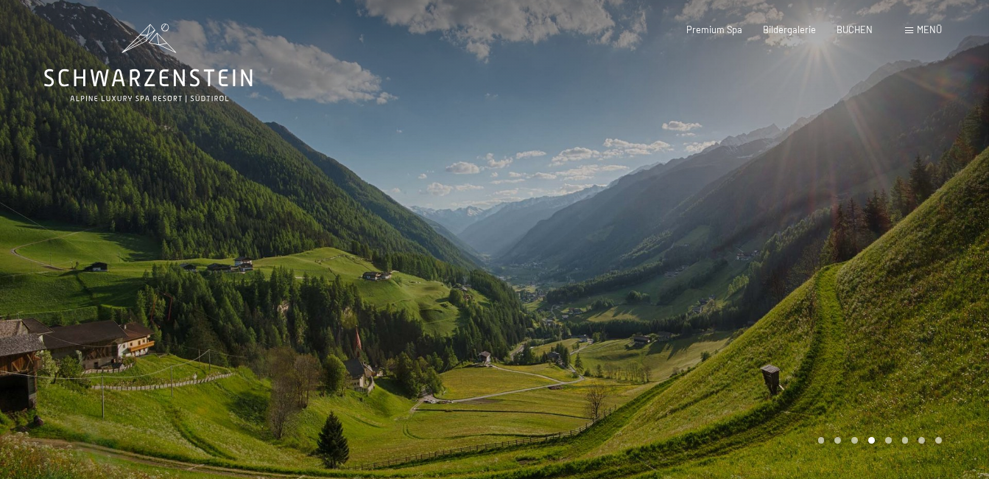
click at [870, 370] on div at bounding box center [742, 239] width 495 height 479
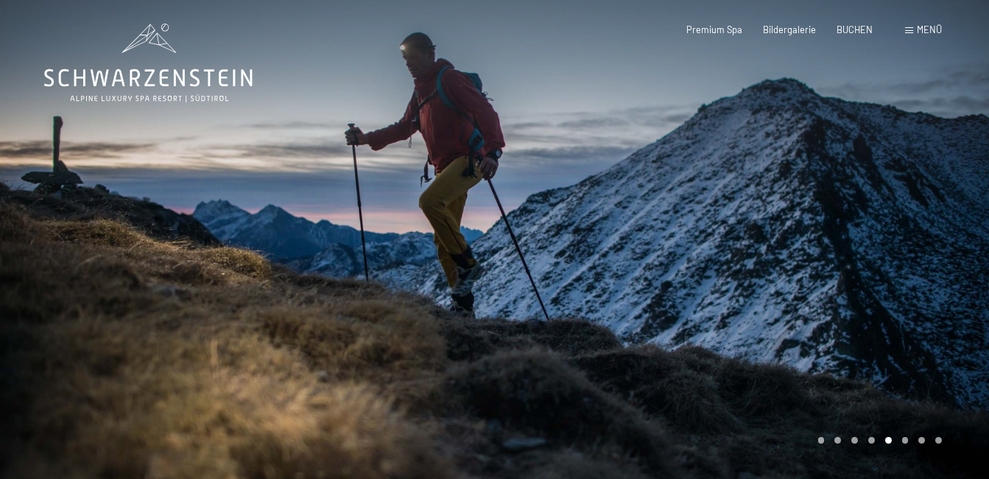
click at [870, 370] on div at bounding box center [742, 239] width 495 height 479
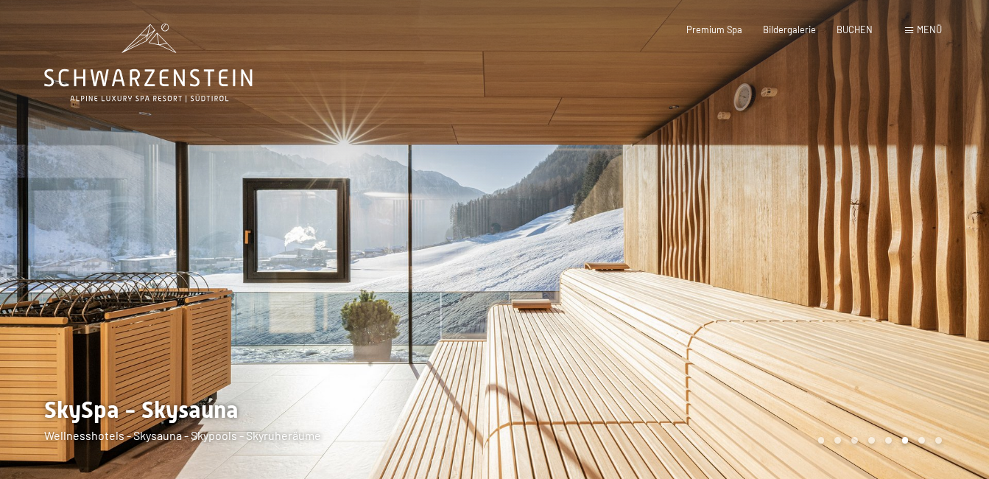
click at [903, 256] on div at bounding box center [742, 239] width 495 height 479
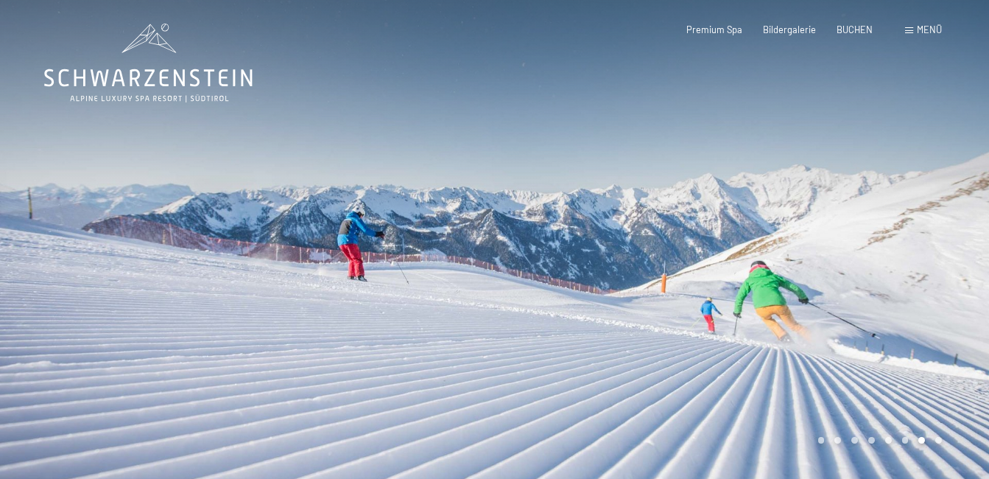
click at [905, 256] on div at bounding box center [742, 239] width 495 height 479
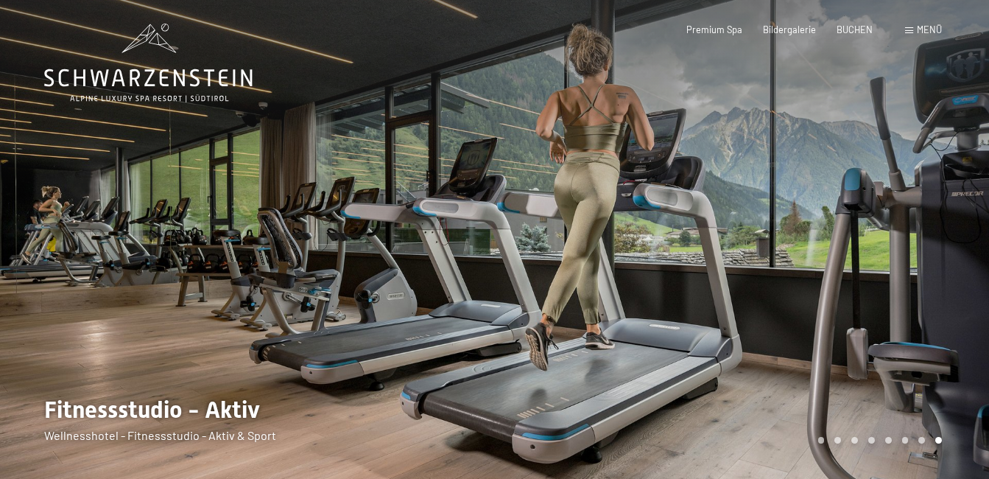
click at [907, 256] on div at bounding box center [742, 239] width 495 height 479
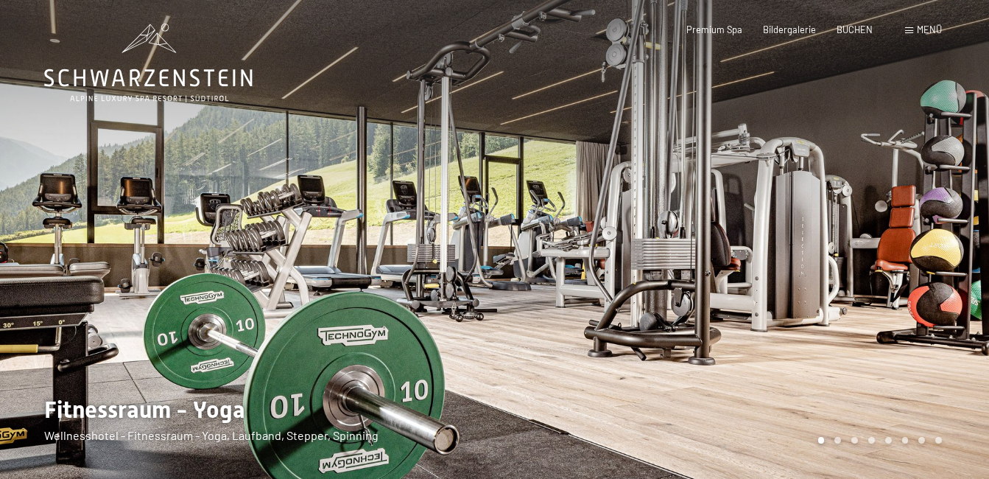
click at [907, 256] on div at bounding box center [742, 239] width 495 height 479
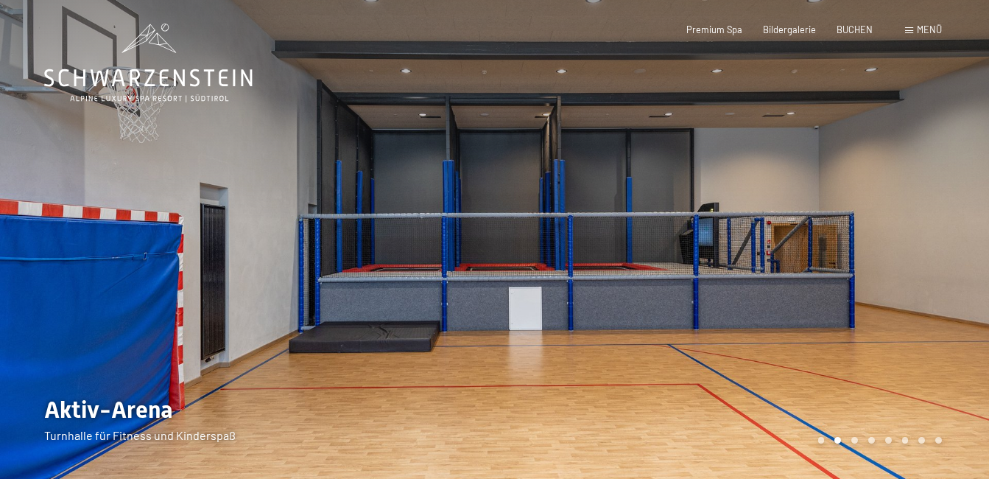
click at [907, 256] on div at bounding box center [742, 239] width 495 height 479
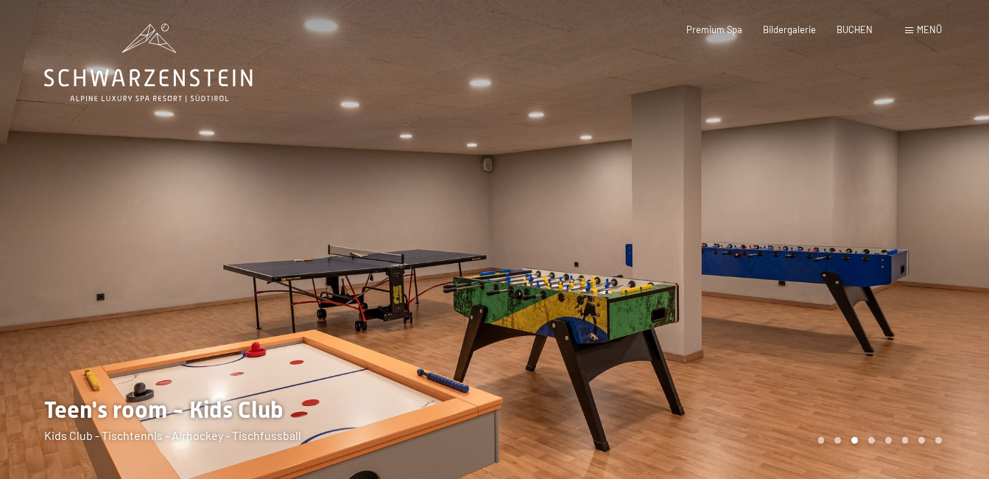
click at [928, 30] on span "Menü" at bounding box center [929, 30] width 25 height 12
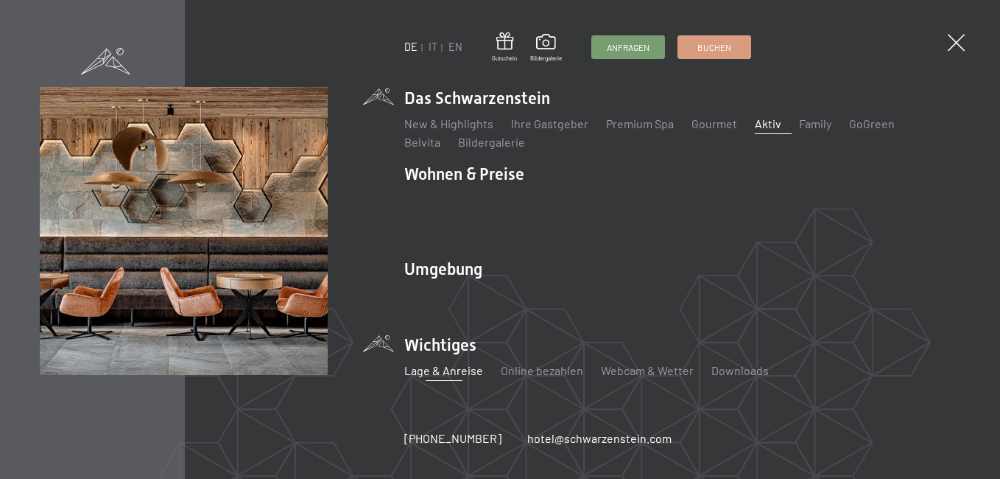
click at [443, 363] on link "Lage & Anreise" at bounding box center [443, 370] width 79 height 14
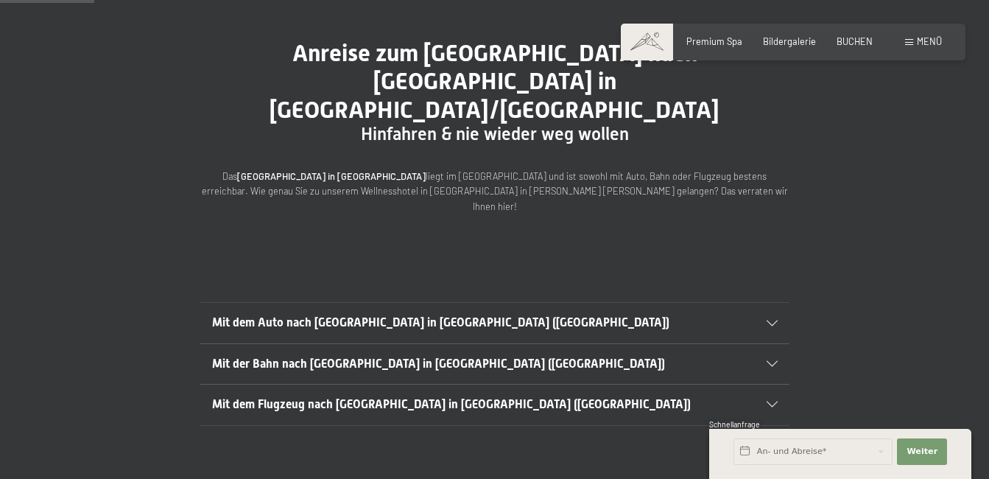
click at [774, 320] on icon at bounding box center [772, 323] width 11 height 6
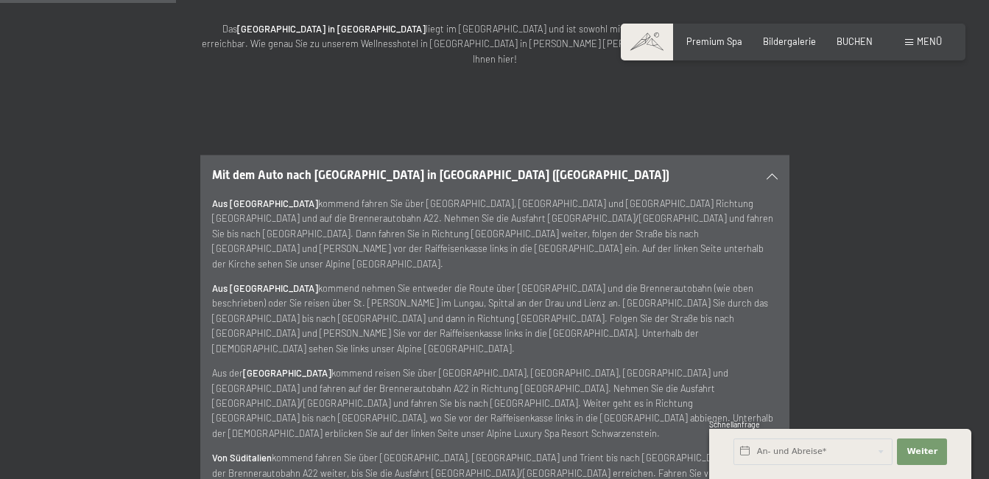
scroll to position [295, 0]
